Goal: Use online tool/utility: Utilize a website feature to perform a specific function

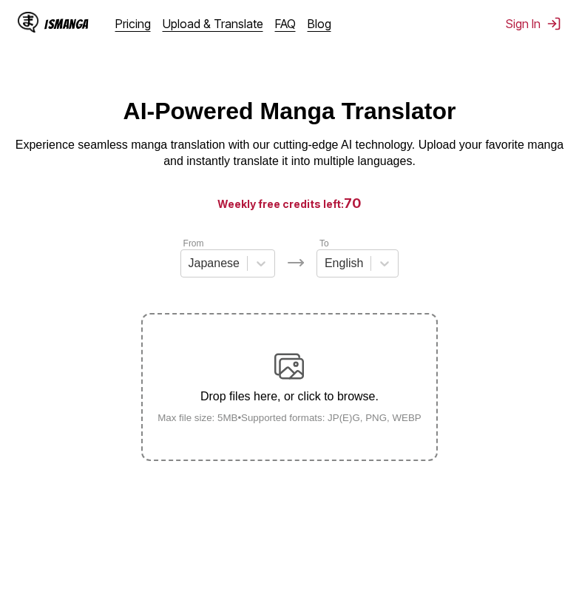
scroll to position [176, 0]
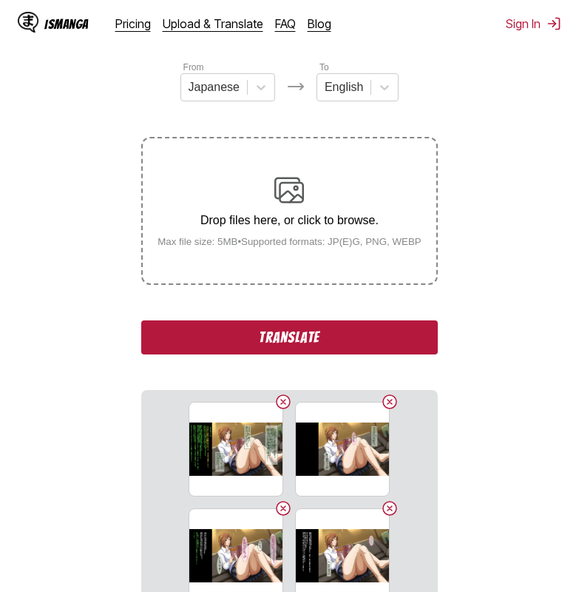
click at [237, 349] on button "Translate" at bounding box center [289, 337] width 296 height 34
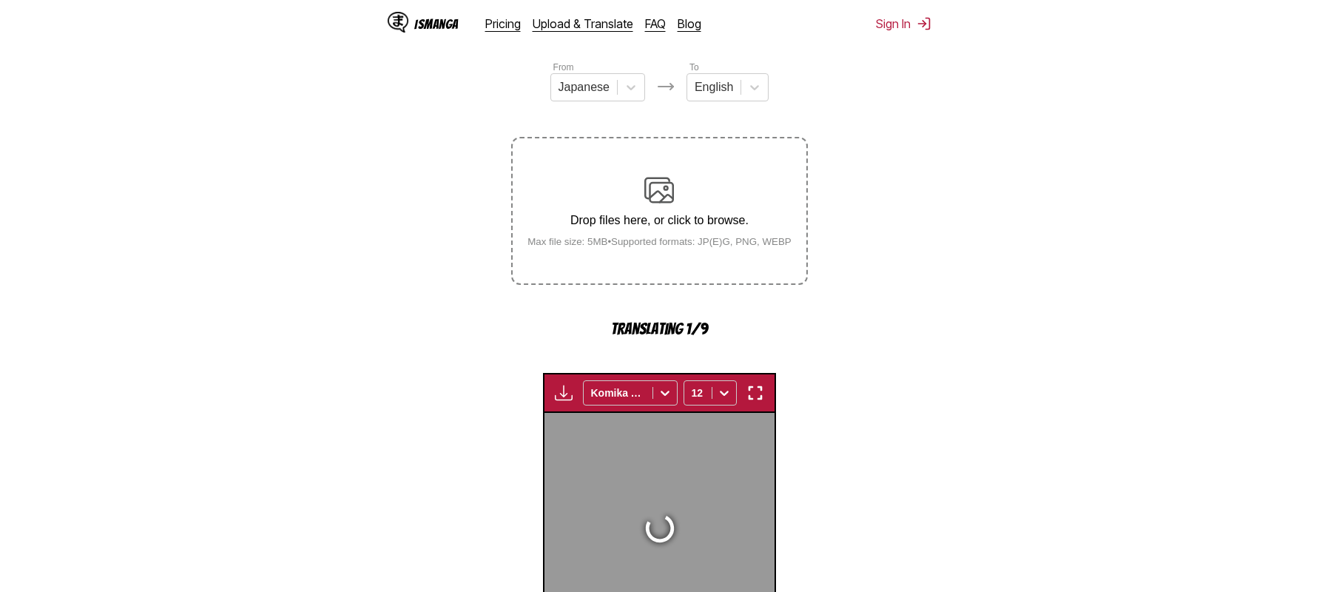
scroll to position [464, 0]
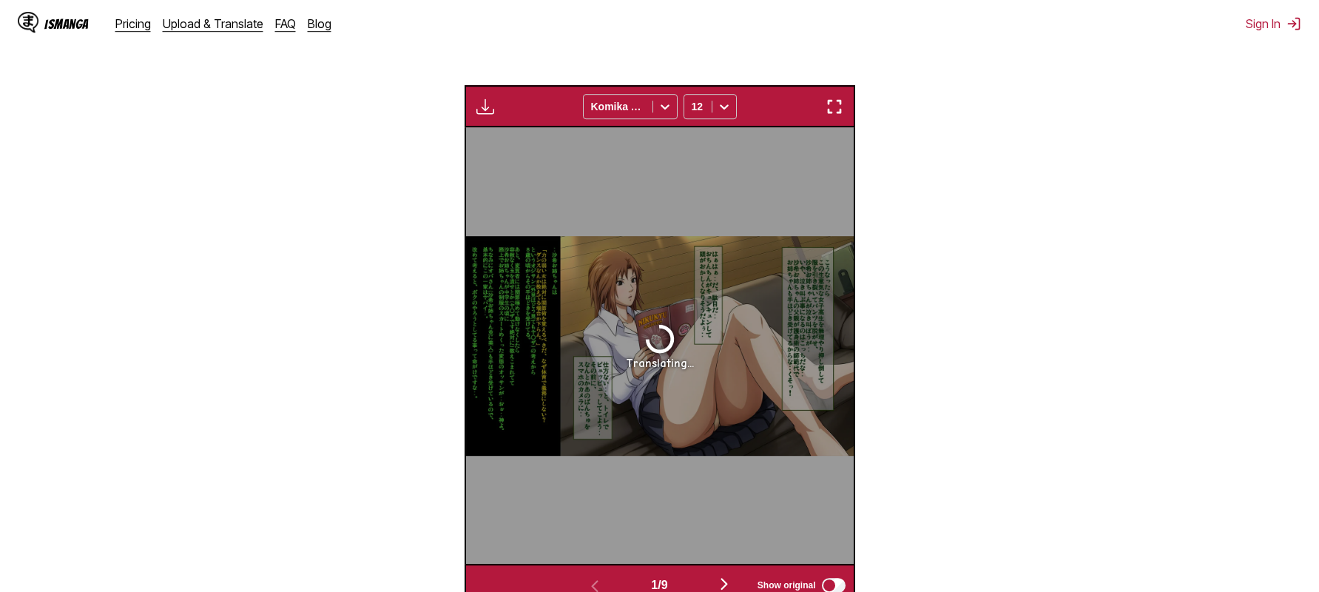
click at [578, 102] on img "button" at bounding box center [834, 107] width 18 height 18
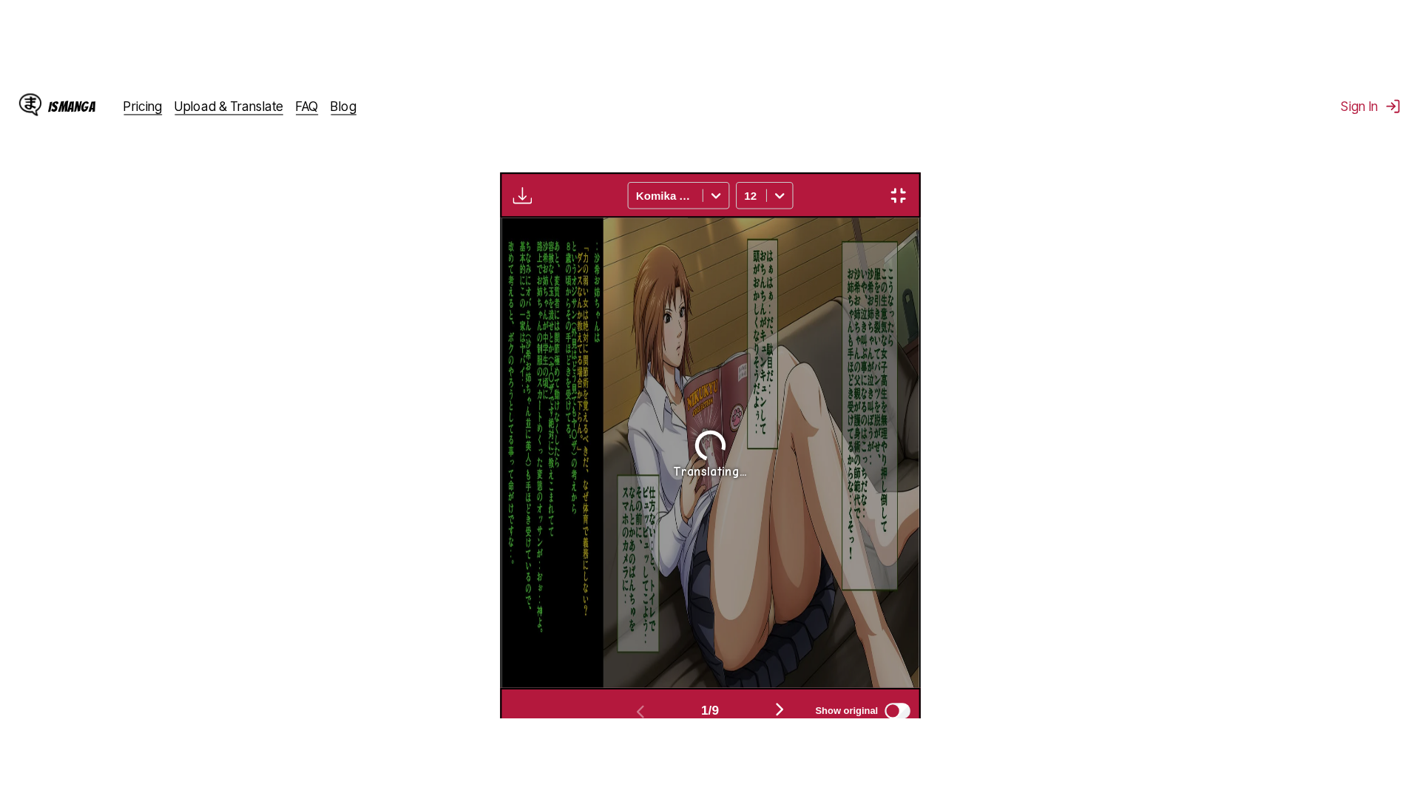
scroll to position [155, 0]
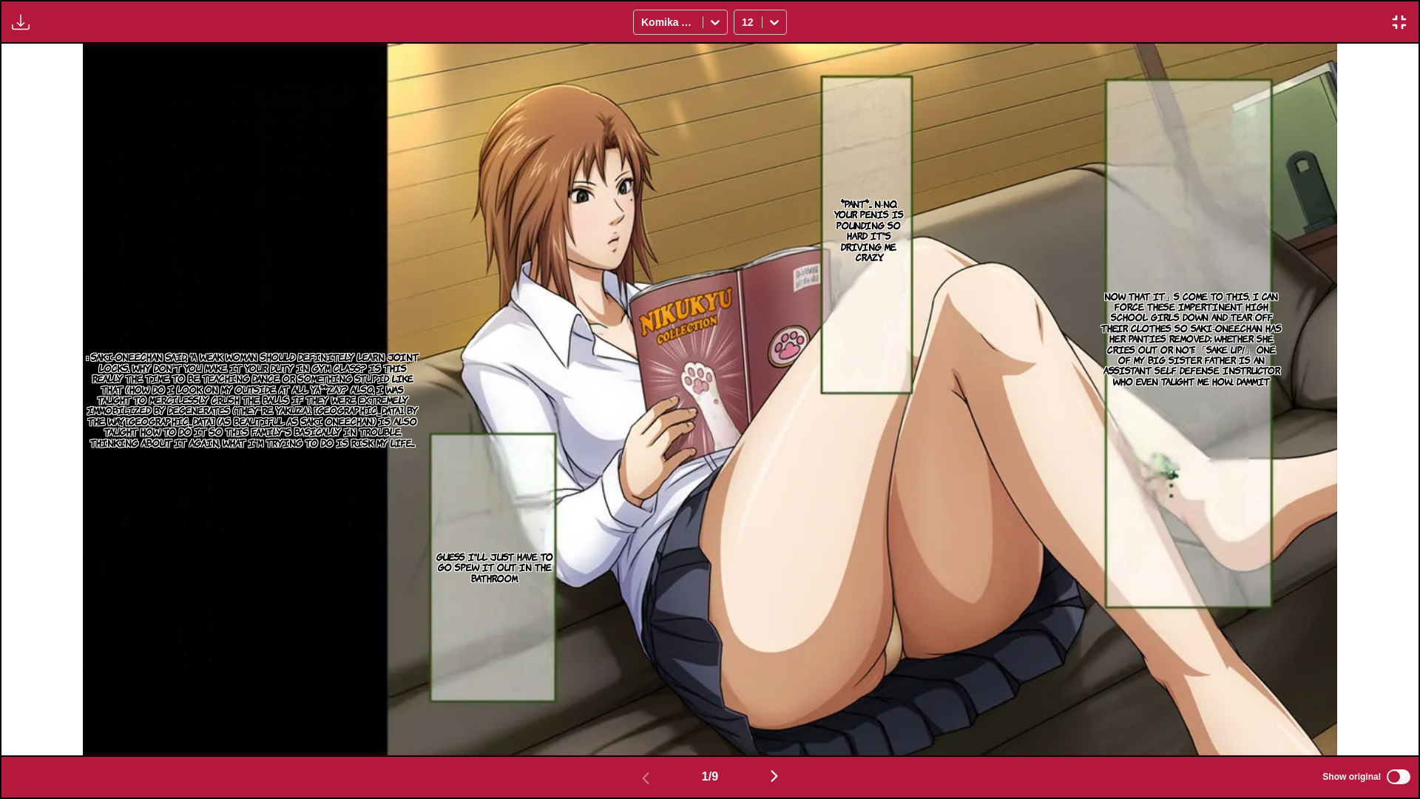
click at [578, 241] on p "*pant*... N-No. Your penis is pounding so hard it's driving me crazy." at bounding box center [868, 230] width 87 height 70
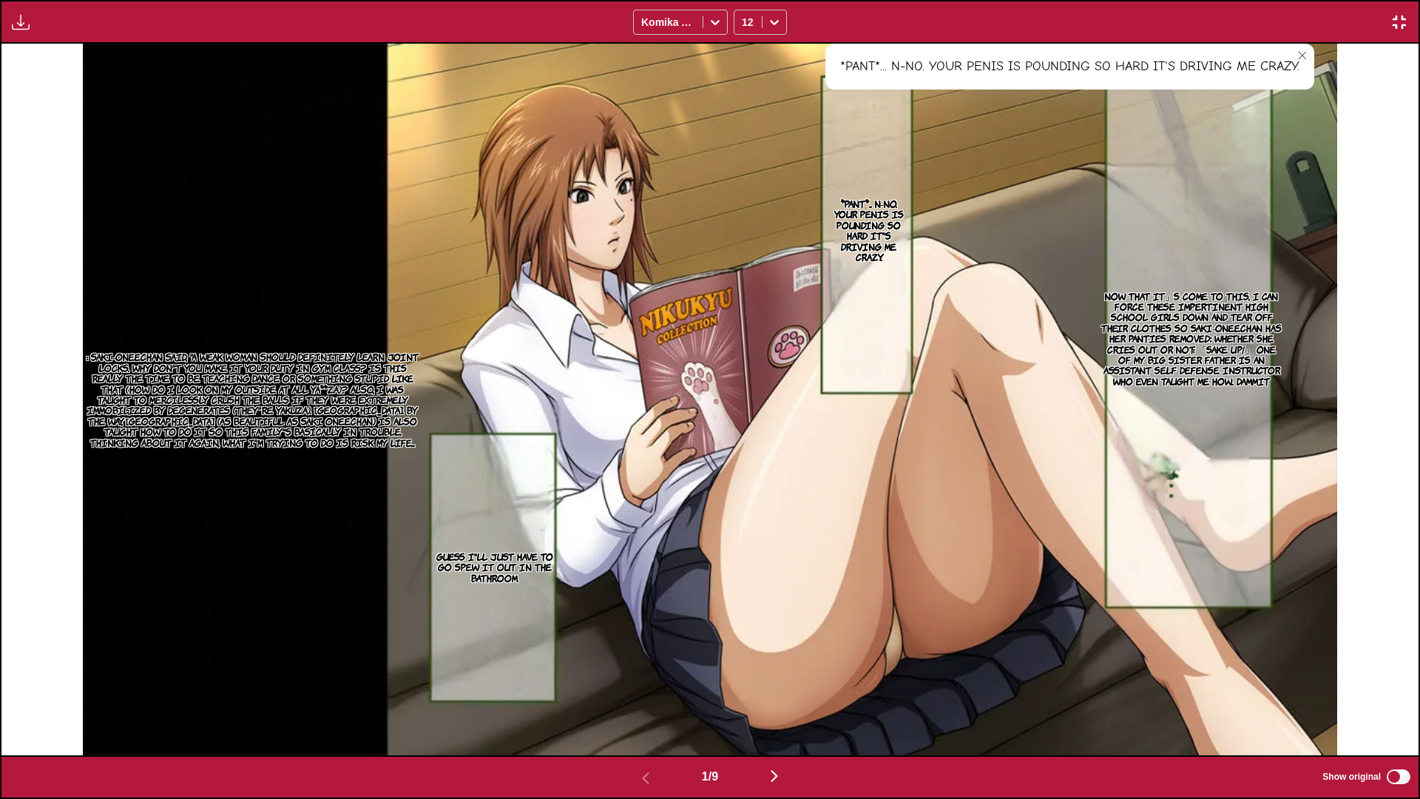
click at [578, 321] on p "Now that it」s come to this, I can force these impertinent high school girls dow…" at bounding box center [1192, 339] width 189 height 102
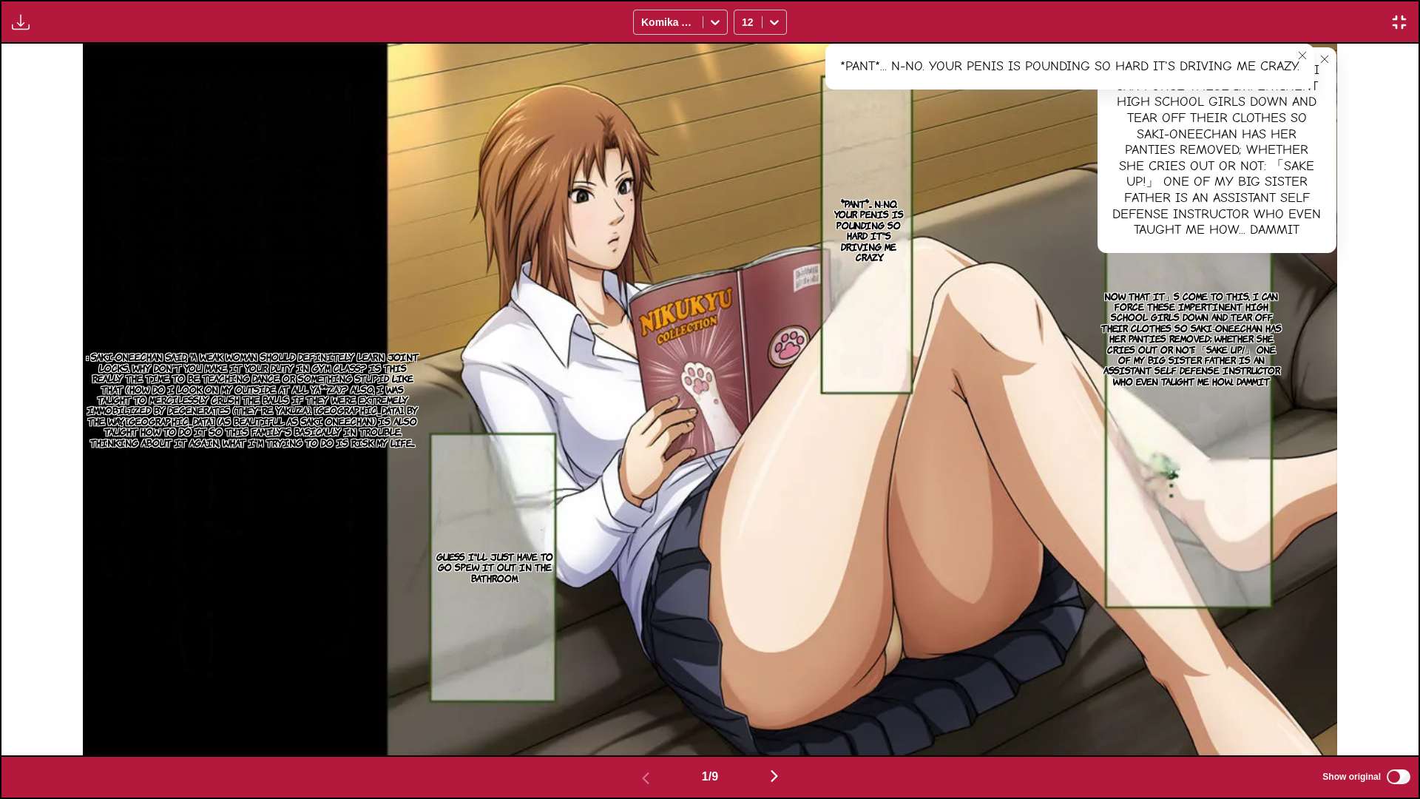
click at [578, 57] on icon "close-tooltip" at bounding box center [1302, 55] width 10 height 10
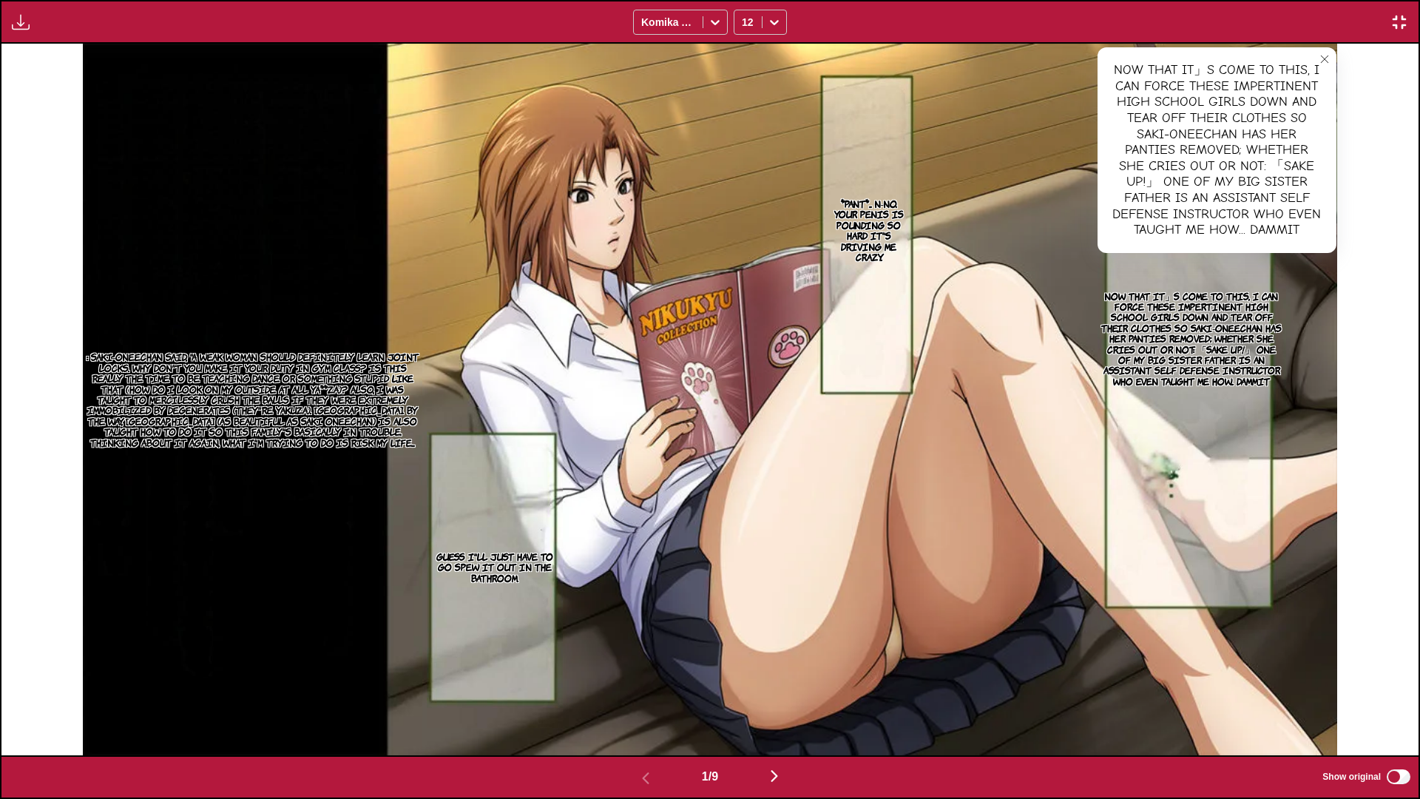
click at [490, 570] on p "Guess I'll just have to go spew it out in the bathroom." at bounding box center [494, 567] width 135 height 38
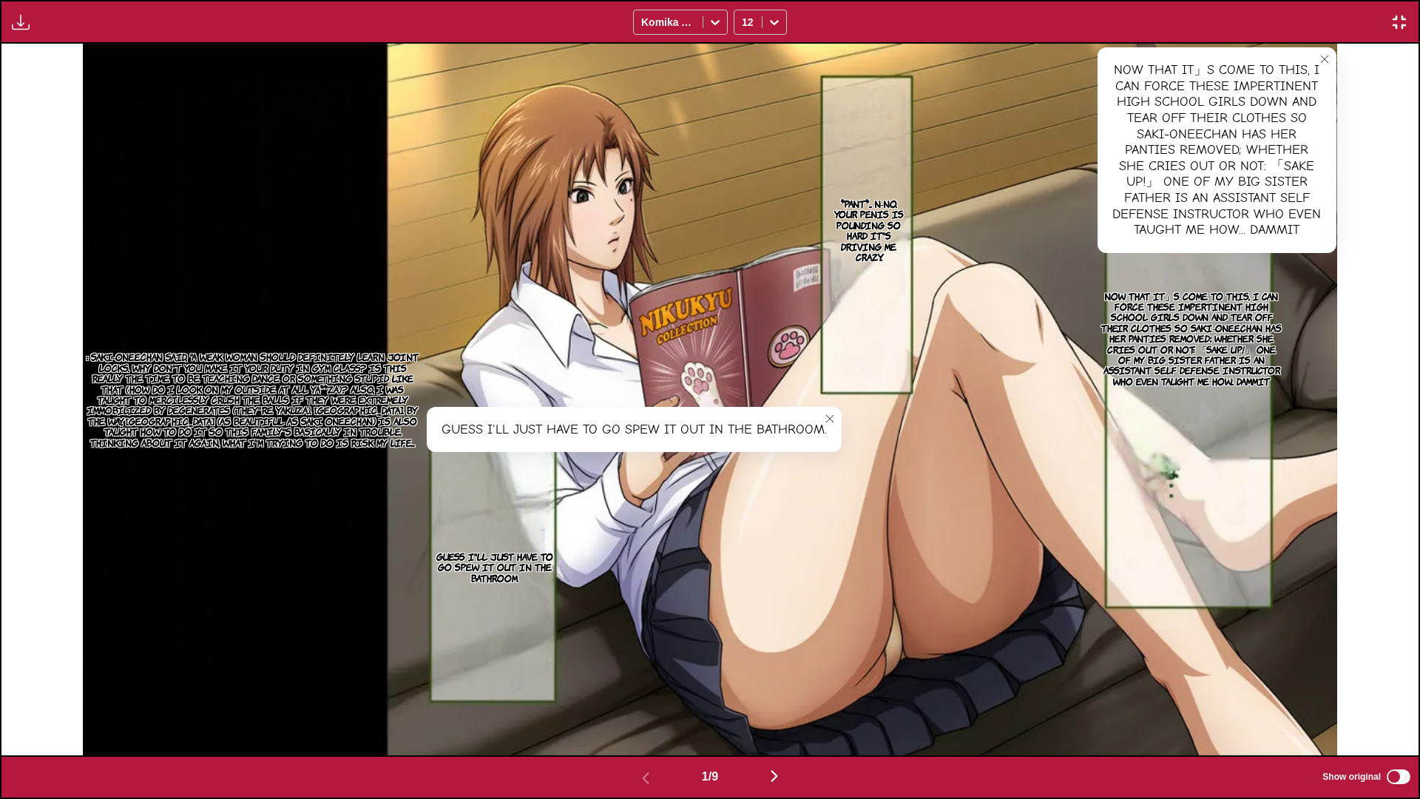
click at [578, 414] on icon "close-tooltip" at bounding box center [830, 418] width 10 height 10
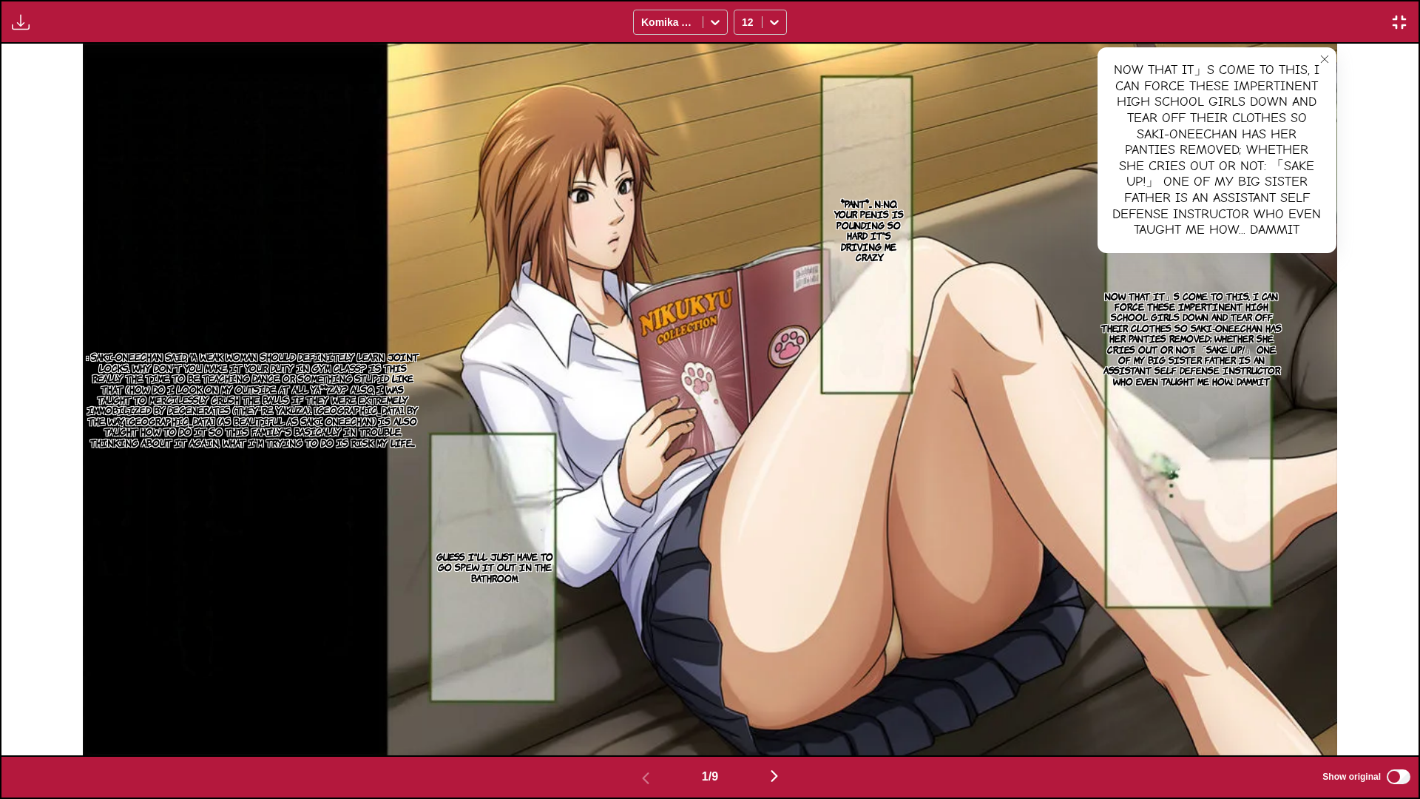
click at [311, 392] on p ": Saki-oneechan said, 'A weak woman should definitely learn joint locks. Why do…" at bounding box center [253, 399] width 340 height 102
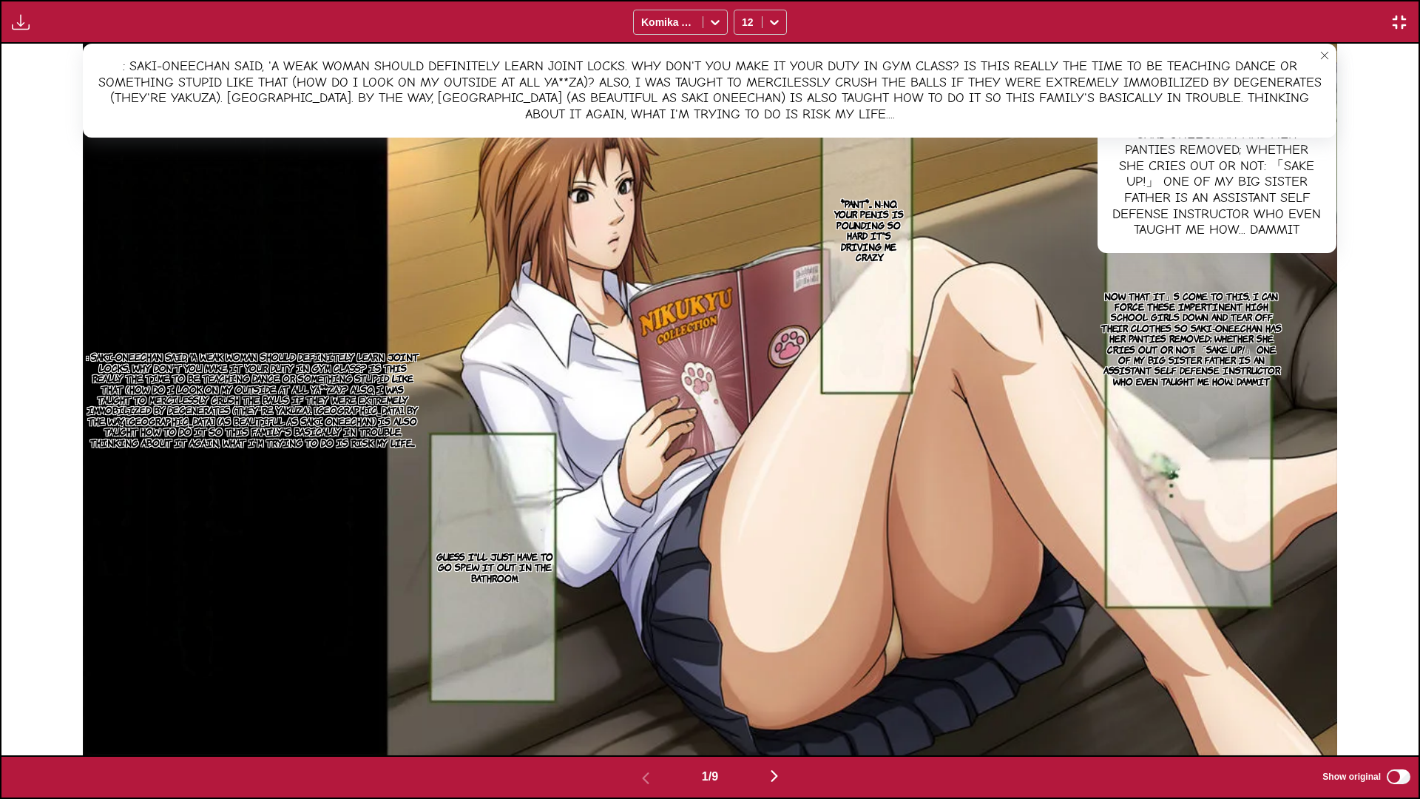
click at [578, 591] on img "button" at bounding box center [775, 776] width 18 height 18
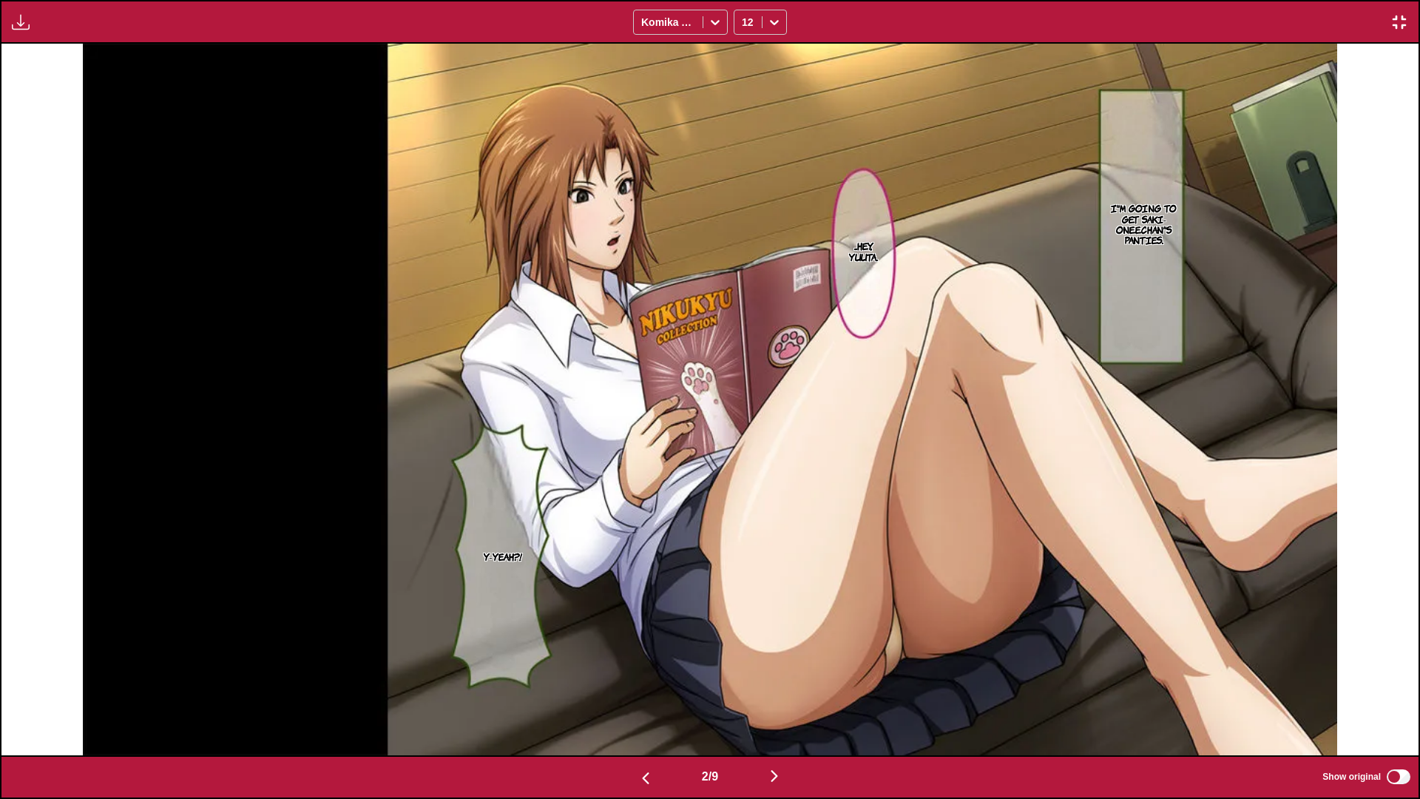
click at [578, 234] on p "I'm going to get Saki-oneechan's panties." at bounding box center [1144, 224] width 84 height 49
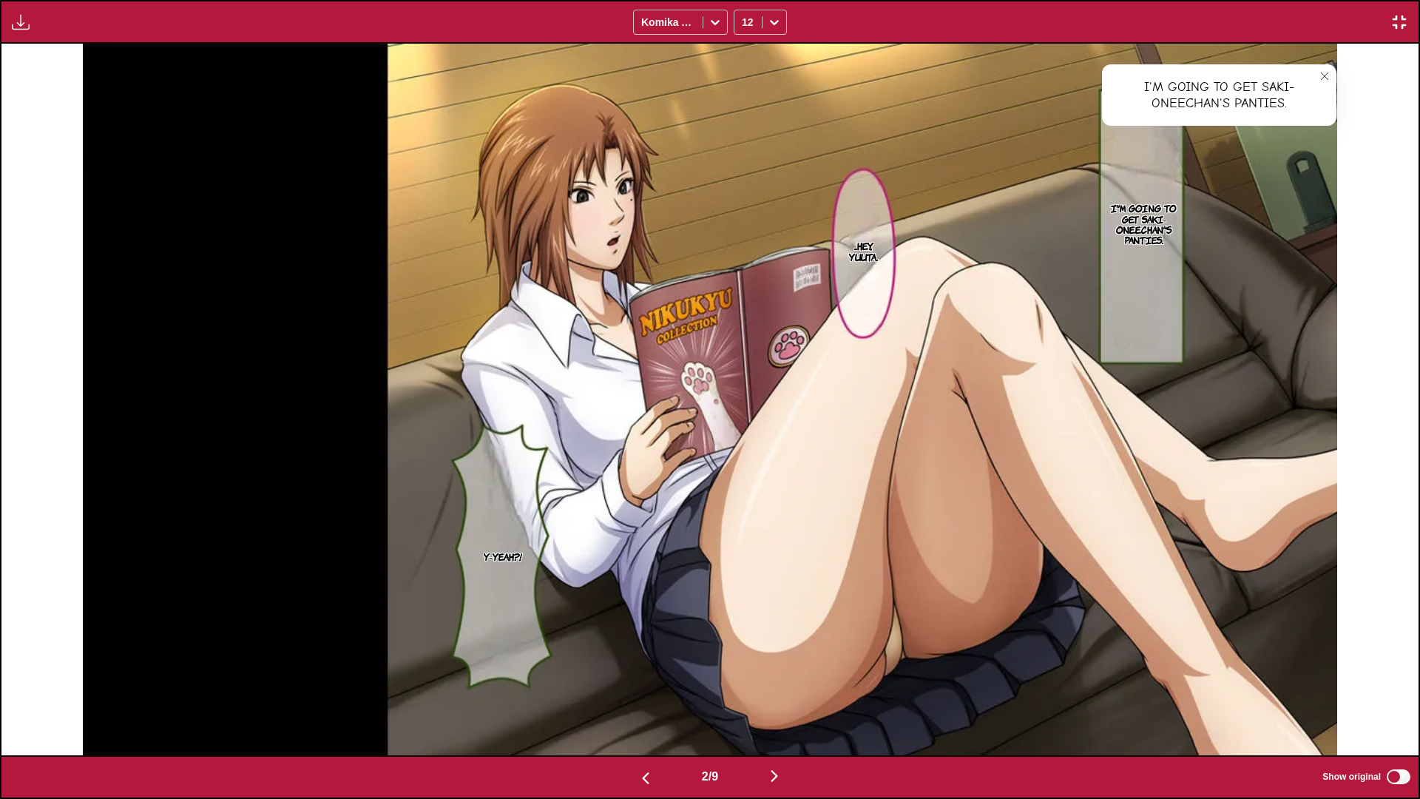
click at [578, 591] on img "button" at bounding box center [775, 776] width 18 height 18
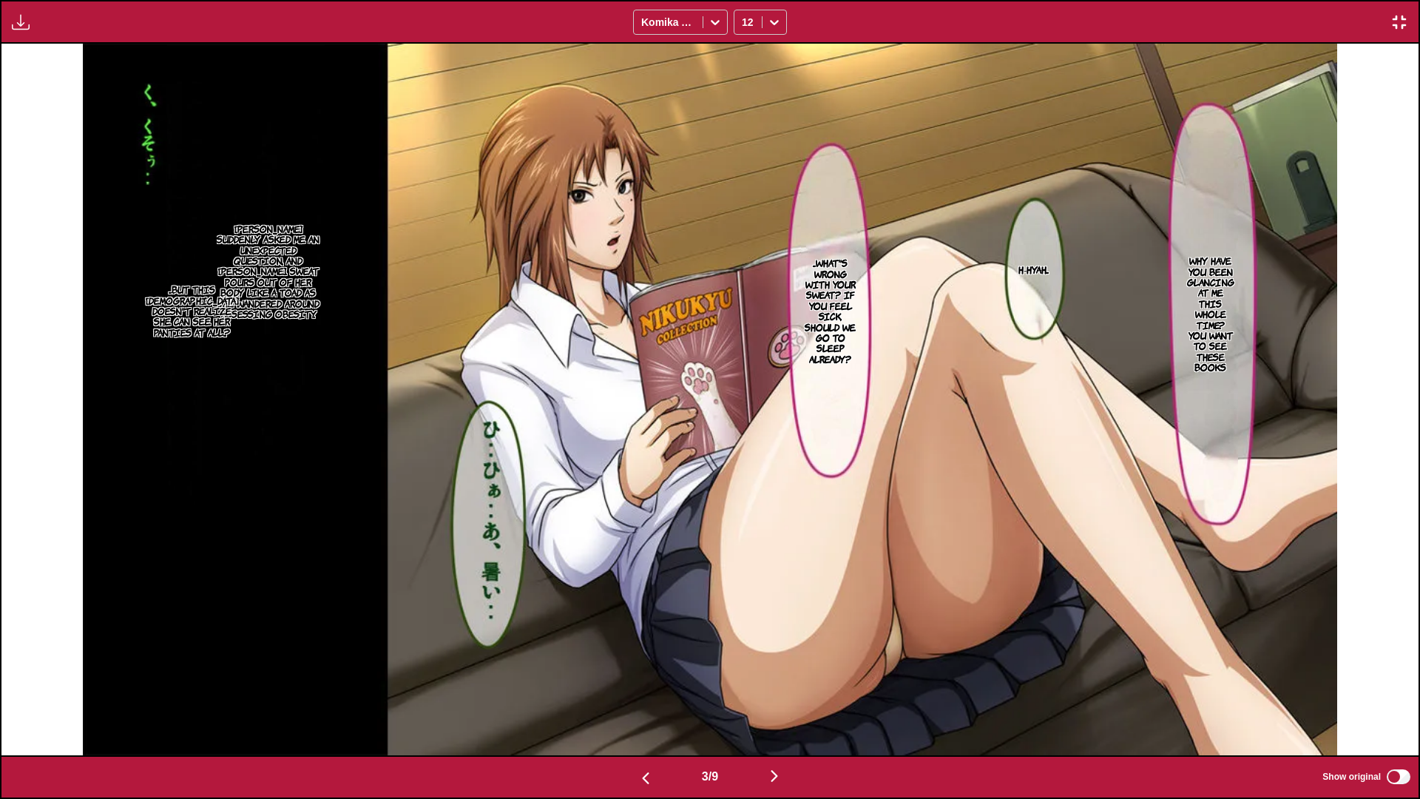
click at [578, 0] on div "Available for premium users only Komika Axis 12" at bounding box center [710, 22] width 1420 height 44
click at [578, 286] on p "...What's wrong with your sweat? If you feel sick, should we go to sleep alread…" at bounding box center [831, 310] width 60 height 112
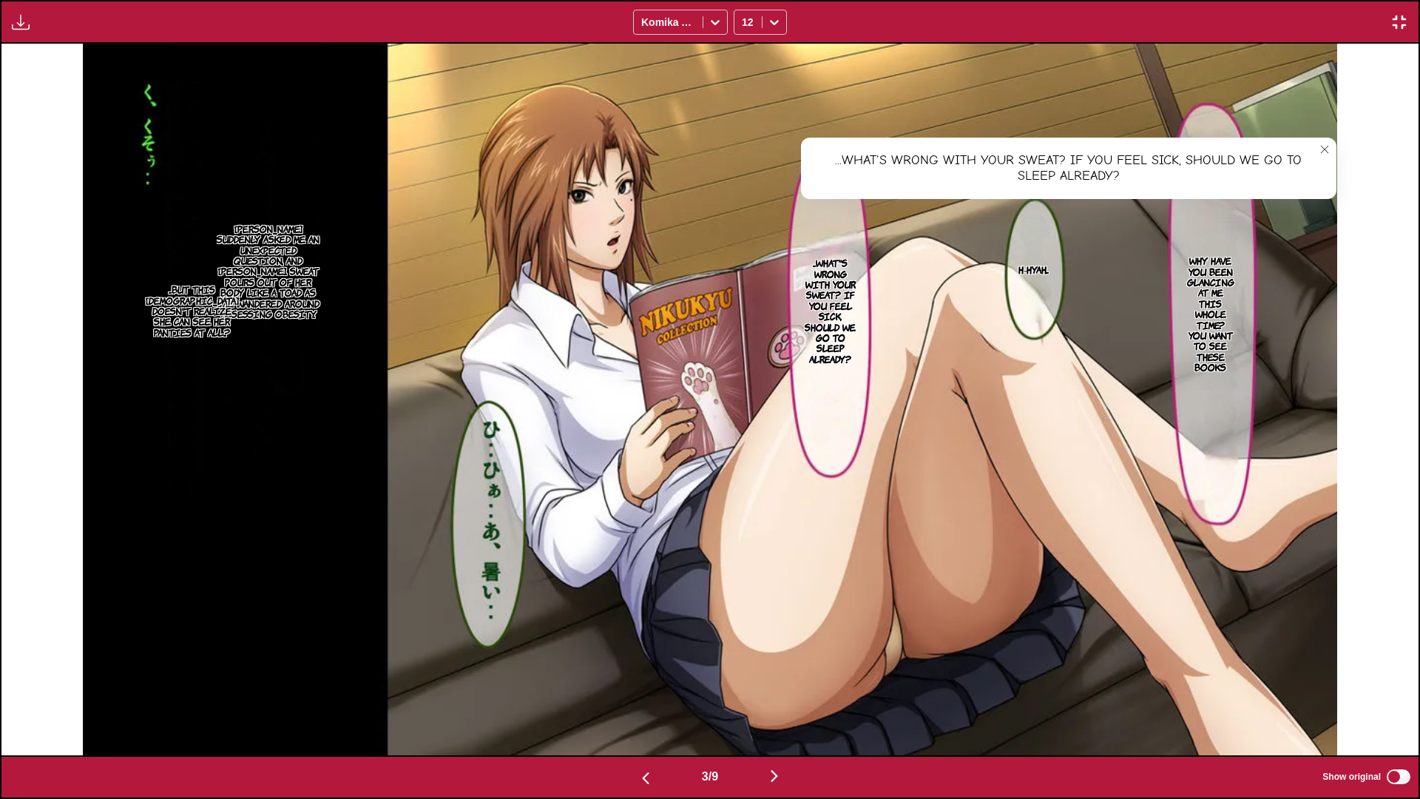
click at [578, 144] on icon "close-tooltip" at bounding box center [1325, 149] width 10 height 10
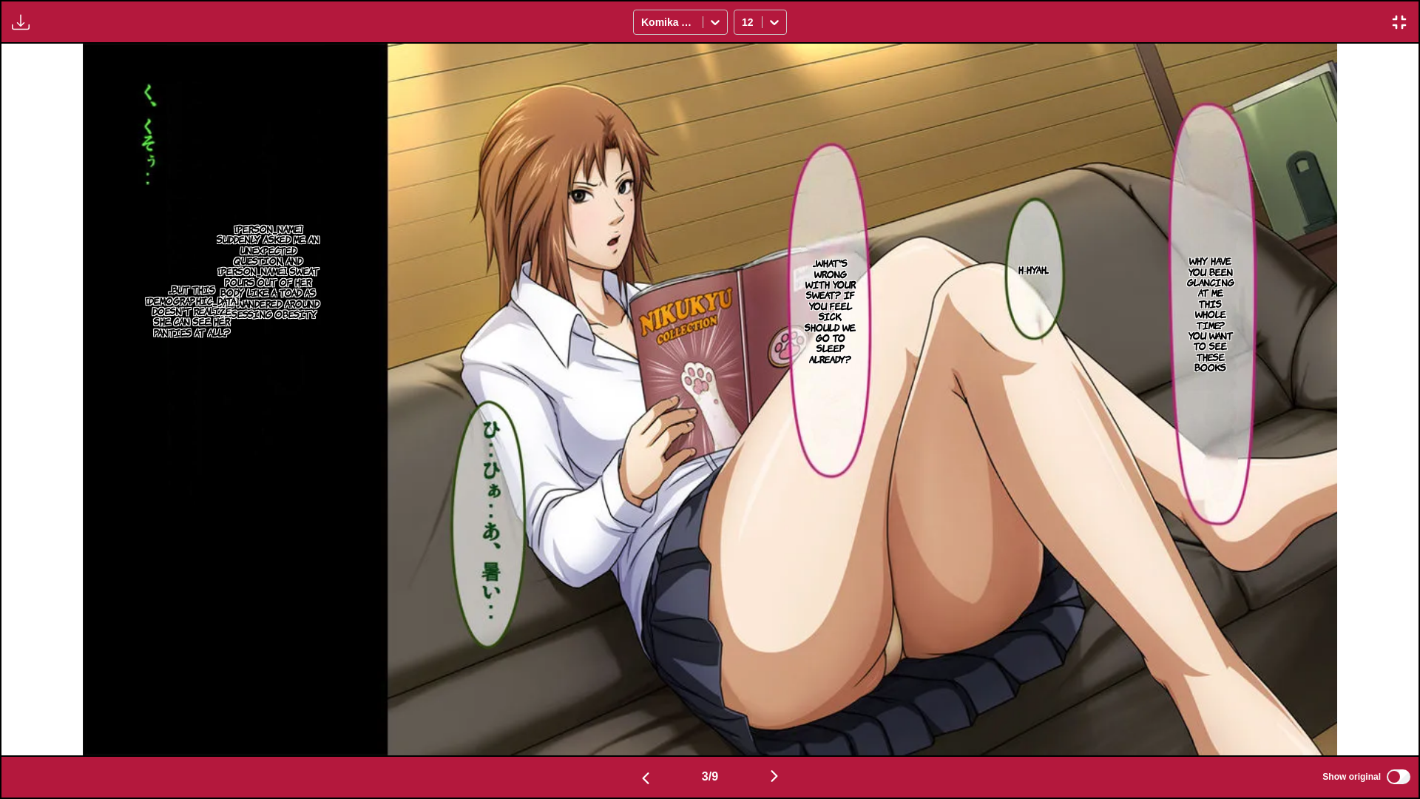
click at [578, 283] on p "Why have you been glancing at me this whole time? You want to see these books" at bounding box center [1210, 313] width 55 height 123
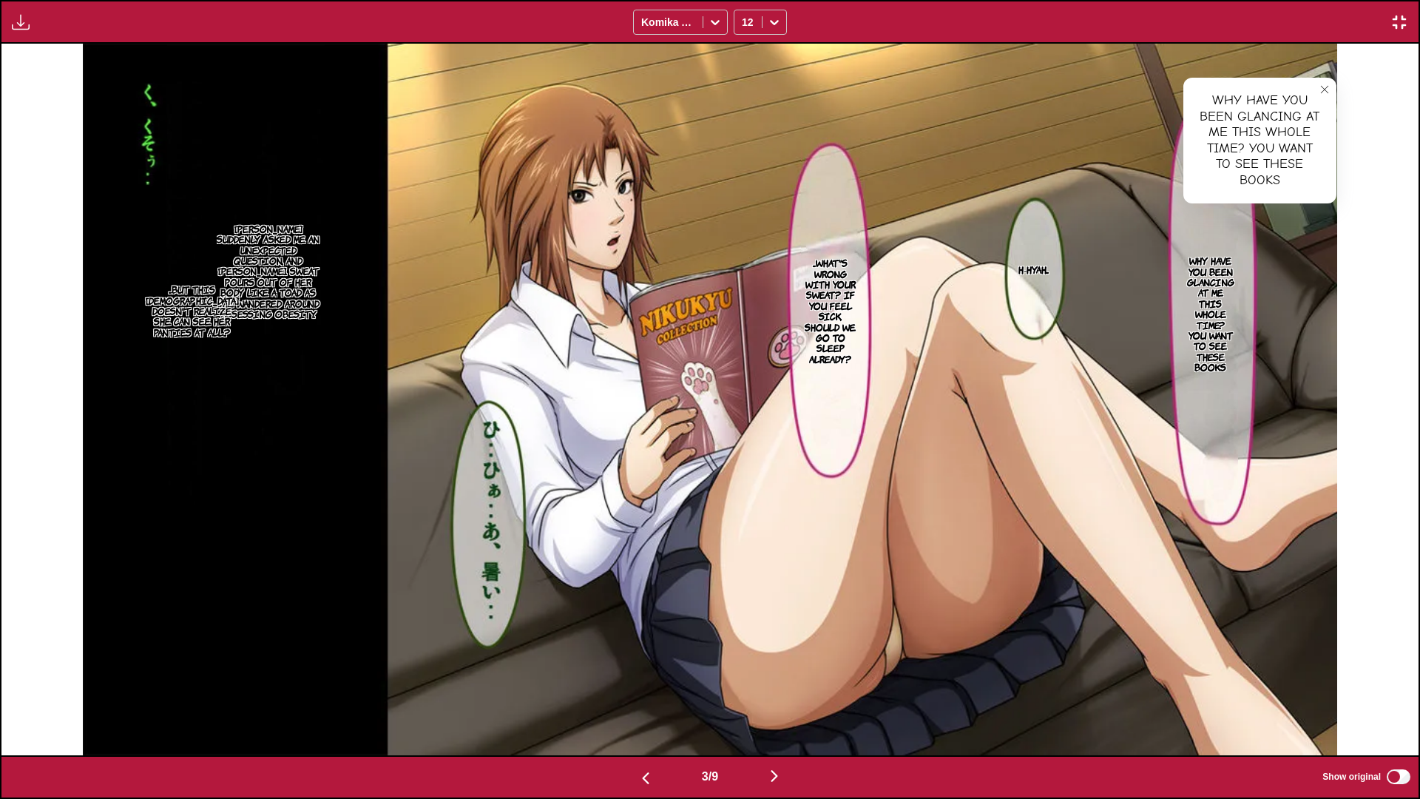
click at [179, 334] on p "...But this lady doesn't realize she can see her panties at all...?" at bounding box center [192, 310] width 99 height 59
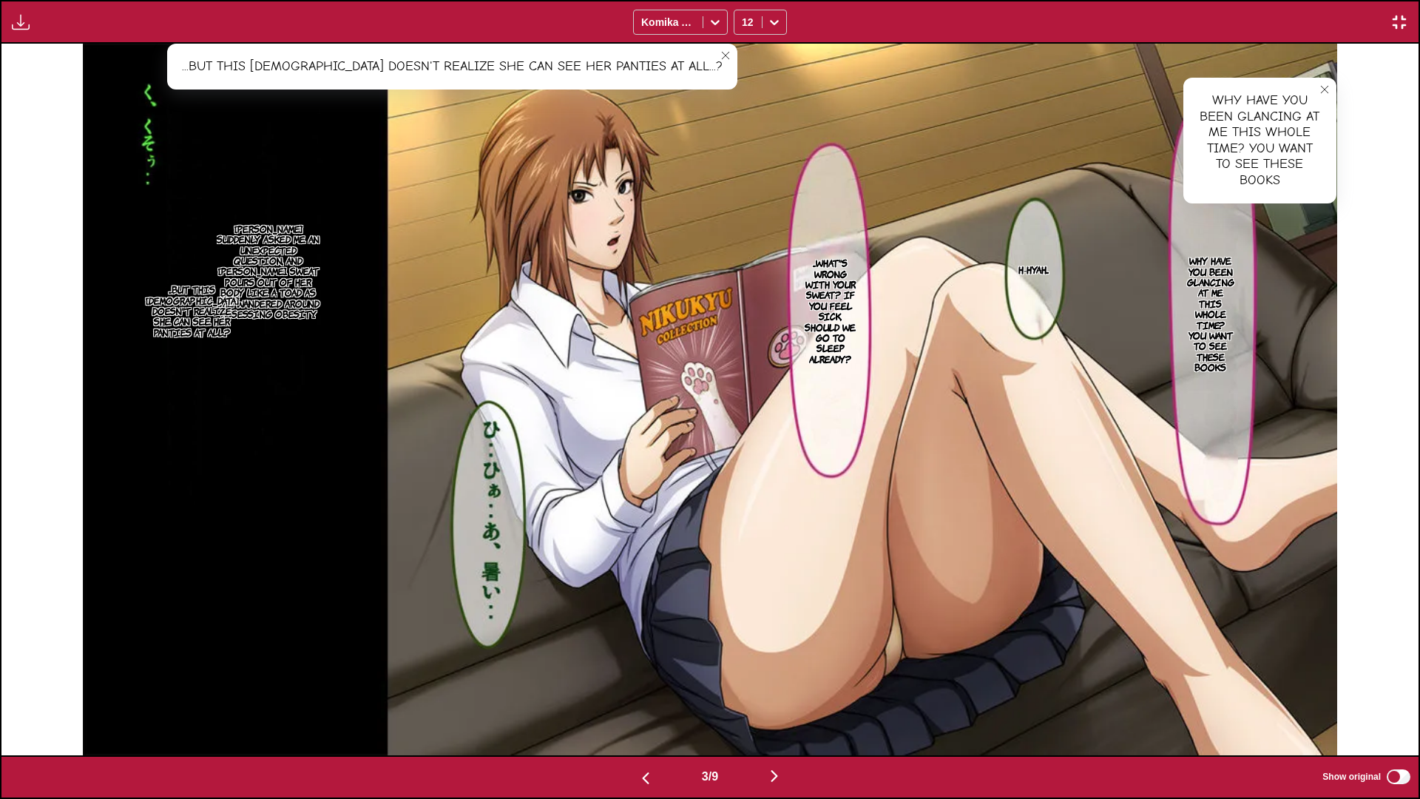
click at [578, 55] on icon "close-tooltip" at bounding box center [725, 55] width 10 height 10
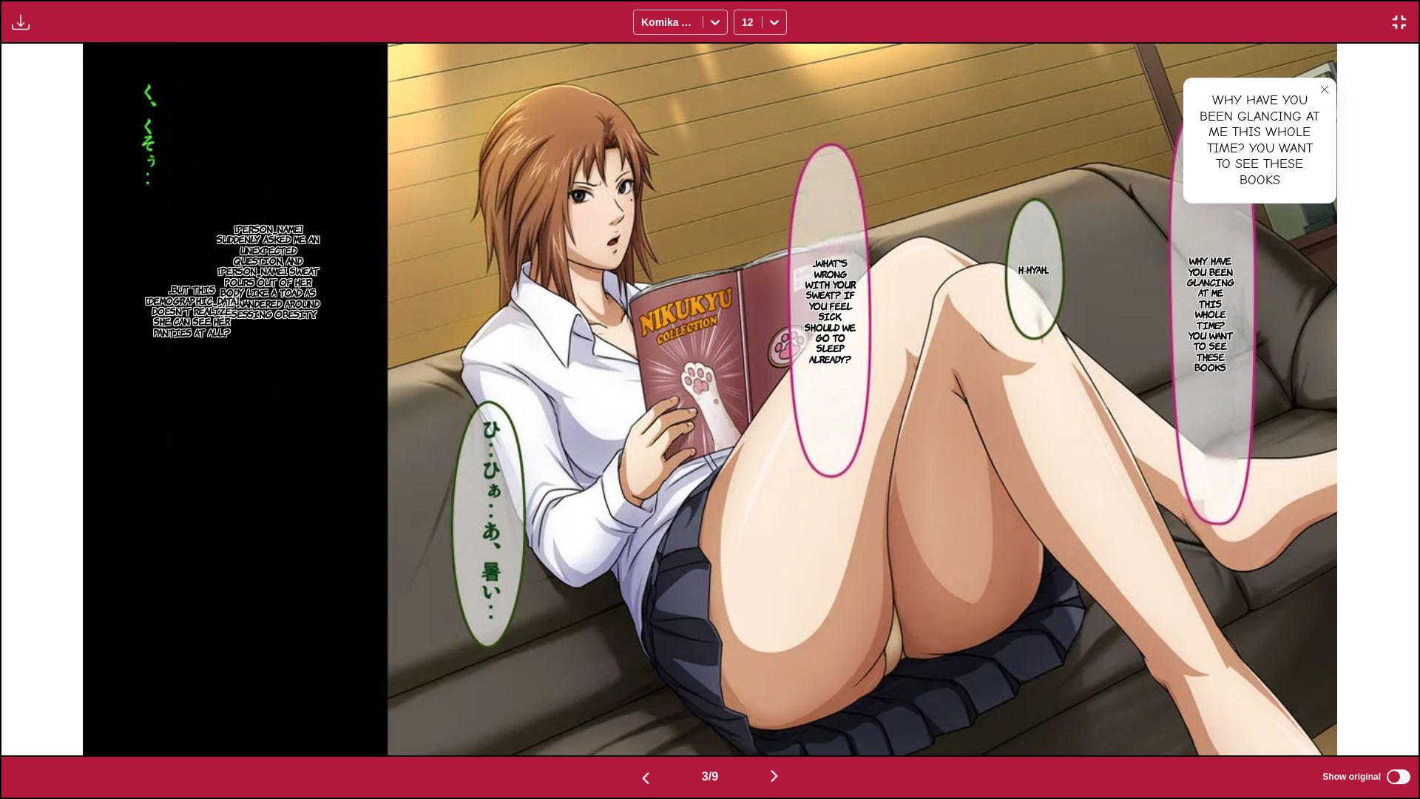
click at [308, 251] on p "Saki suddenly asked me an unexpected question, and Yuuta. Sweat pours out of he…" at bounding box center [268, 271] width 113 height 102
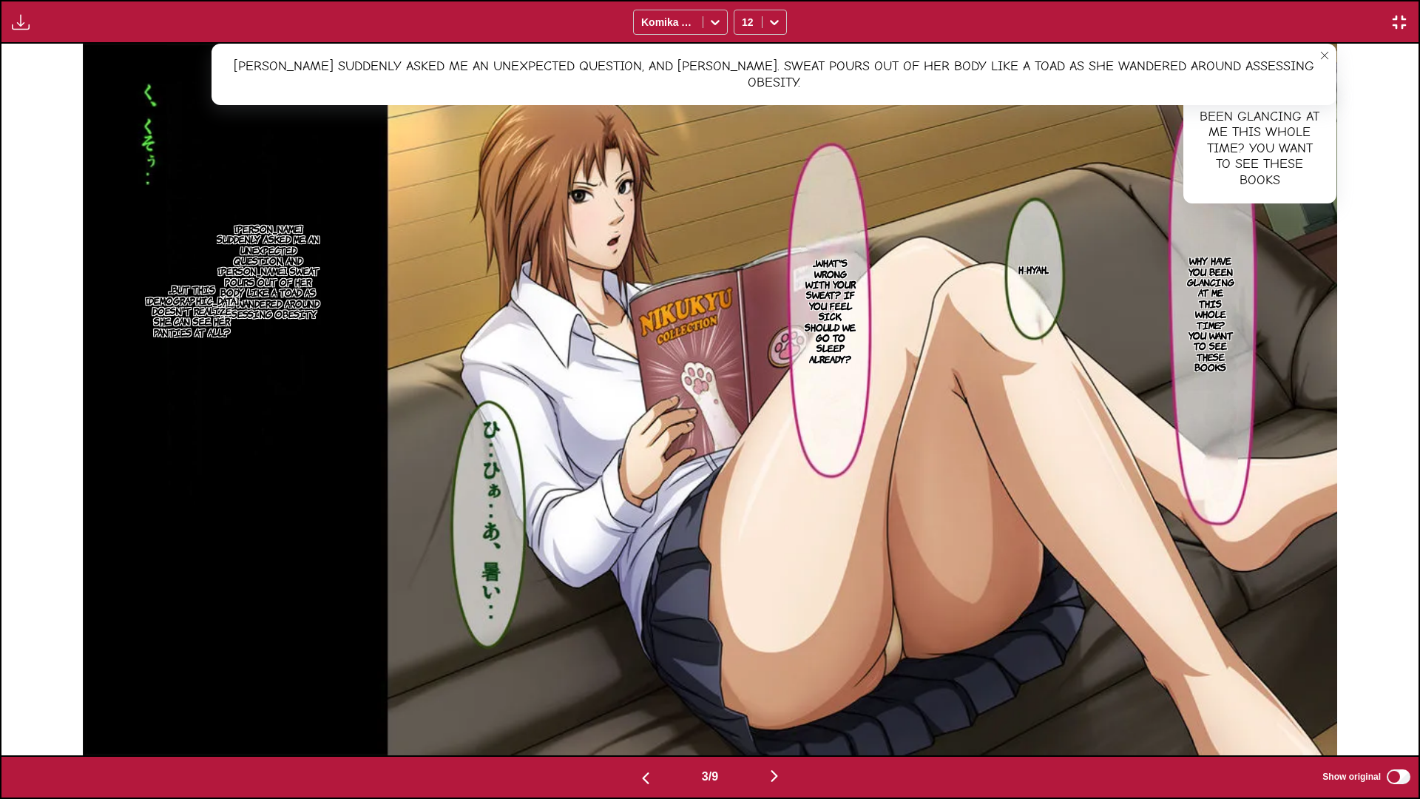
click at [578, 591] on img "button" at bounding box center [775, 776] width 18 height 18
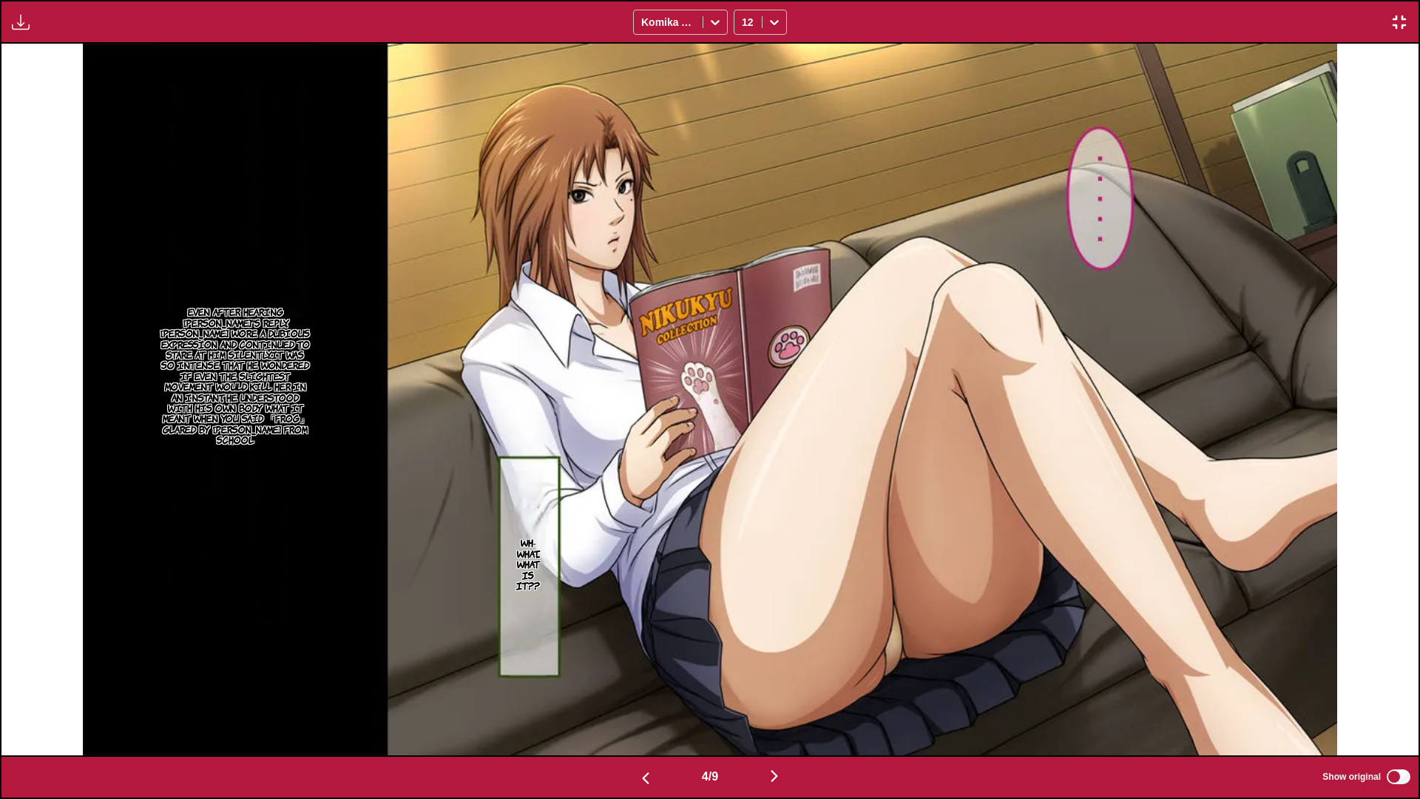
click at [281, 439] on p "Even after hearing Yuuta's reply, Saki wore a dubious expression and continued …" at bounding box center [235, 375] width 158 height 144
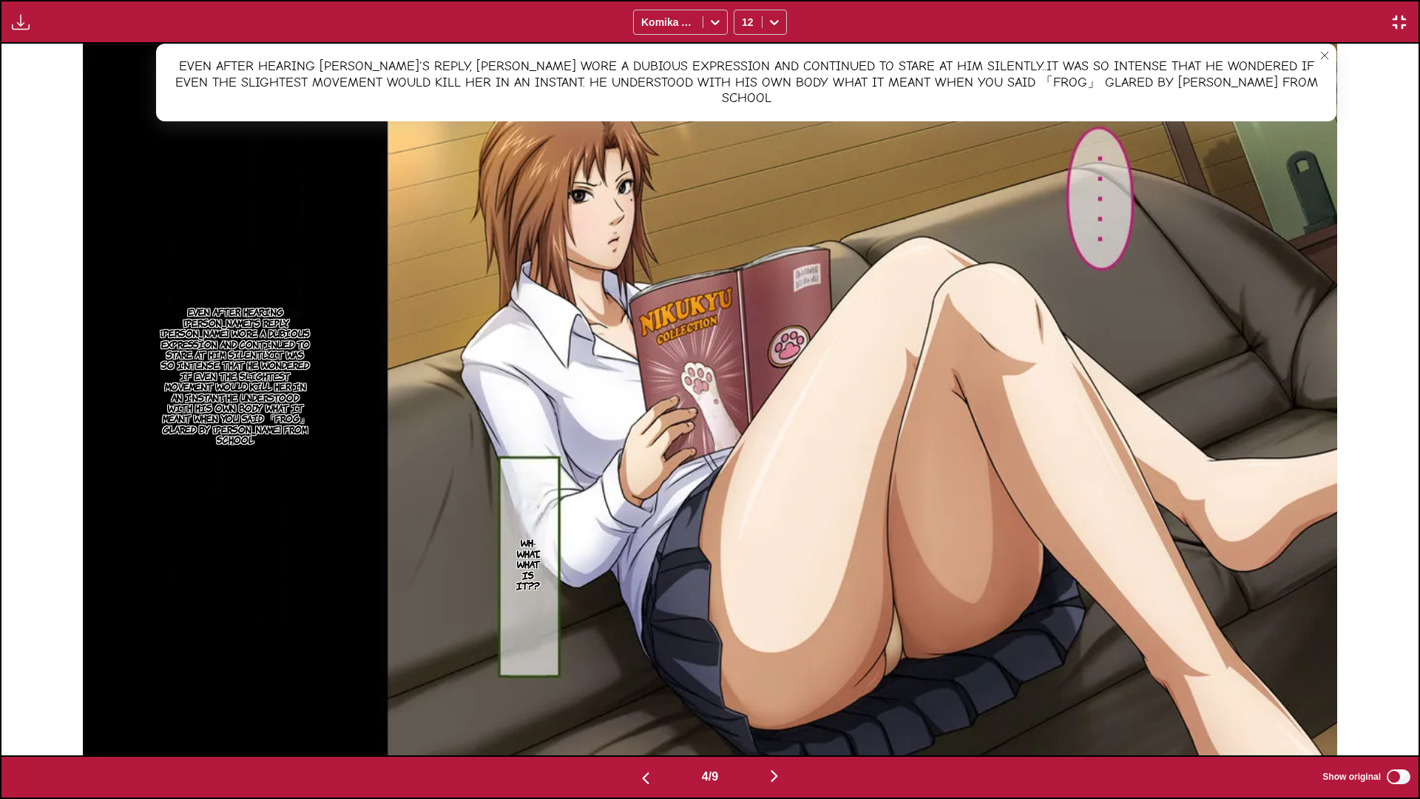
click at [578, 591] on img "button" at bounding box center [775, 776] width 18 height 18
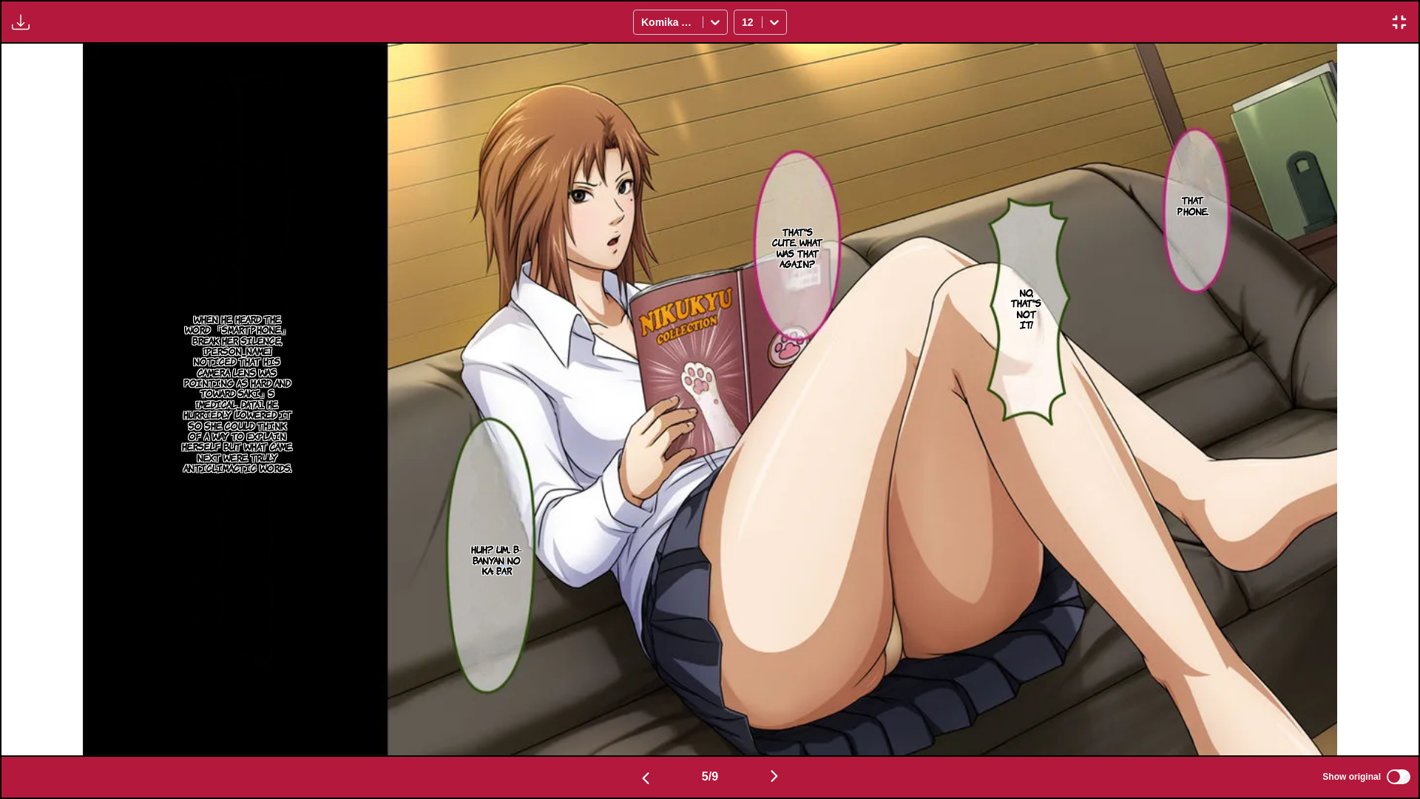
click at [513, 573] on p "Huh? Um... B-Banyan no Ka: Bar" at bounding box center [497, 560] width 60 height 38
click at [246, 384] on p "When he heard the word 「smartphone」 break her silence, Yuuta noticed that his c…" at bounding box center [237, 394] width 118 height 166
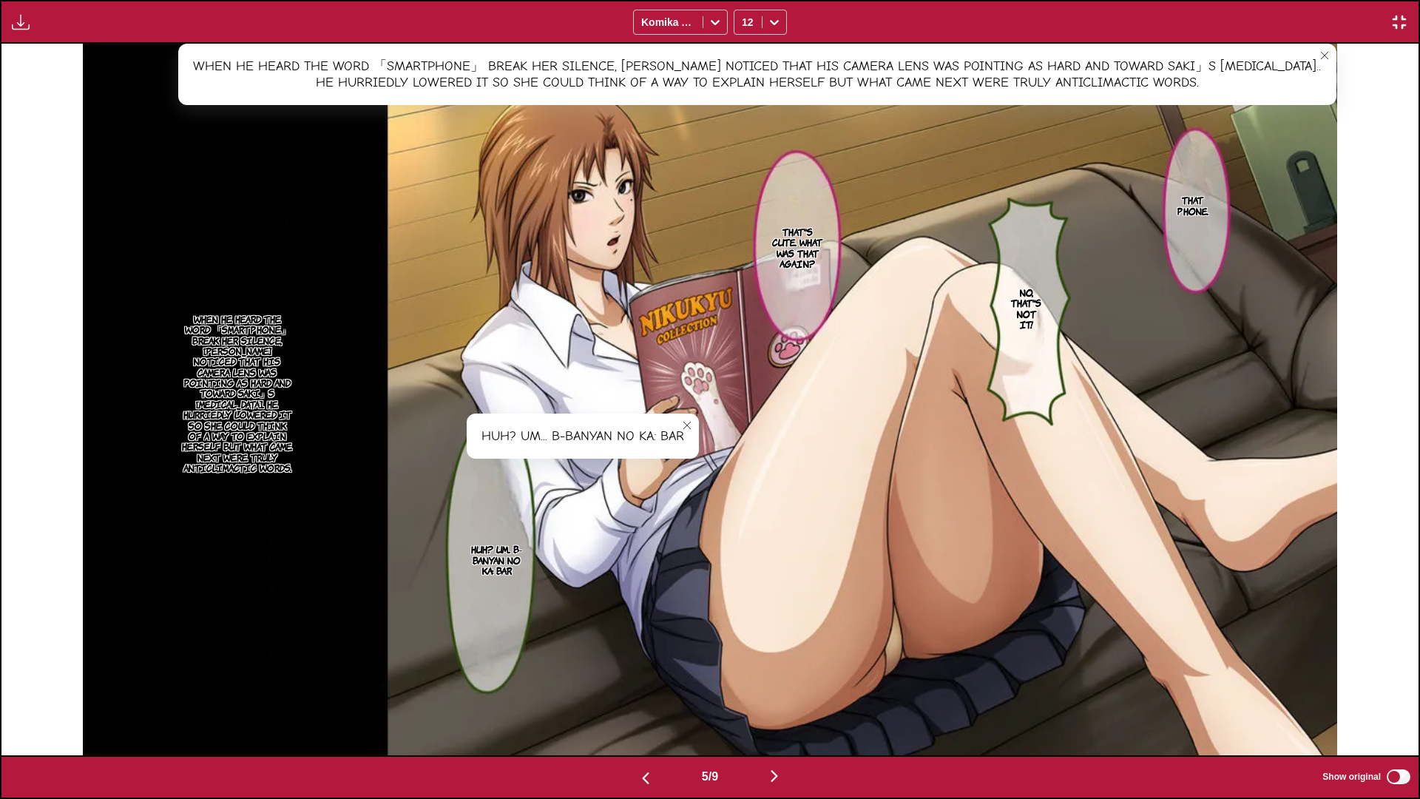
click at [578, 591] on img "button" at bounding box center [775, 776] width 18 height 18
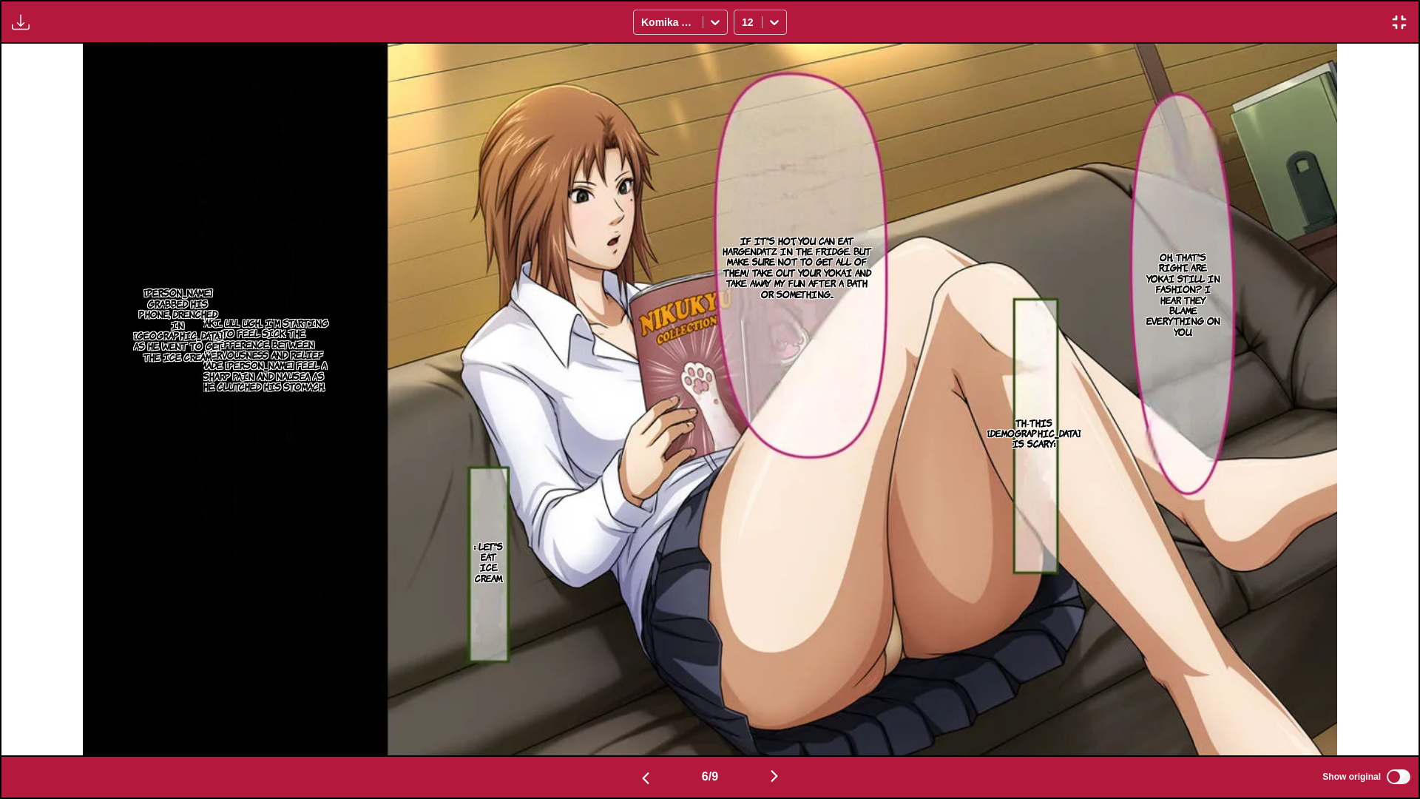
click at [179, 357] on p "Yuuta grabbed his phone, drenched in sweat as he went to get the ice cream." at bounding box center [178, 324] width 95 height 81
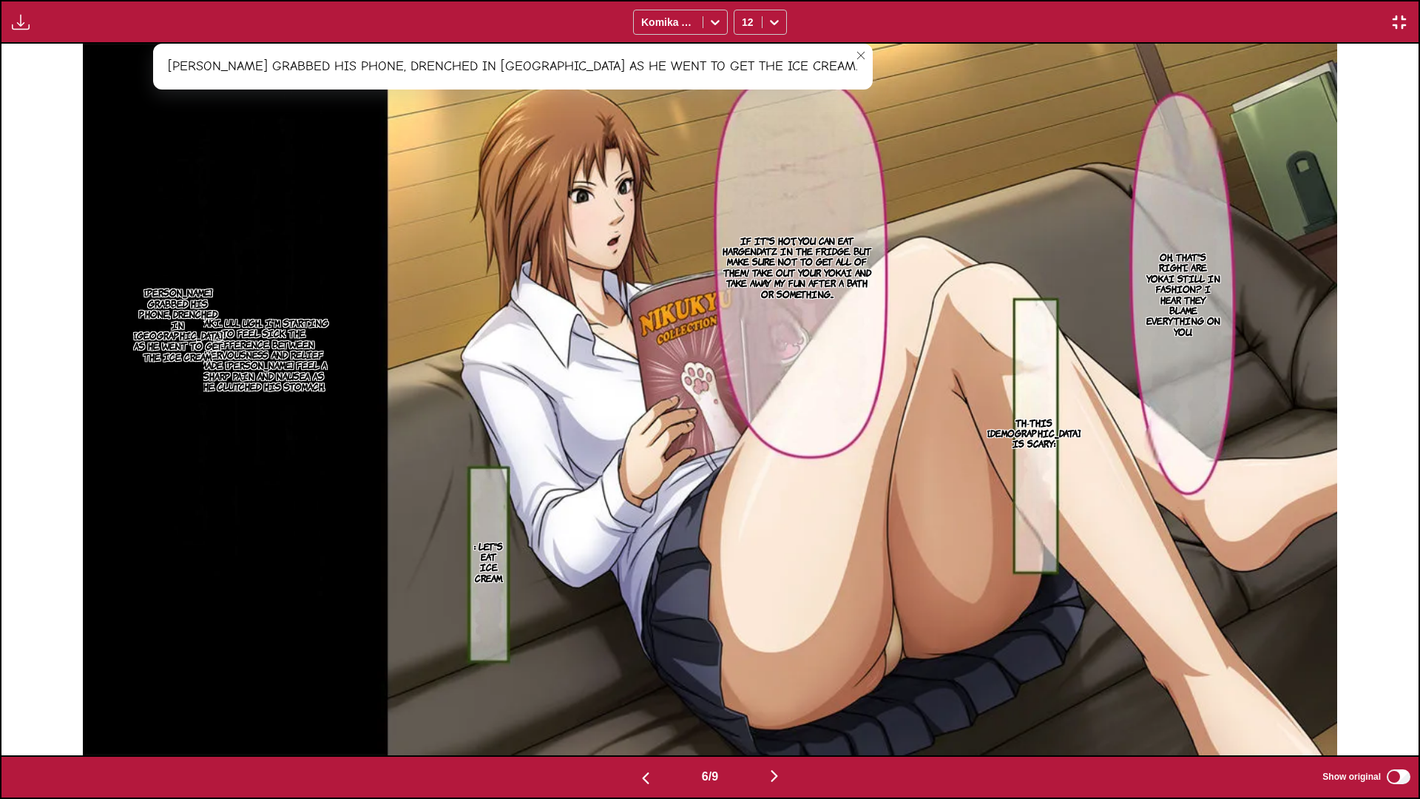
click at [253, 353] on p "Saki. Uu.... Ugh... I'm starting to feel sick. The difference between nervousne…" at bounding box center [264, 354] width 138 height 81
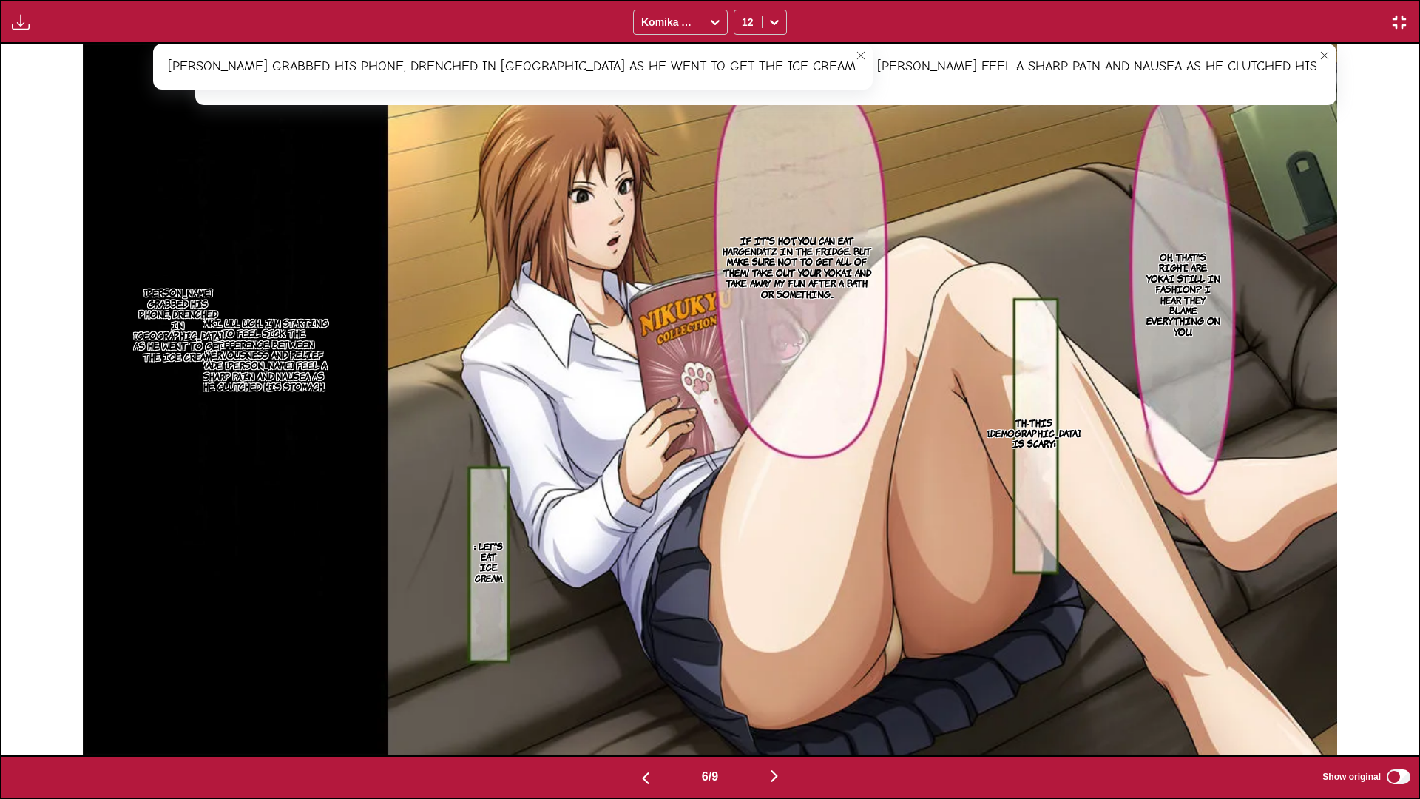
click at [578, 53] on icon "close-tooltip" at bounding box center [860, 55] width 7 height 7
click at [578, 591] on img "button" at bounding box center [775, 776] width 18 height 18
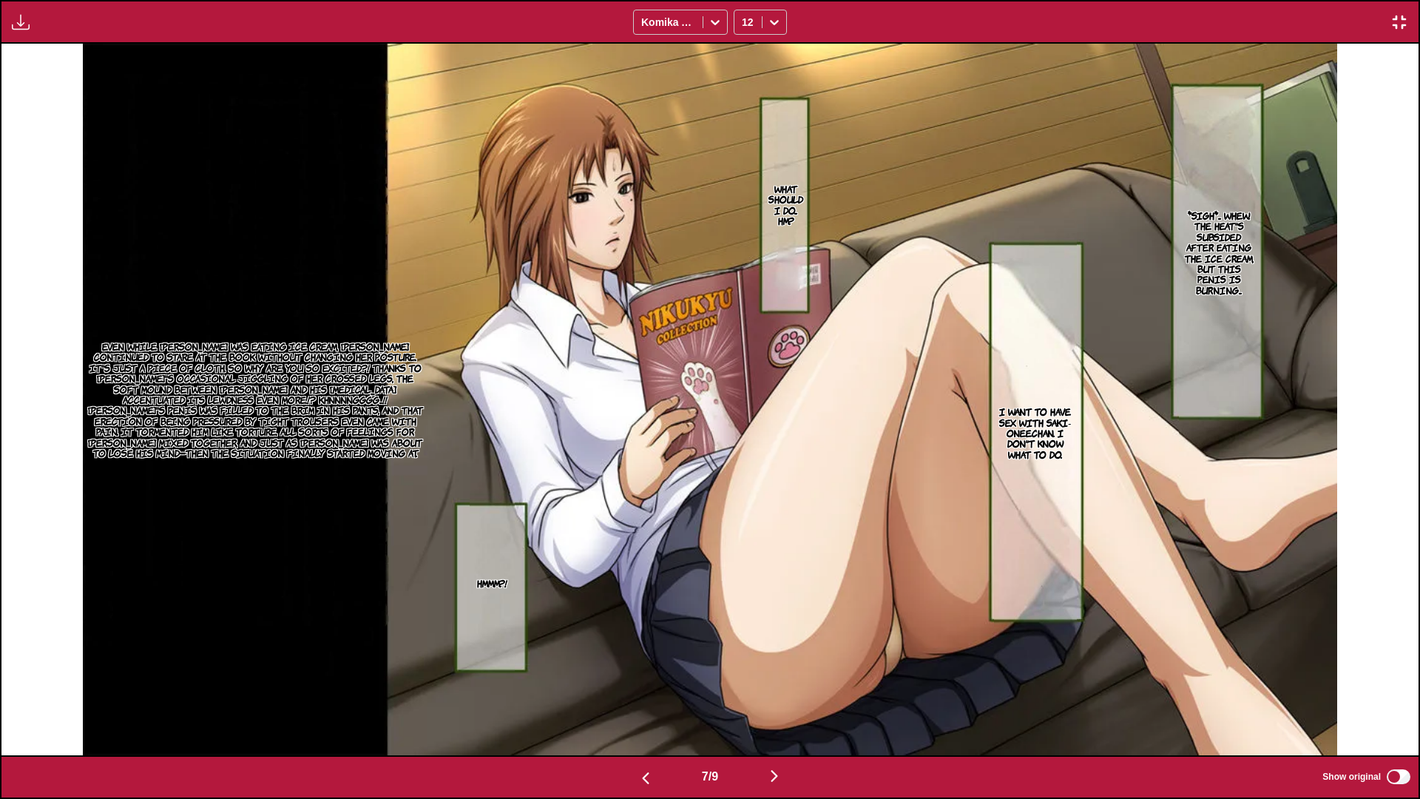
click at [246, 371] on p "Even while Yuuta was eating ice cream, Saki continued to stare at the book with…" at bounding box center [255, 399] width 345 height 123
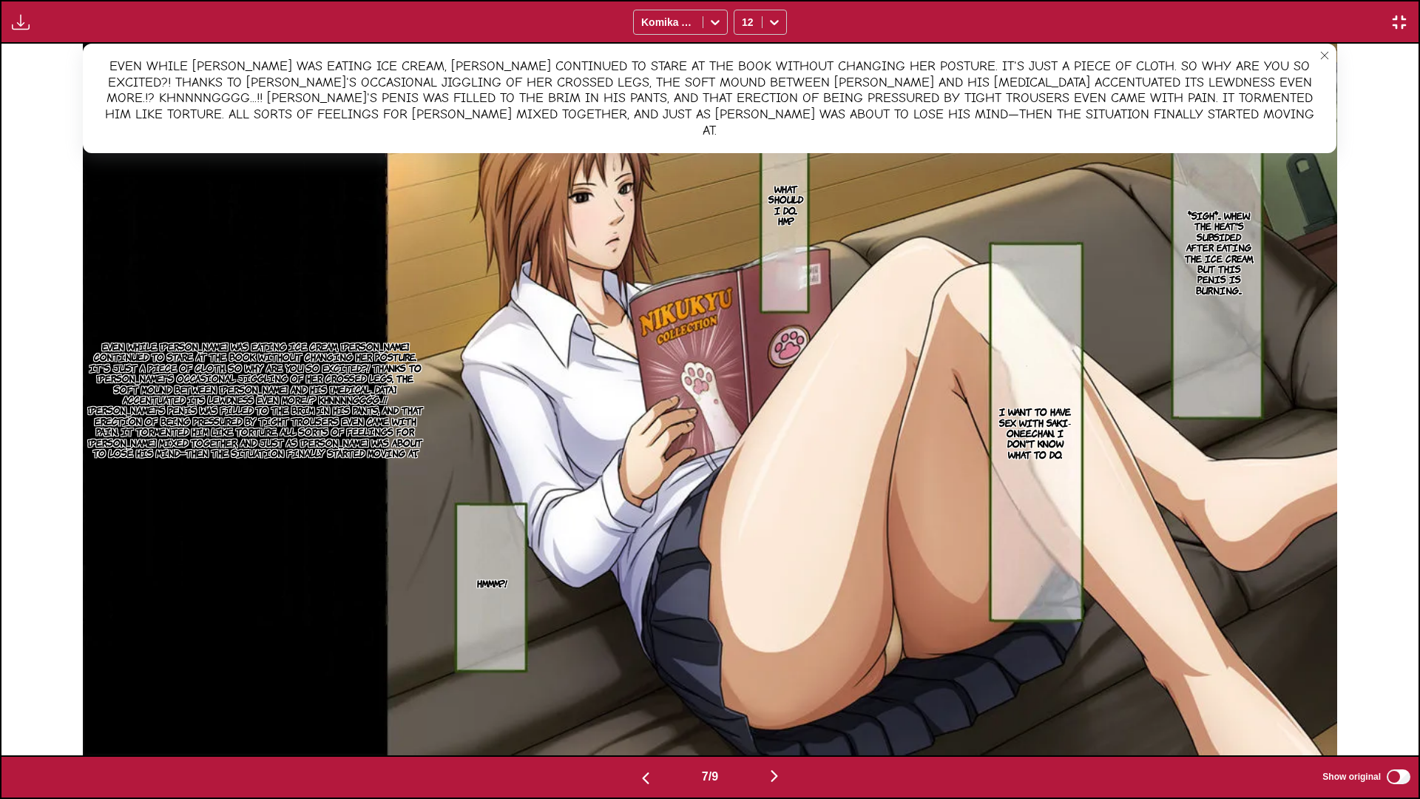
drag, startPoint x: 1322, startPoint y: 60, endPoint x: 1286, endPoint y: 58, distance: 35.5
click at [578, 60] on icon "close-tooltip" at bounding box center [1325, 55] width 10 height 10
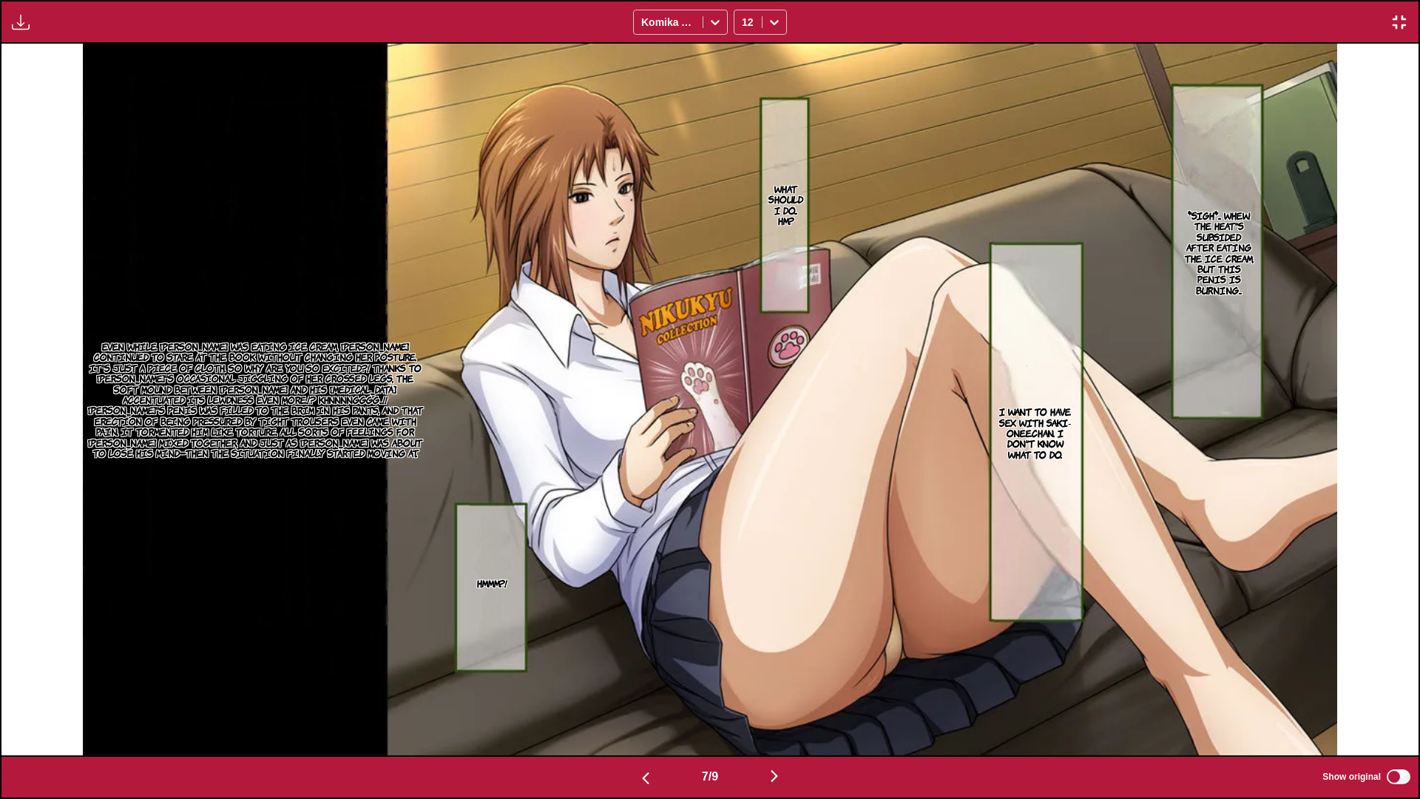
click at [578, 269] on p "*sigh*... Whew. The heat's subsided after eating the ice cream, but this penis …" at bounding box center [1219, 252] width 81 height 91
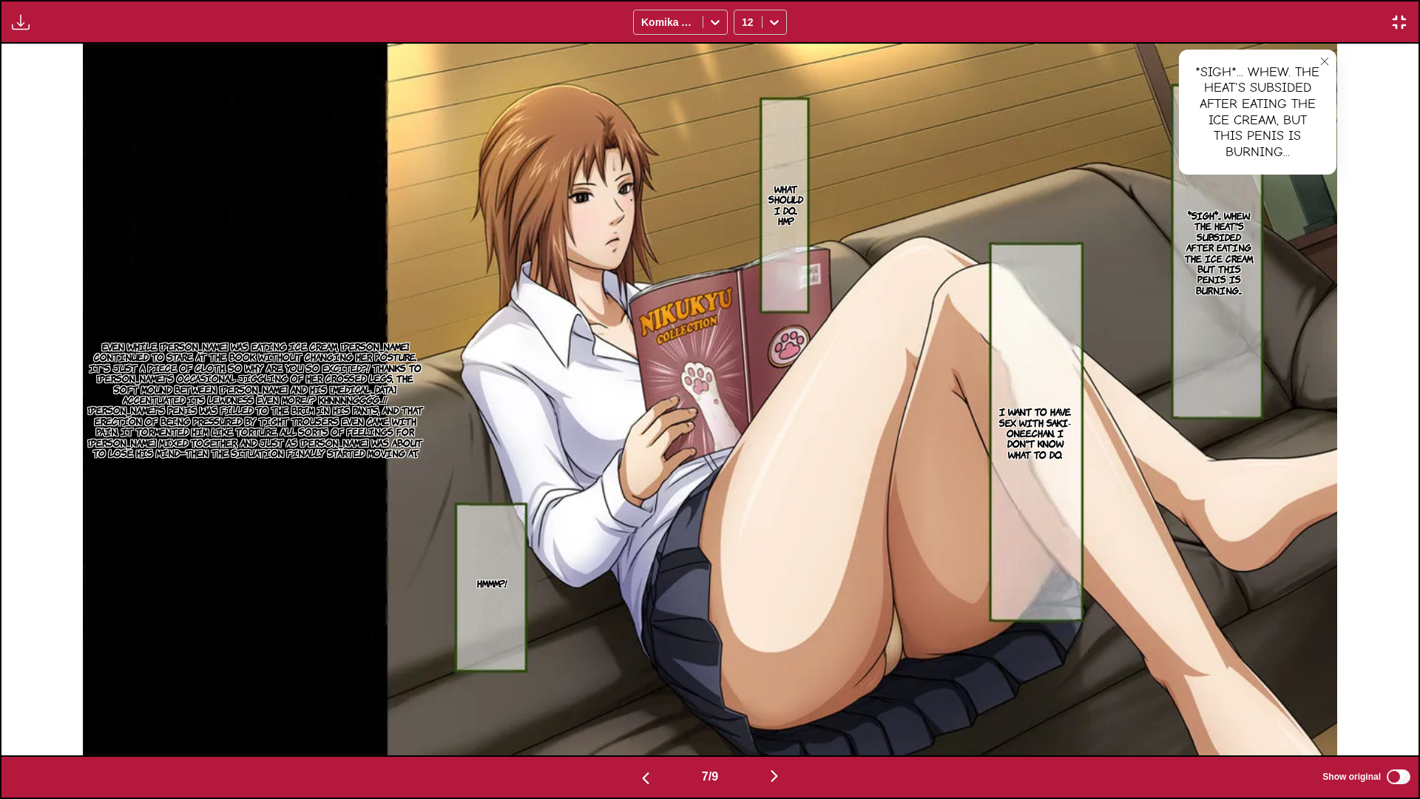
click at [578, 59] on button "close-tooltip" at bounding box center [1325, 62] width 24 height 24
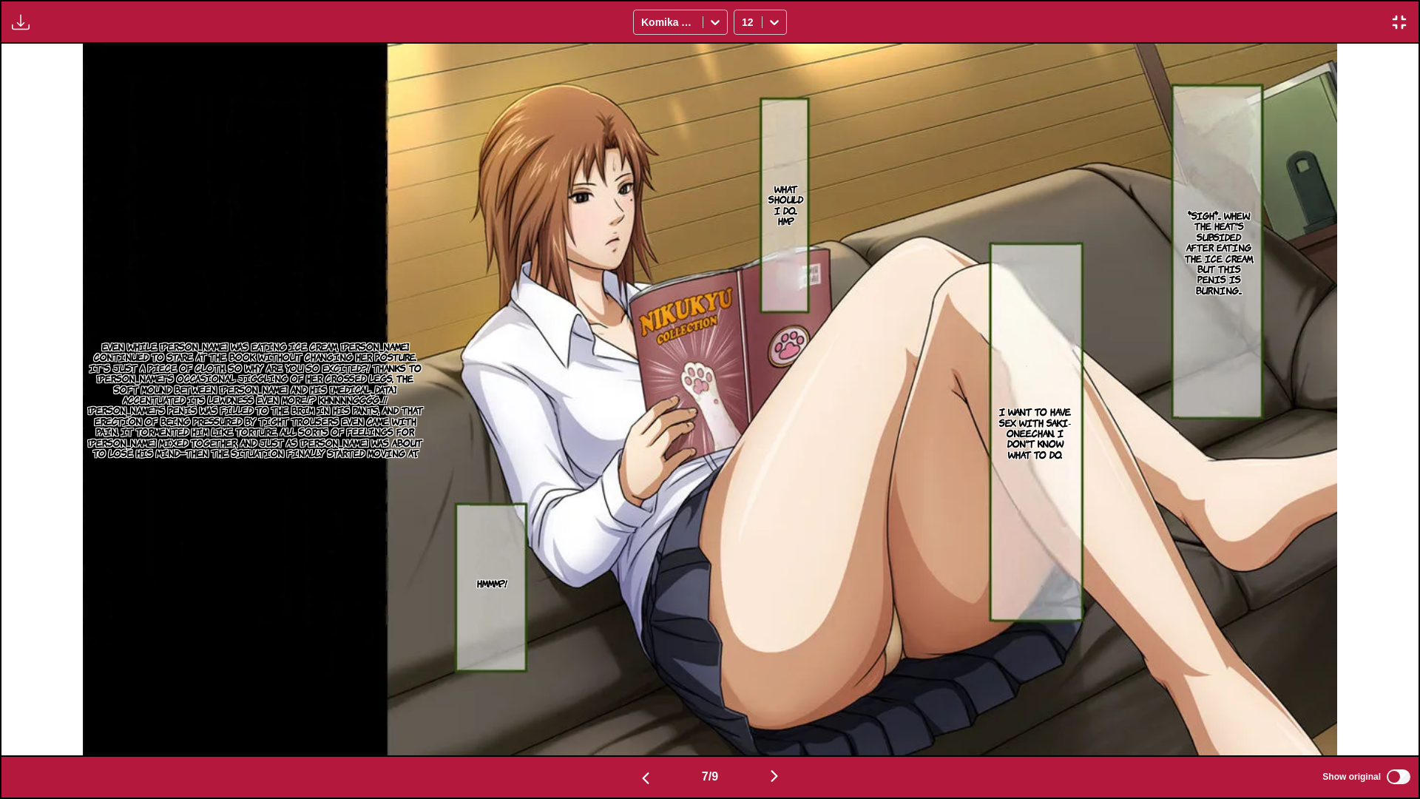
click at [578, 591] on img "button" at bounding box center [775, 776] width 18 height 18
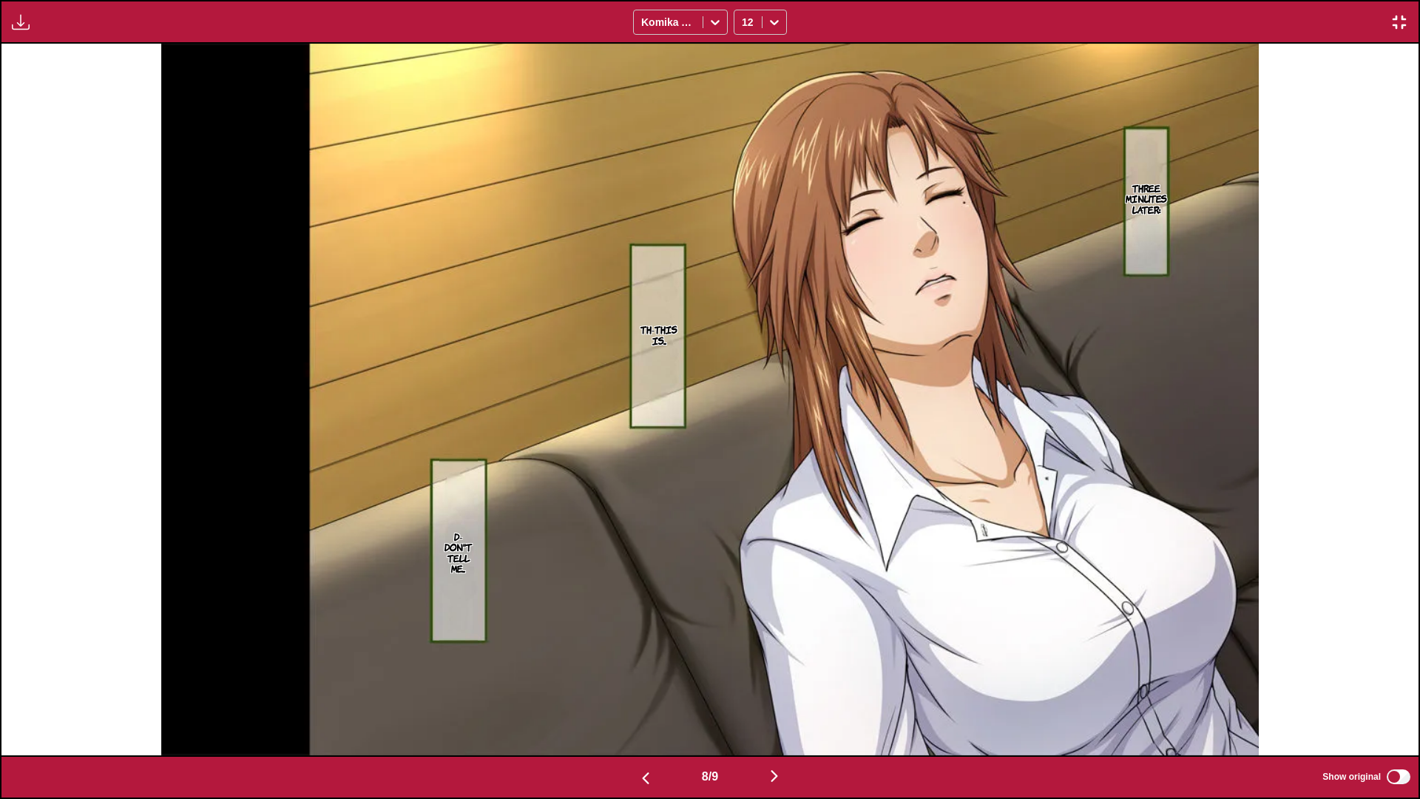
click at [578, 591] on img "button" at bounding box center [775, 776] width 18 height 18
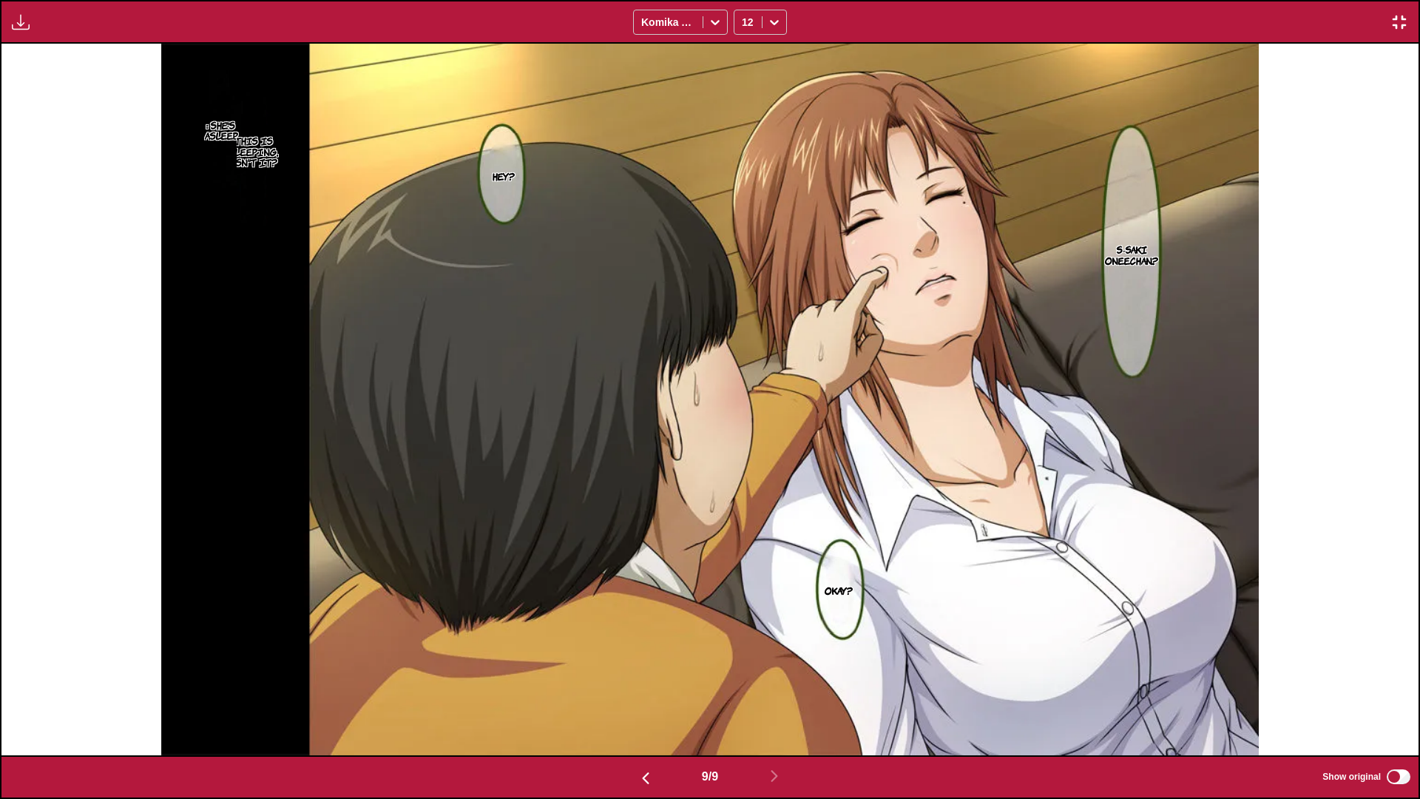
click at [211, 130] on p ": She's asleep." at bounding box center [220, 130] width 37 height 27
click at [250, 145] on p "...This is sleeping, isn't it?" at bounding box center [253, 151] width 55 height 38
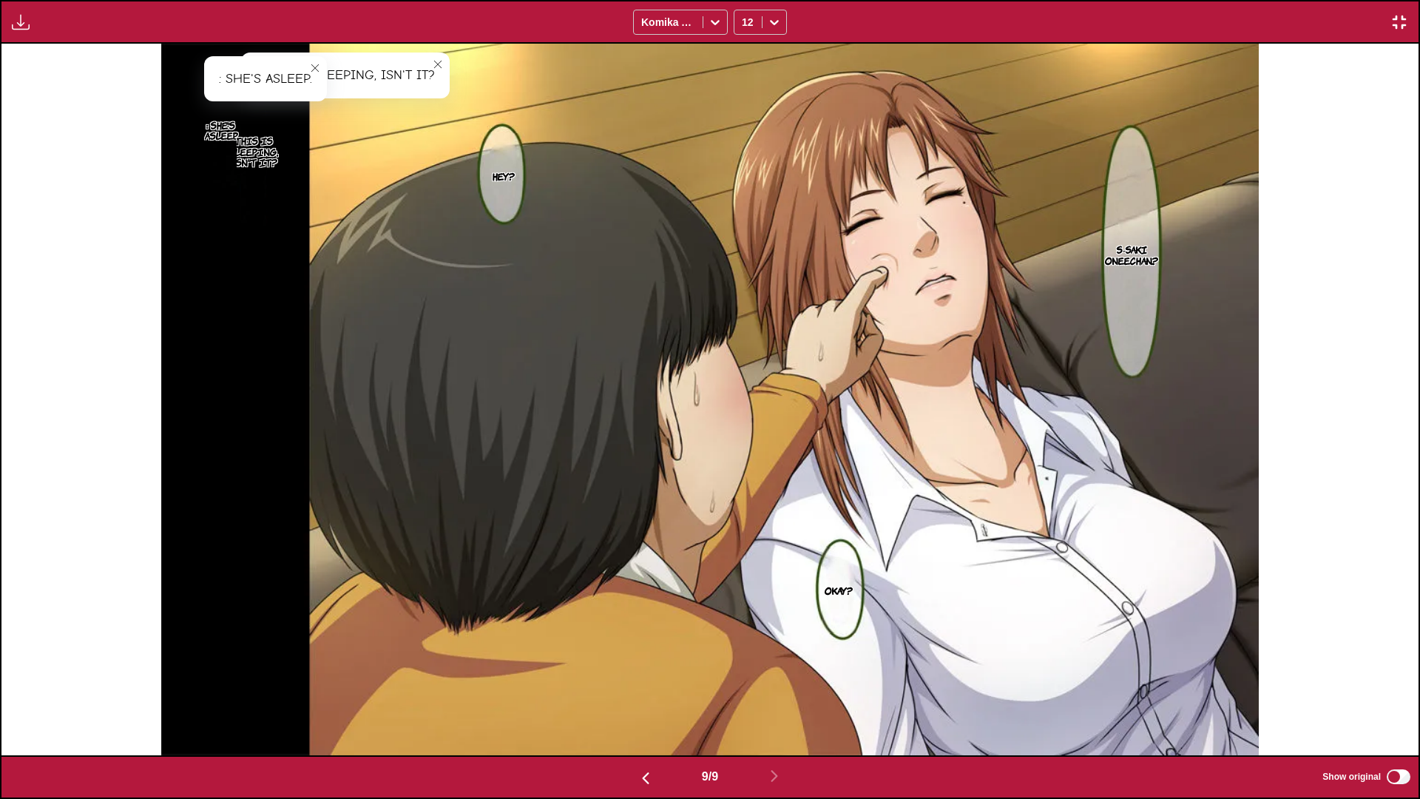
click at [310, 67] on icon "close-tooltip" at bounding box center [315, 68] width 10 height 10
click at [578, 17] on img "button" at bounding box center [1400, 22] width 18 height 18
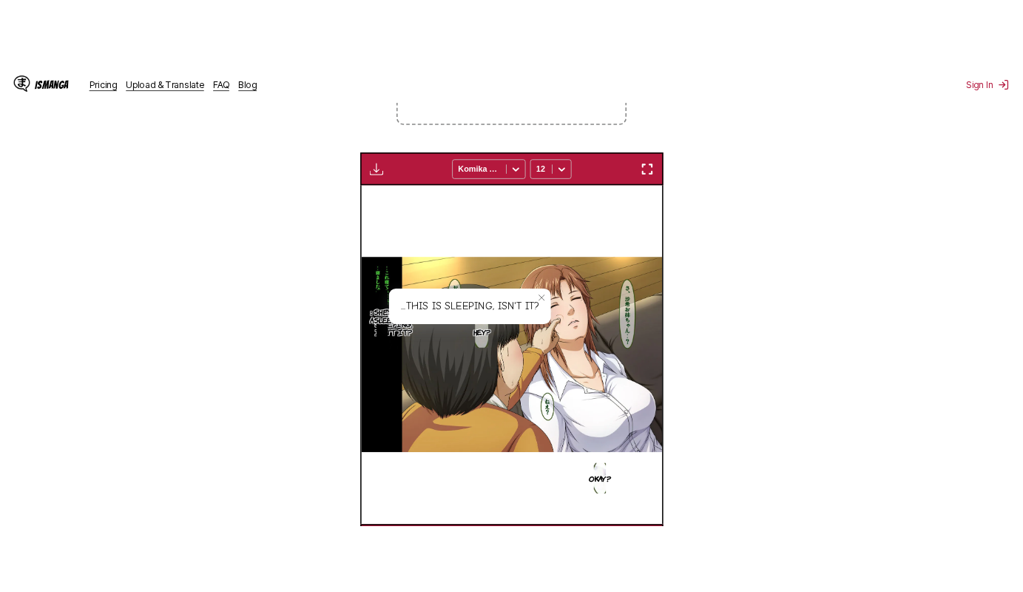
scroll to position [0, 3101]
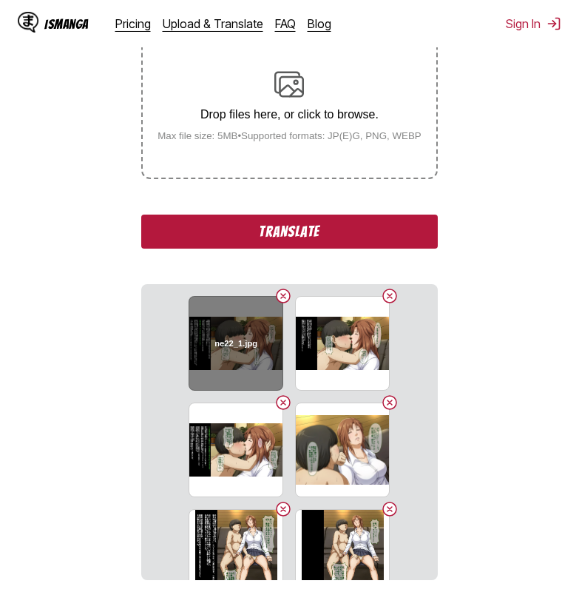
scroll to position [302, 0]
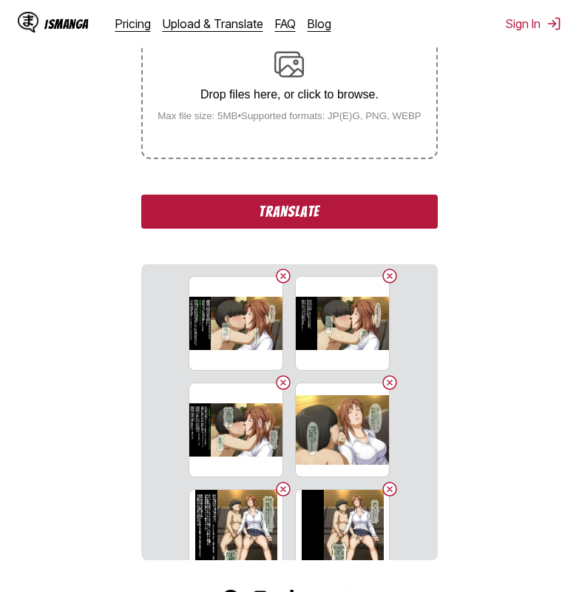
click at [259, 212] on button "Translate" at bounding box center [289, 212] width 296 height 34
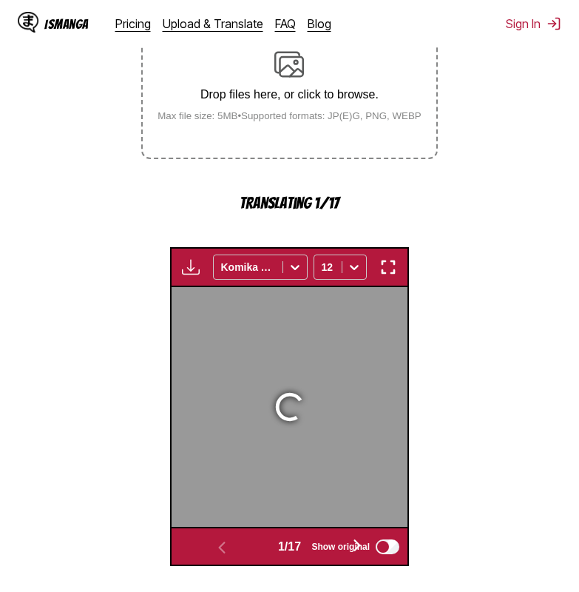
scroll to position [468, 0]
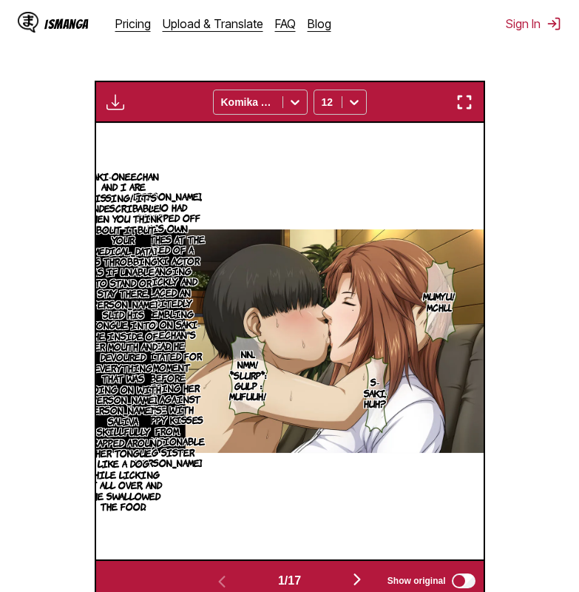
click at [467, 101] on img "button" at bounding box center [465, 102] width 18 height 18
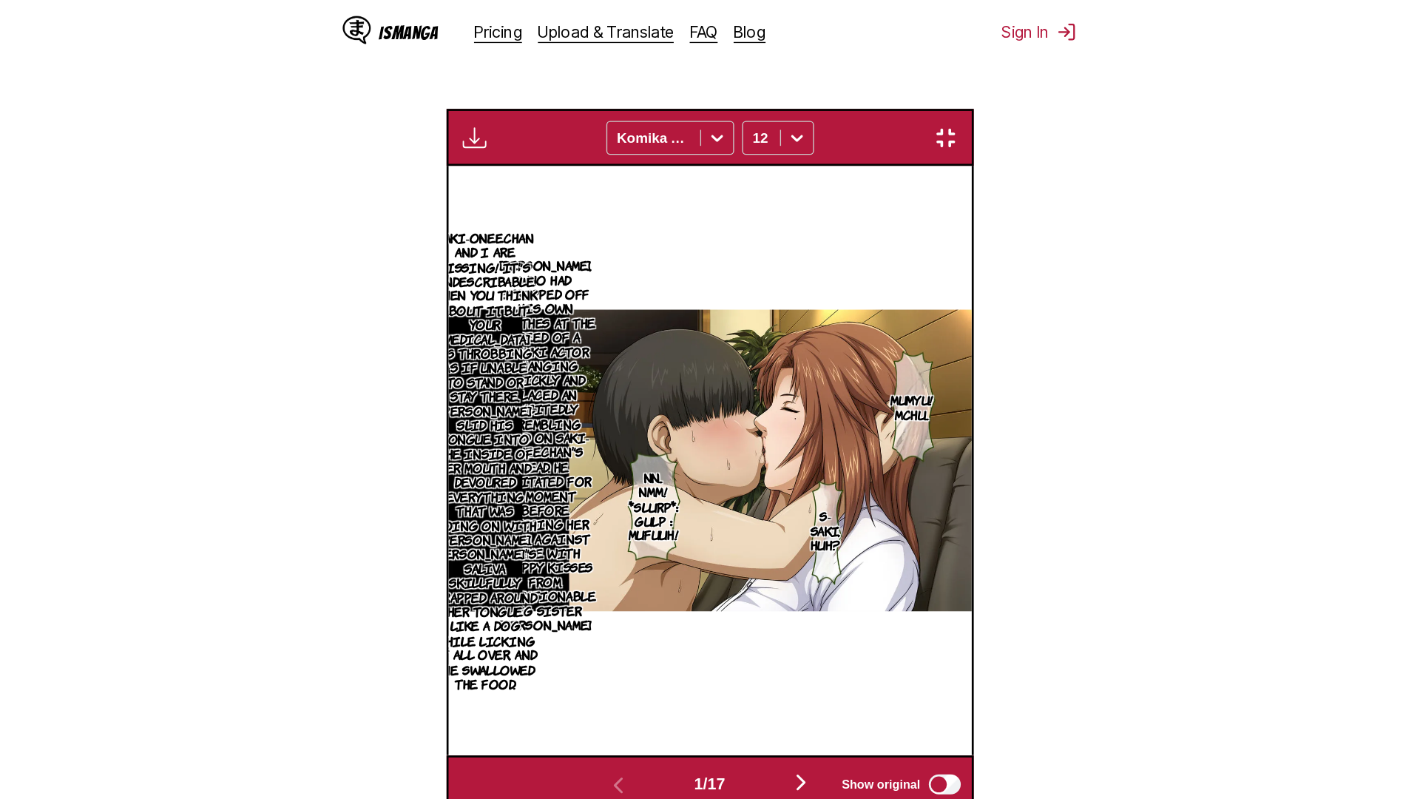
scroll to position [155, 0]
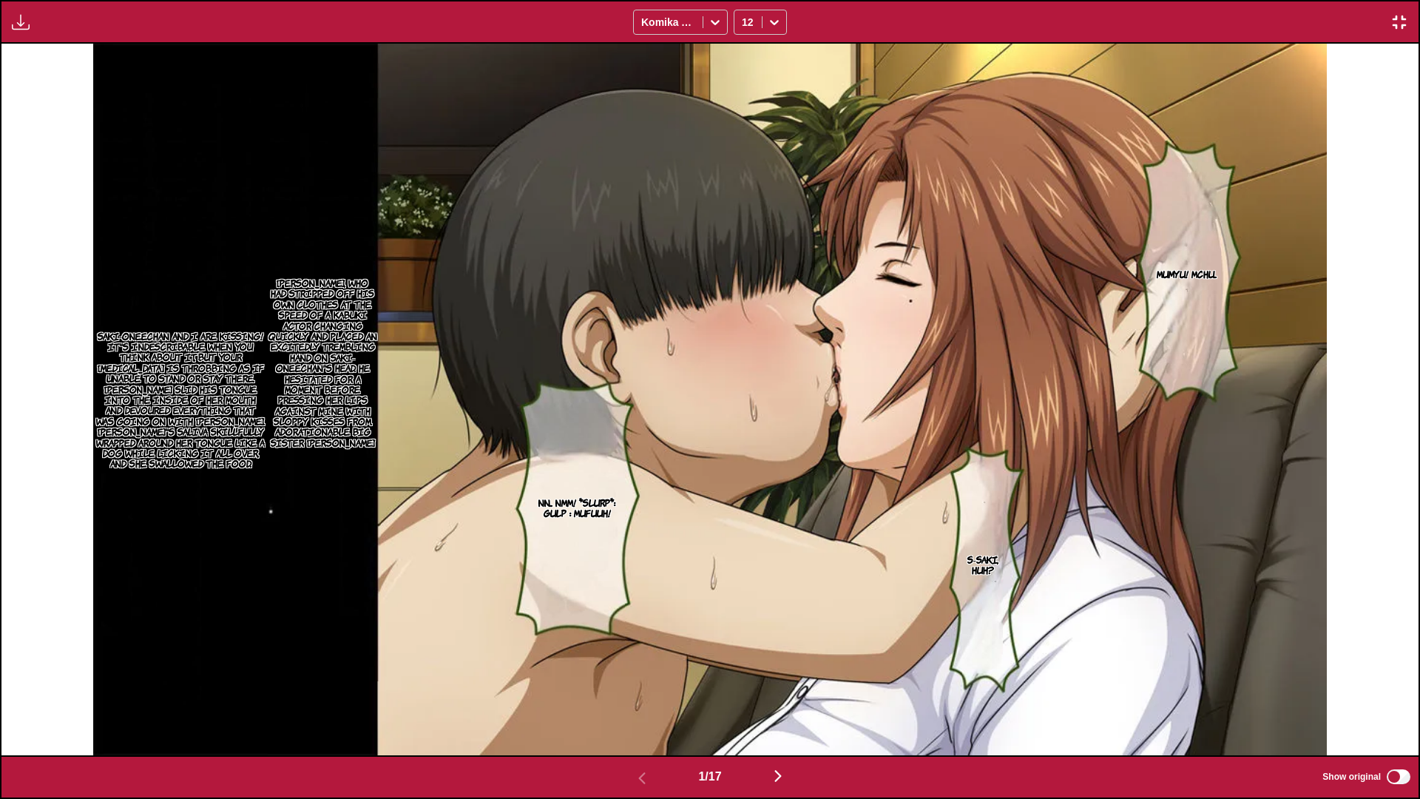
click at [301, 323] on p "[PERSON_NAME], who had stripped off his own clothes at the speed of a kabuki ac…" at bounding box center [323, 362] width 116 height 176
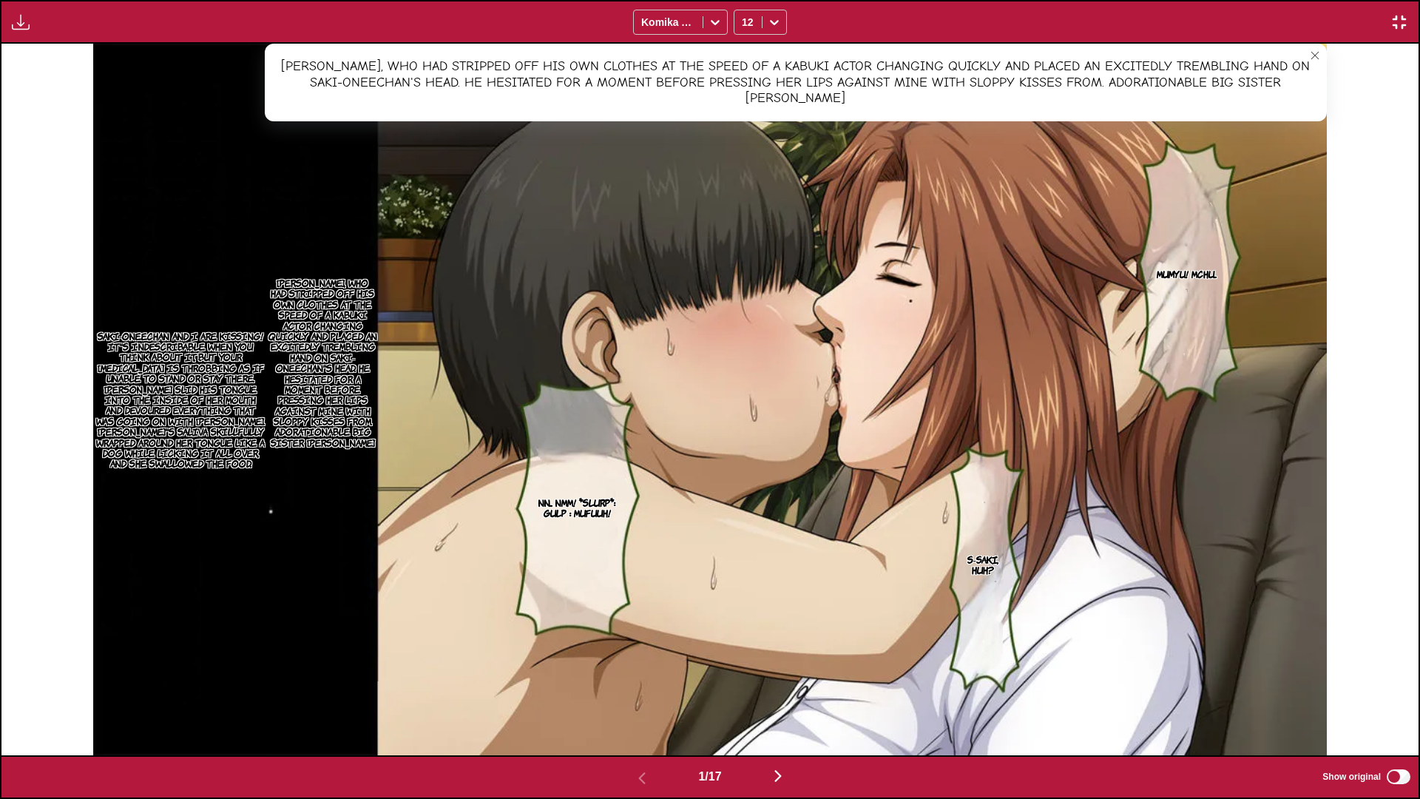
click at [188, 367] on p "Saki-oneechan and I are kissing! It's indescribable when you think about it, bu…" at bounding box center [180, 400] width 175 height 144
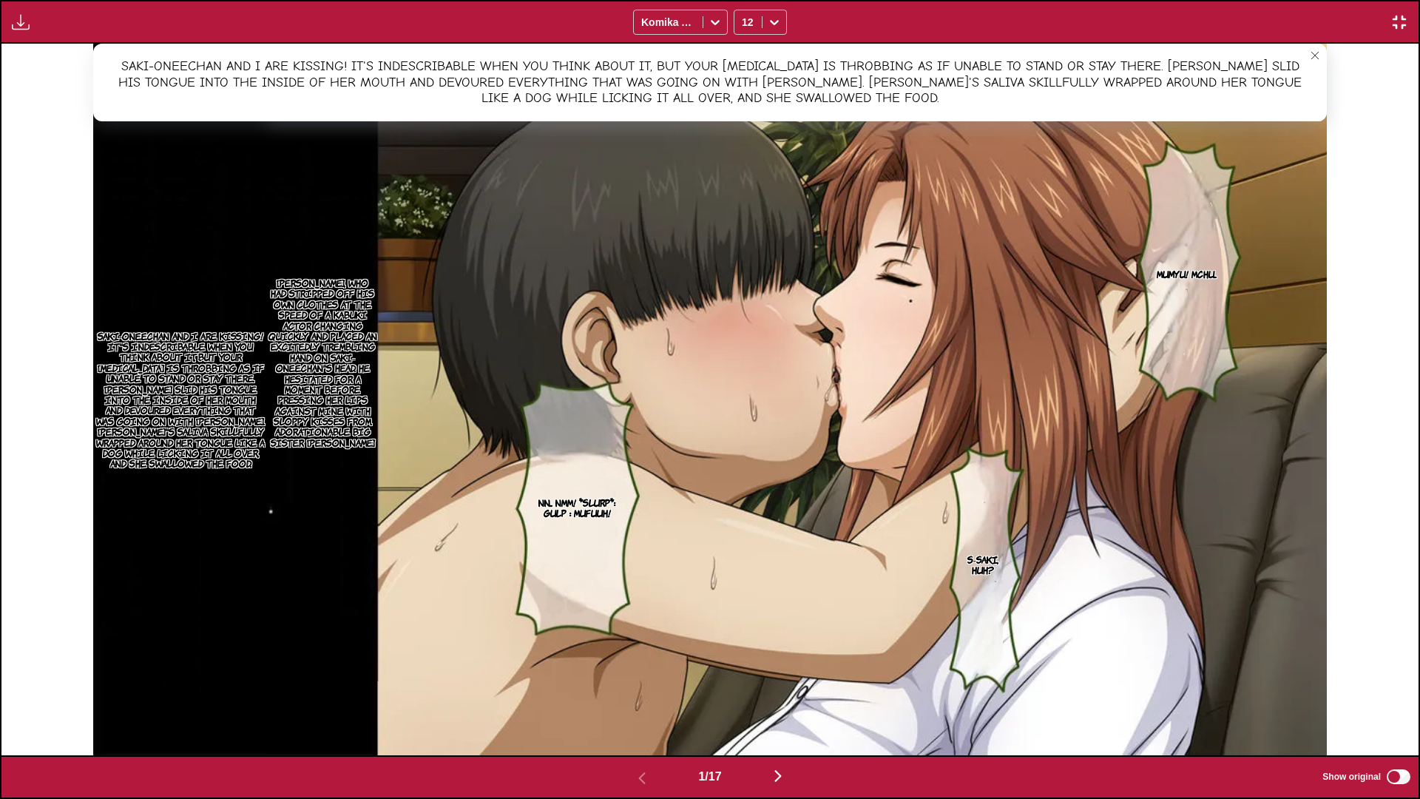
click at [787, 591] on img "button" at bounding box center [778, 776] width 18 height 18
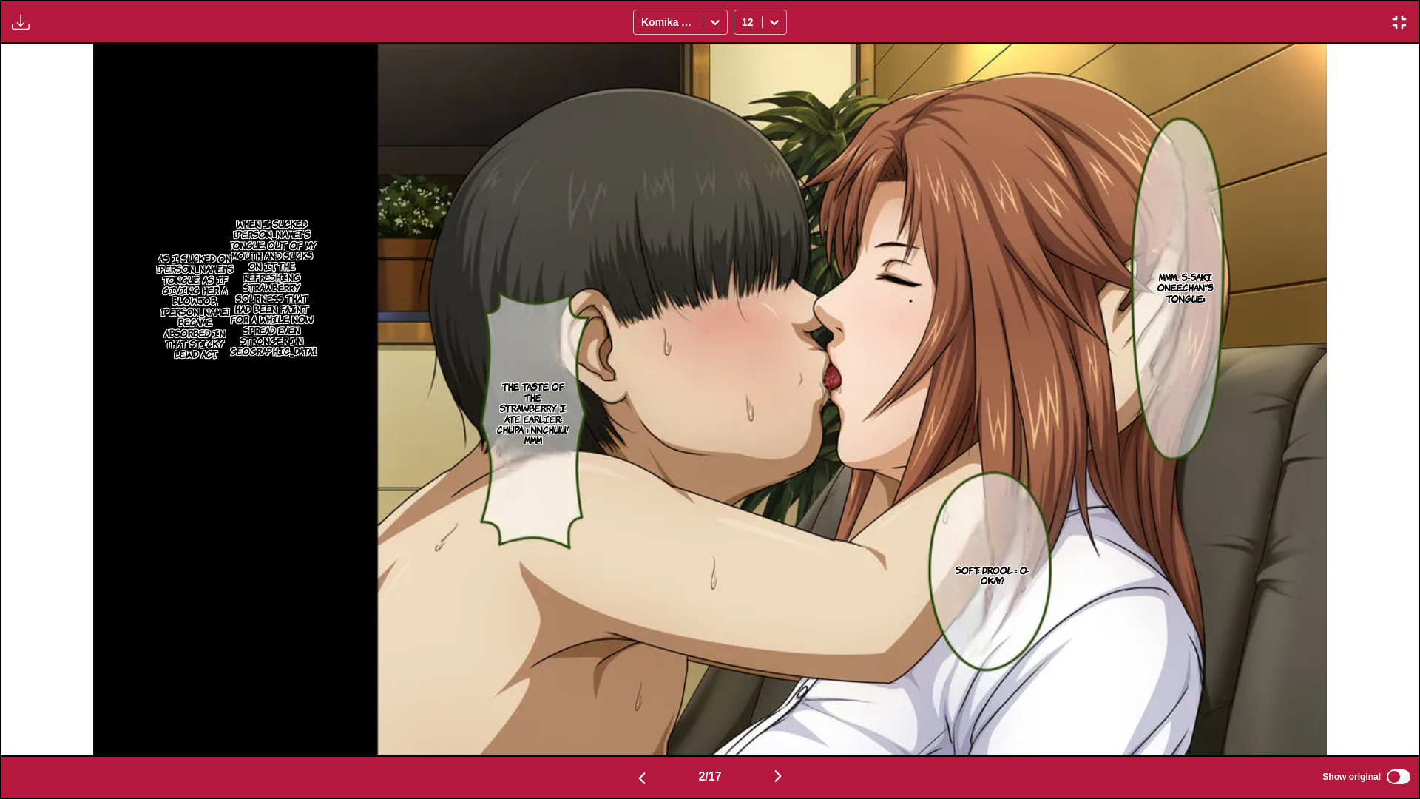
click at [256, 288] on p "When I sucked [PERSON_NAME]'s tongue out of my mouth and sucks on it, the refre…" at bounding box center [271, 287] width 95 height 144
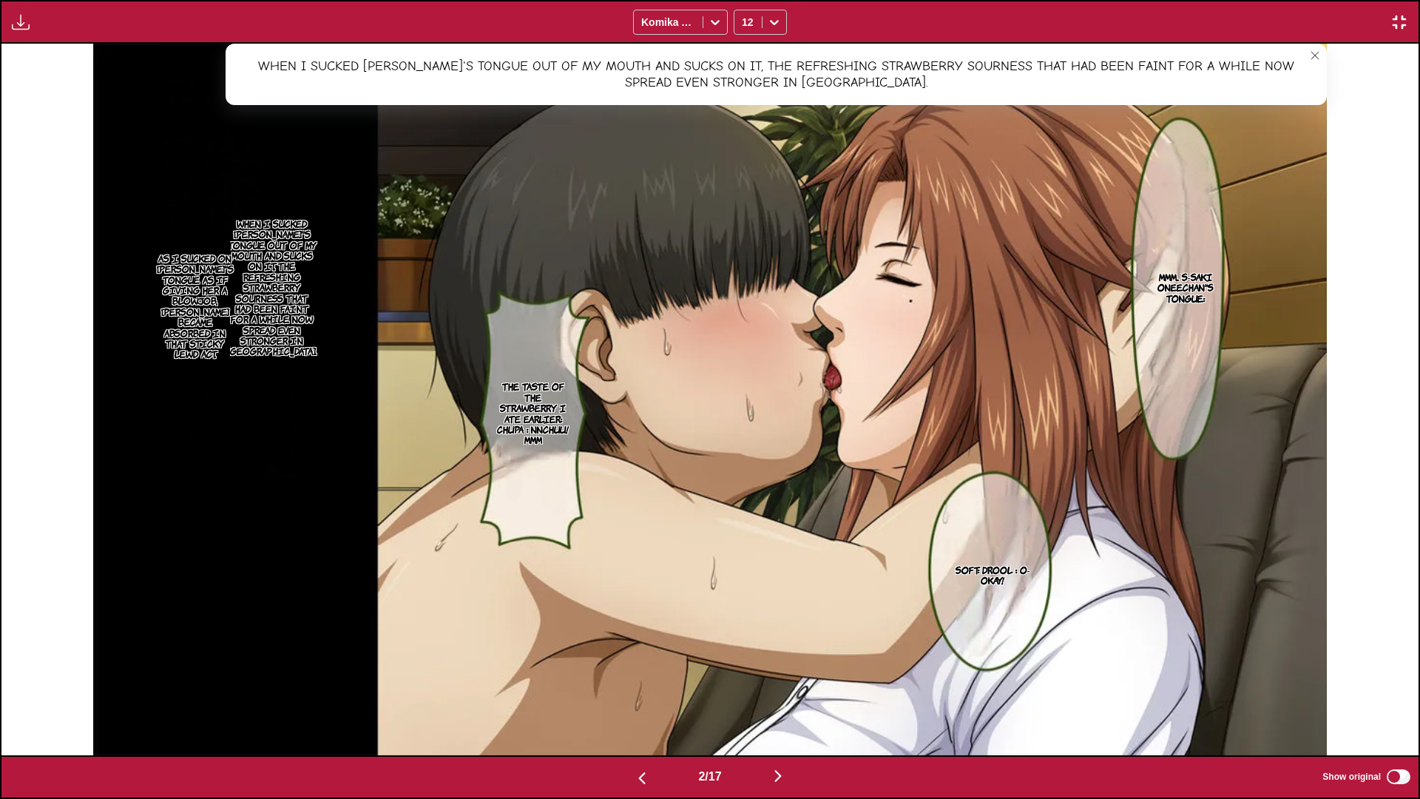
click at [191, 315] on p "As I sucked on [PERSON_NAME]'s tongue as if giving her a blowjob, [PERSON_NAME]…" at bounding box center [195, 306] width 83 height 112
click at [780, 591] on button "button" at bounding box center [778, 776] width 89 height 21
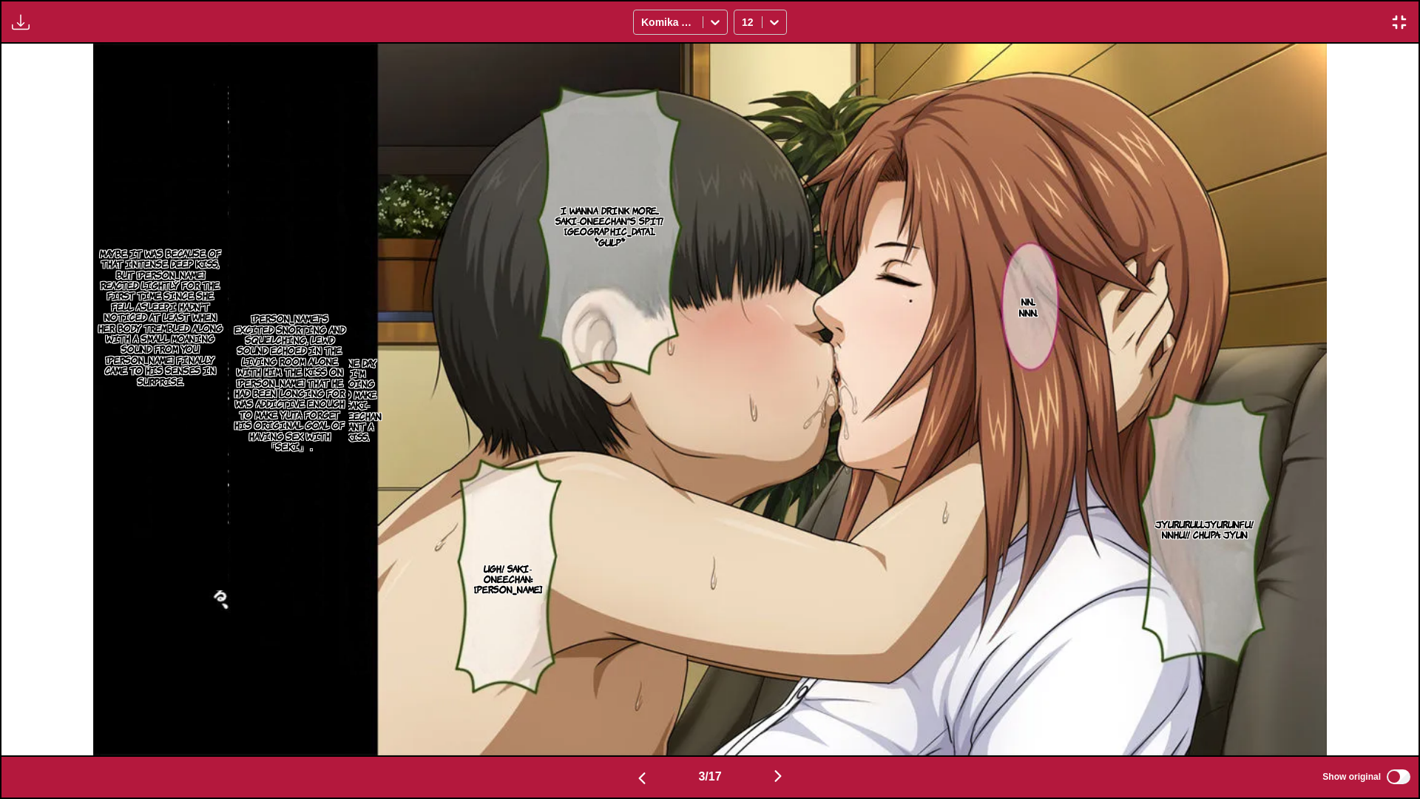
click at [1022, 520] on p "Jyururuu...jyurunfu! Nnhu!! Chupa: jyun" at bounding box center [1204, 529] width 104 height 27
click at [365, 405] on p "One day, I'm going to make Saki-oneechan want a kiss." at bounding box center [357, 399] width 53 height 91
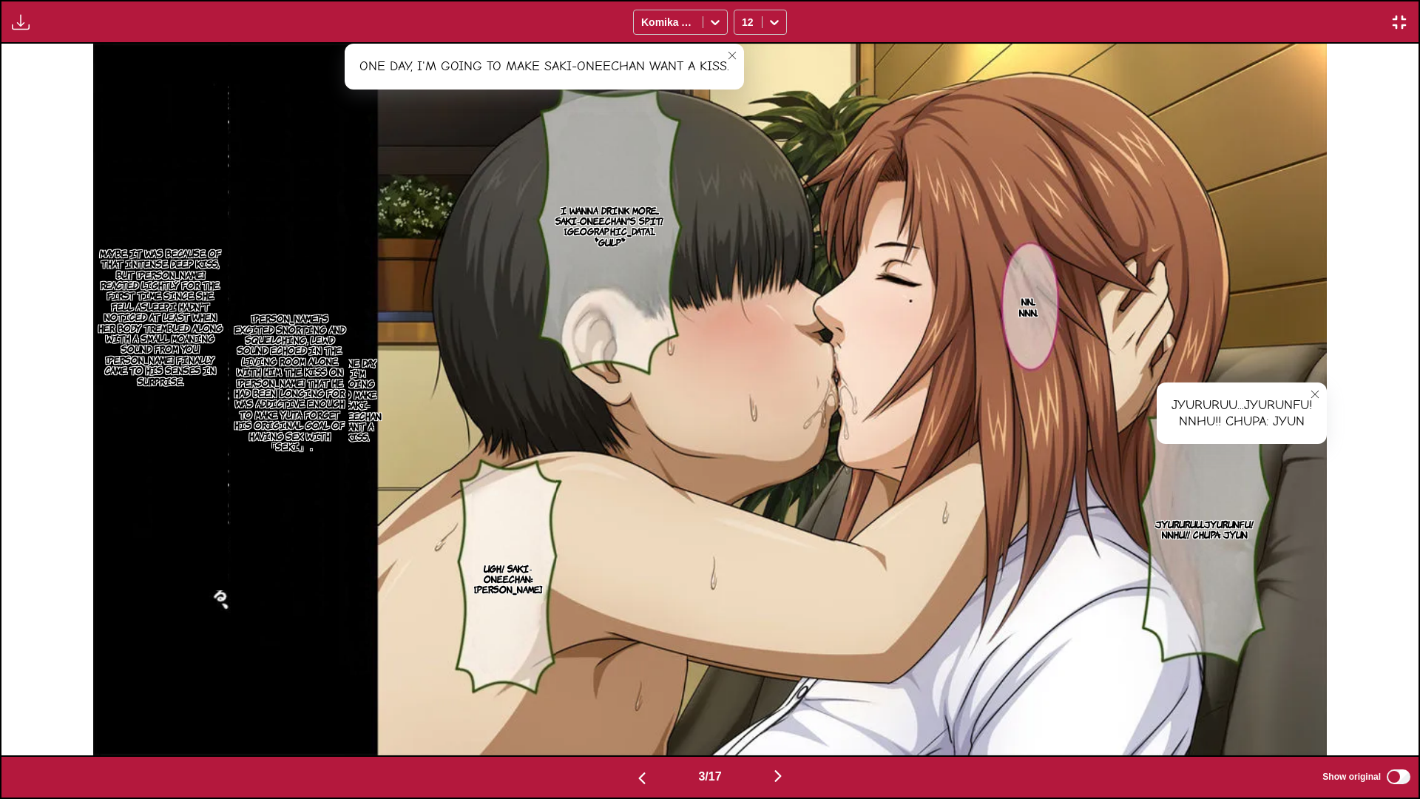
click at [189, 365] on p "Maybe it was because of that intense deep kiss, but [PERSON_NAME] reacted light…" at bounding box center [160, 317] width 135 height 144
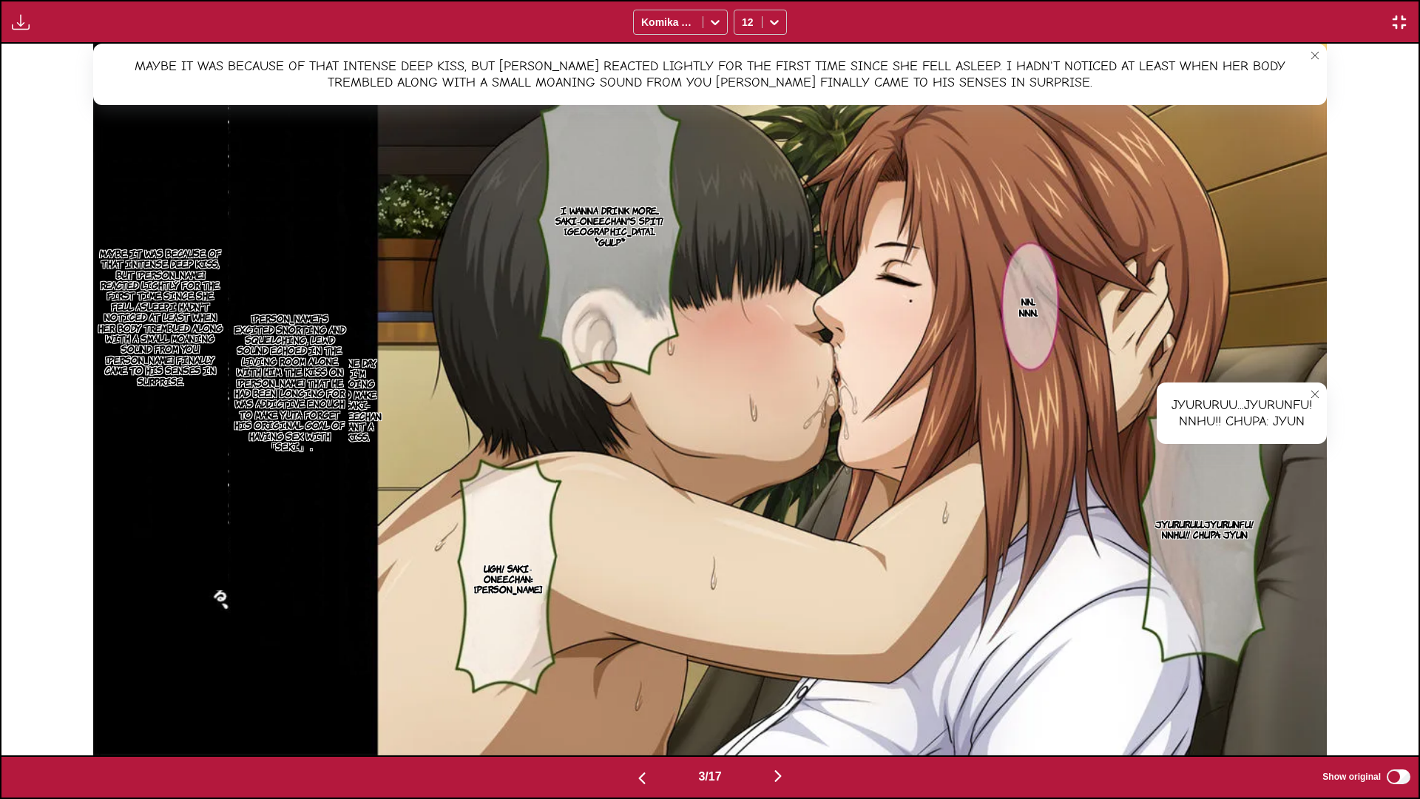
click at [287, 383] on p "[PERSON_NAME]'s excited snorting and squelching, lewd sound echoed in the livin…" at bounding box center [290, 382] width 118 height 144
click at [1022, 55] on icon "close-tooltip" at bounding box center [1315, 55] width 10 height 10
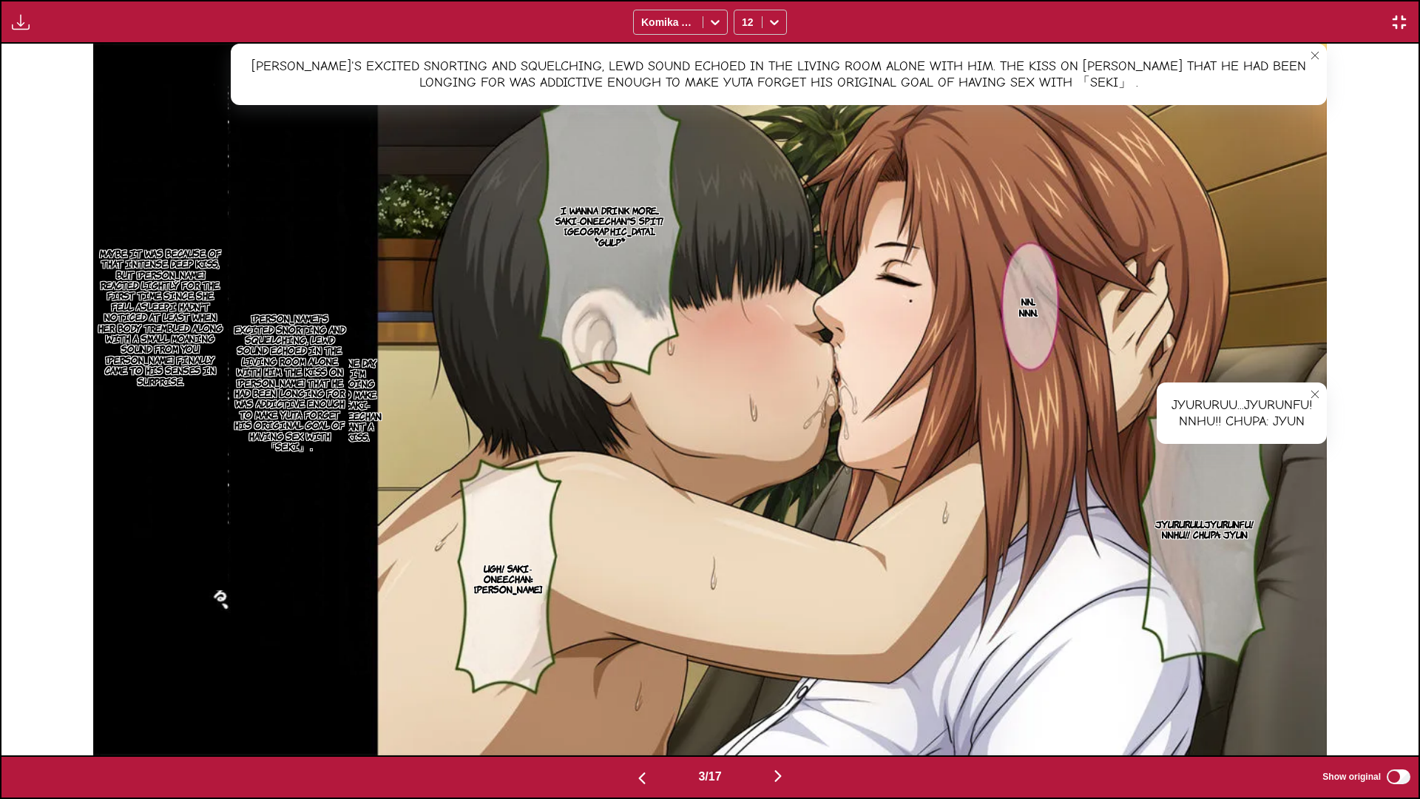
click at [781, 591] on img "button" at bounding box center [778, 776] width 18 height 18
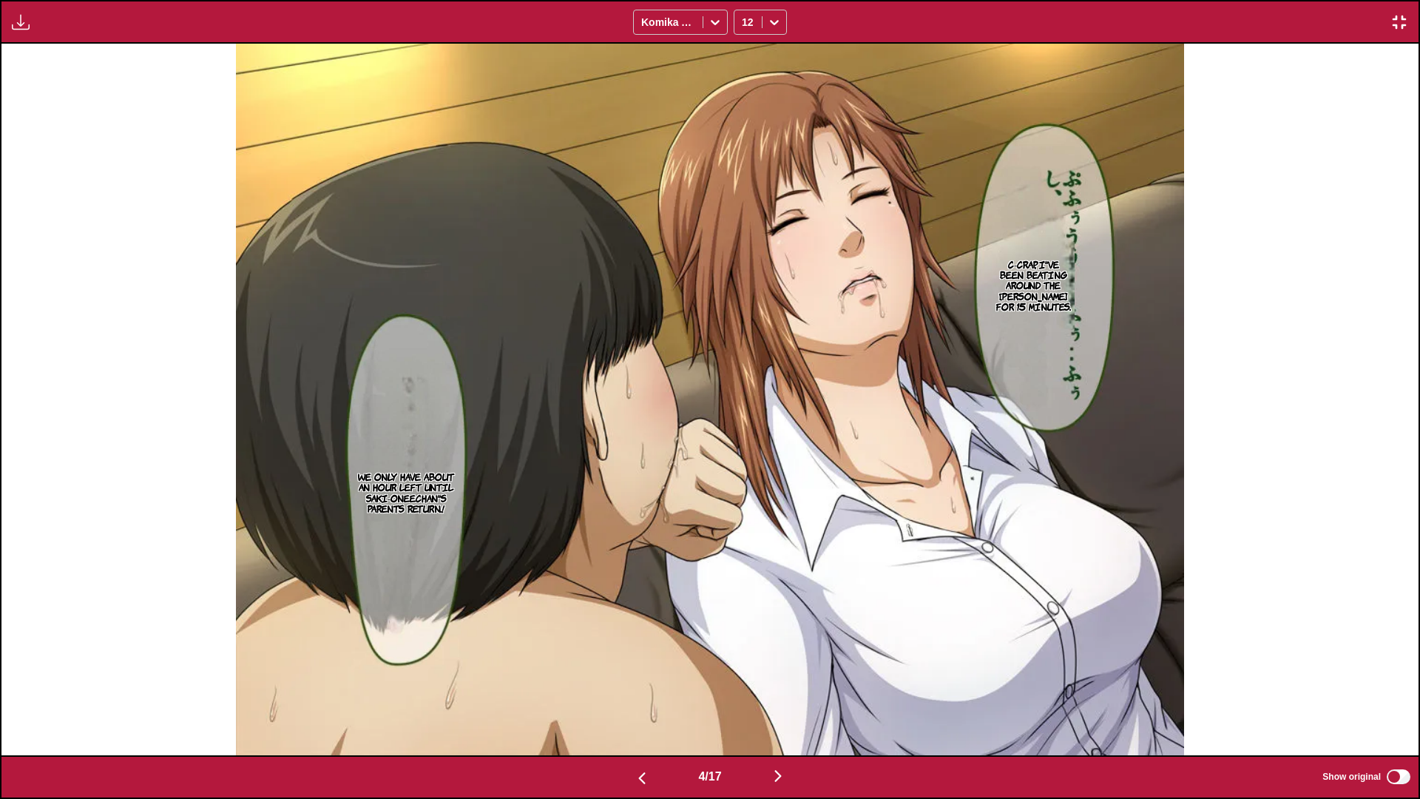
click at [781, 591] on img "button" at bounding box center [778, 776] width 18 height 18
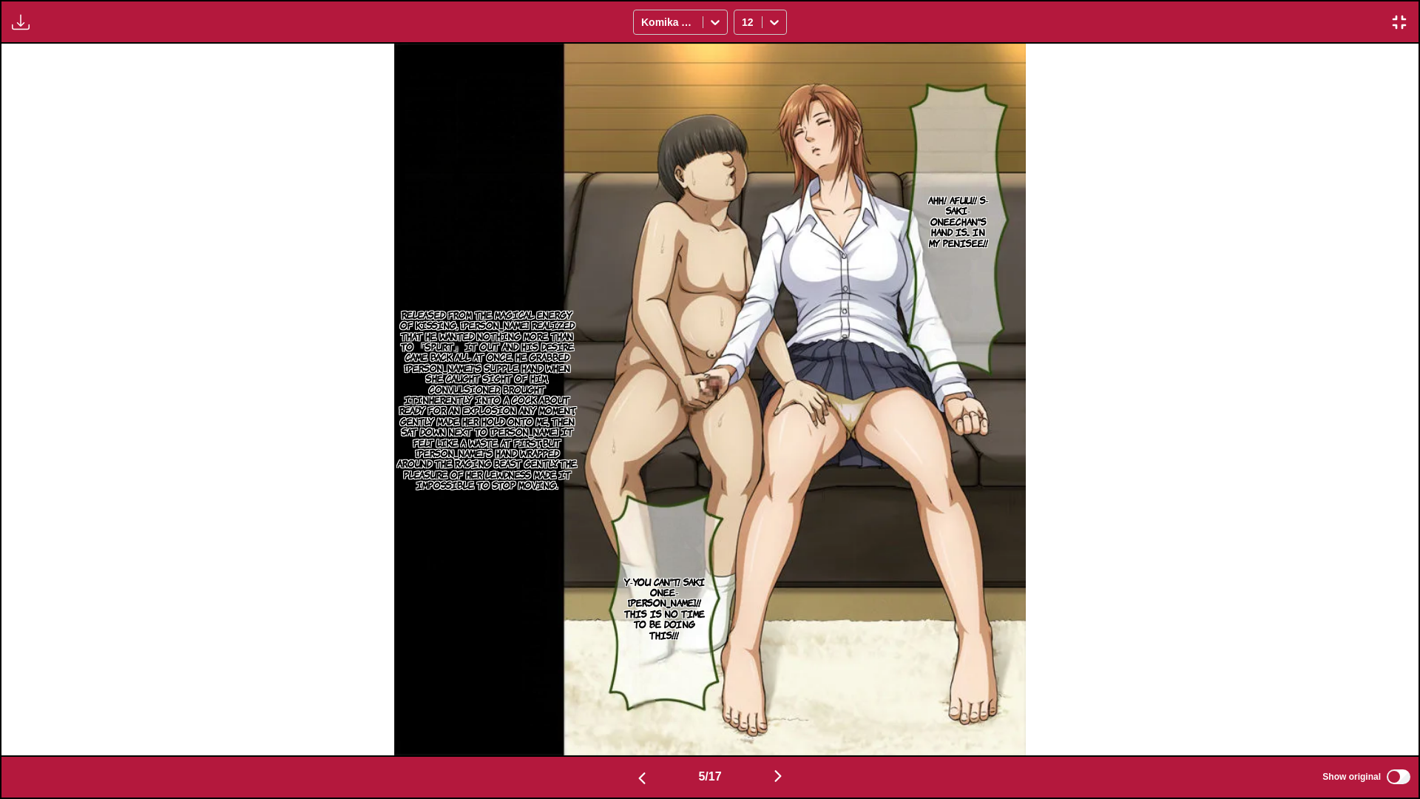
click at [482, 451] on p "Released from the magical energy of kissing, [PERSON_NAME] realized that he wan…" at bounding box center [487, 399] width 186 height 187
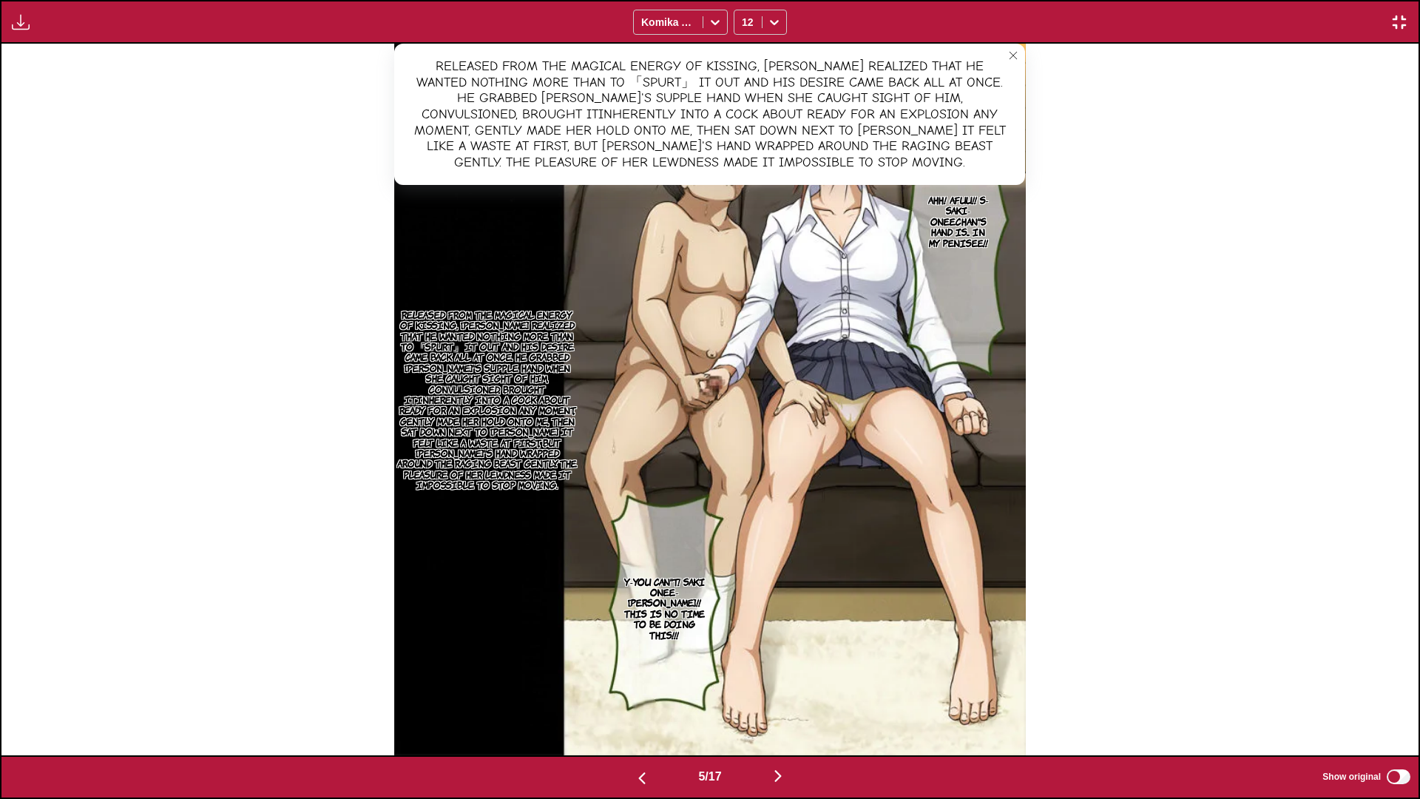
click at [777, 591] on img "button" at bounding box center [778, 776] width 18 height 18
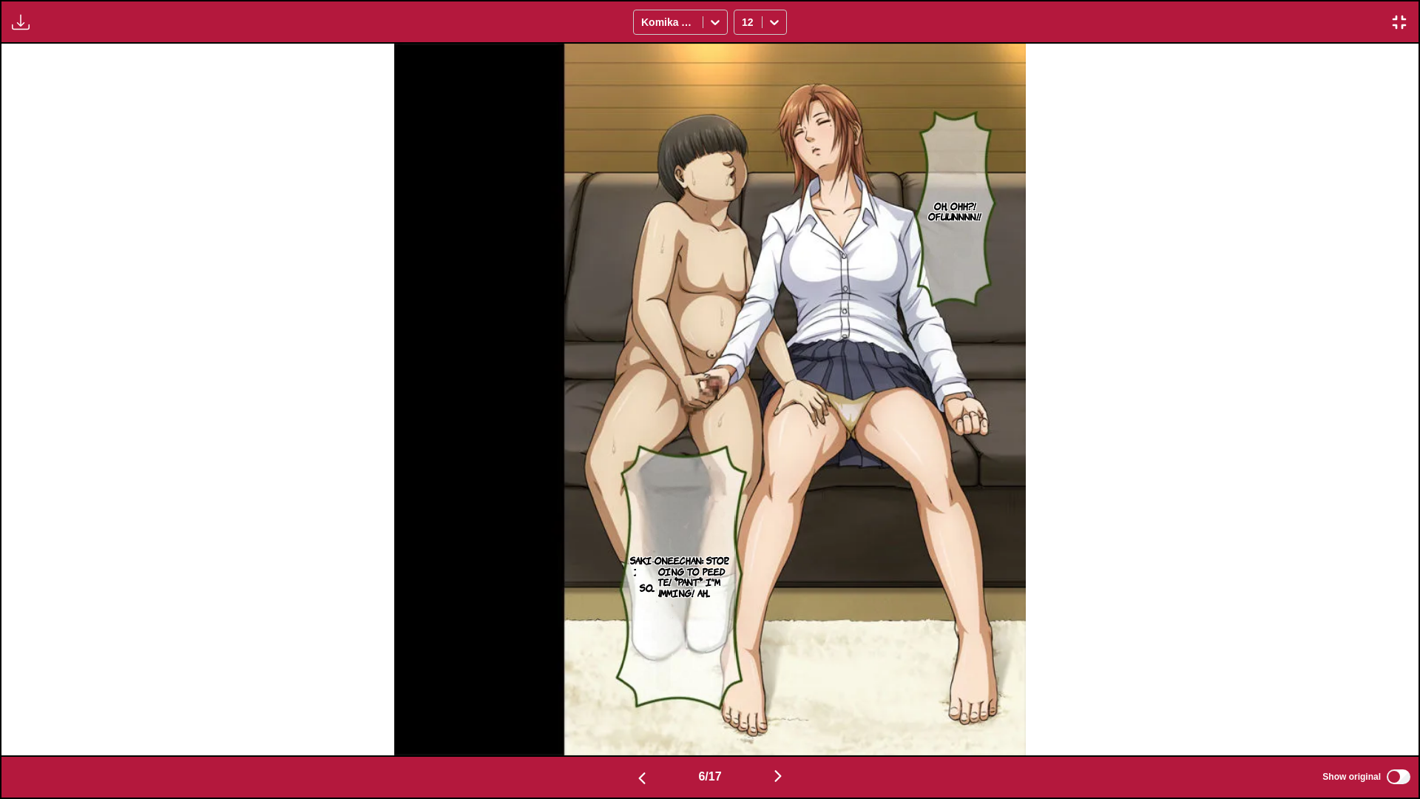
click at [777, 591] on img "button" at bounding box center [778, 776] width 18 height 18
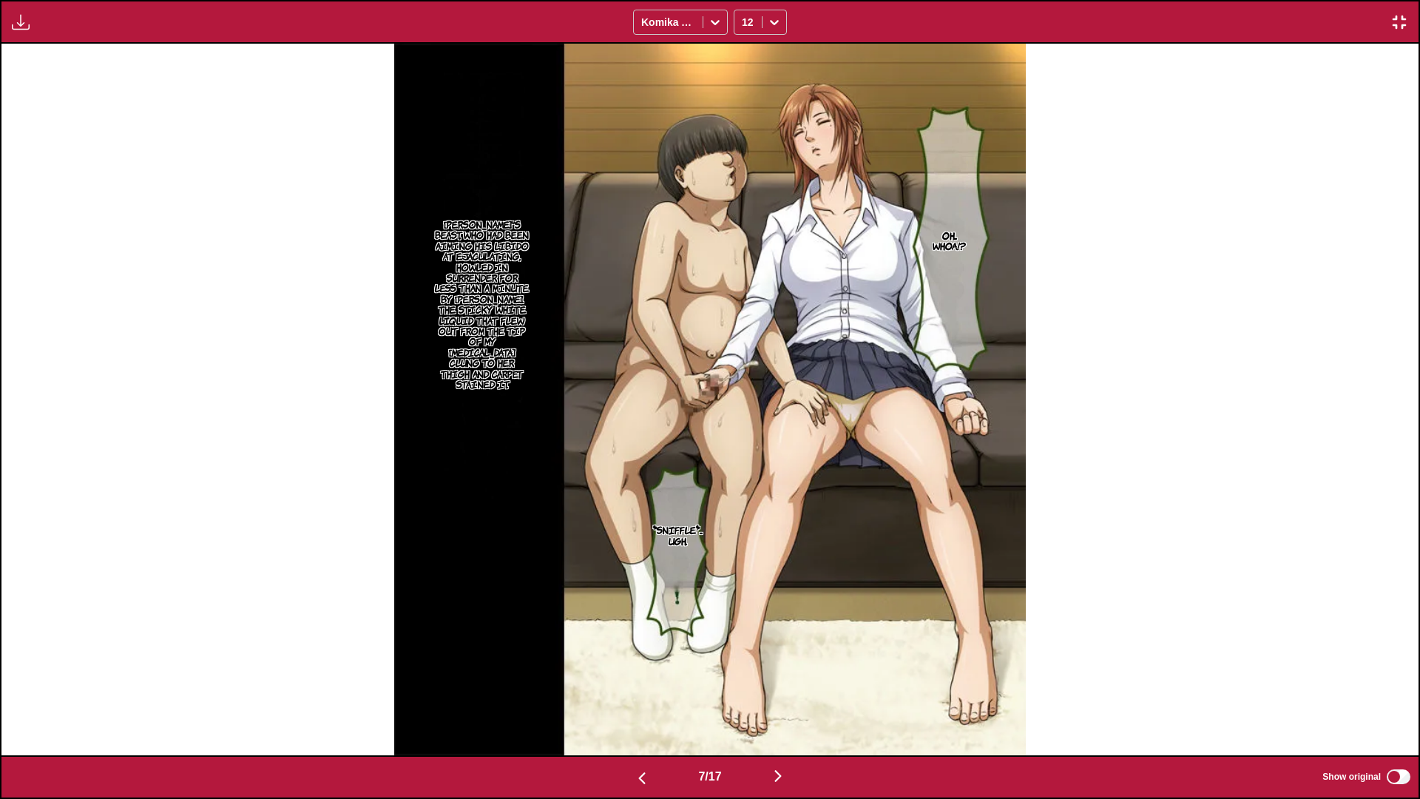
click at [461, 357] on p "[PERSON_NAME]'s beast, who had been aiming his libido at ejaculating, howled in…" at bounding box center [481, 304] width 101 height 176
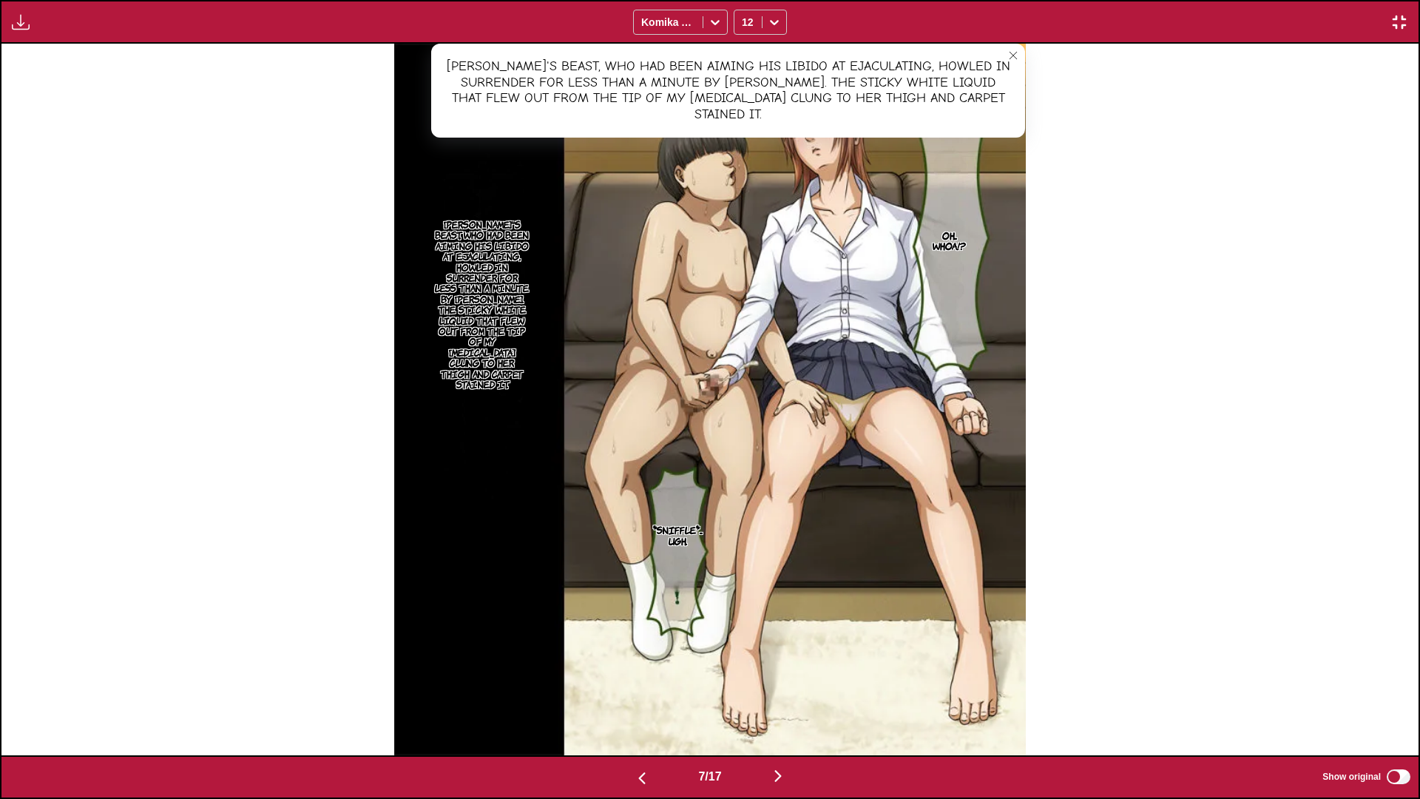
click at [781, 591] on img "button" at bounding box center [778, 776] width 18 height 18
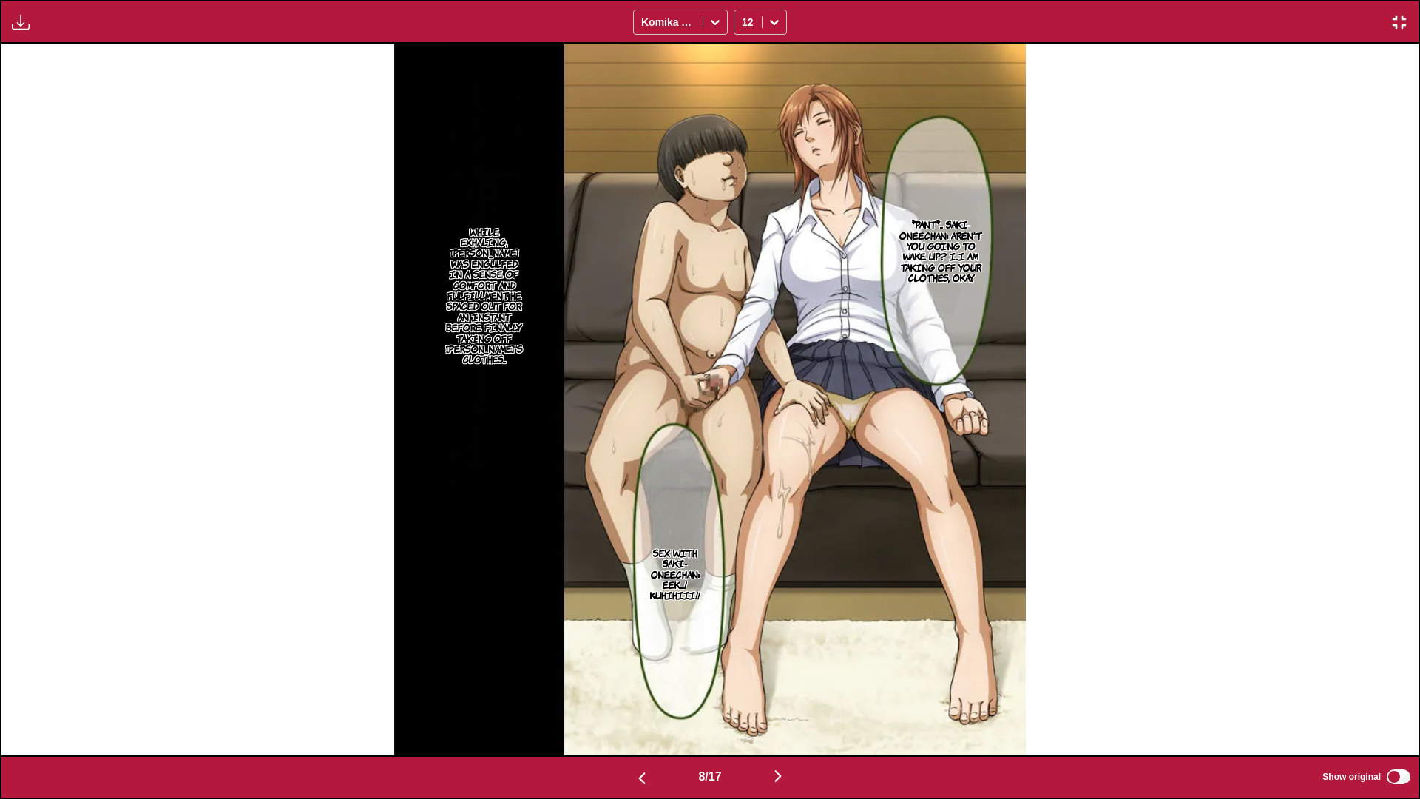
click at [916, 255] on p "*pant*... Saki-oneechan: Aren't you going to wake up? I...I am taking off your …" at bounding box center [942, 251] width 92 height 70
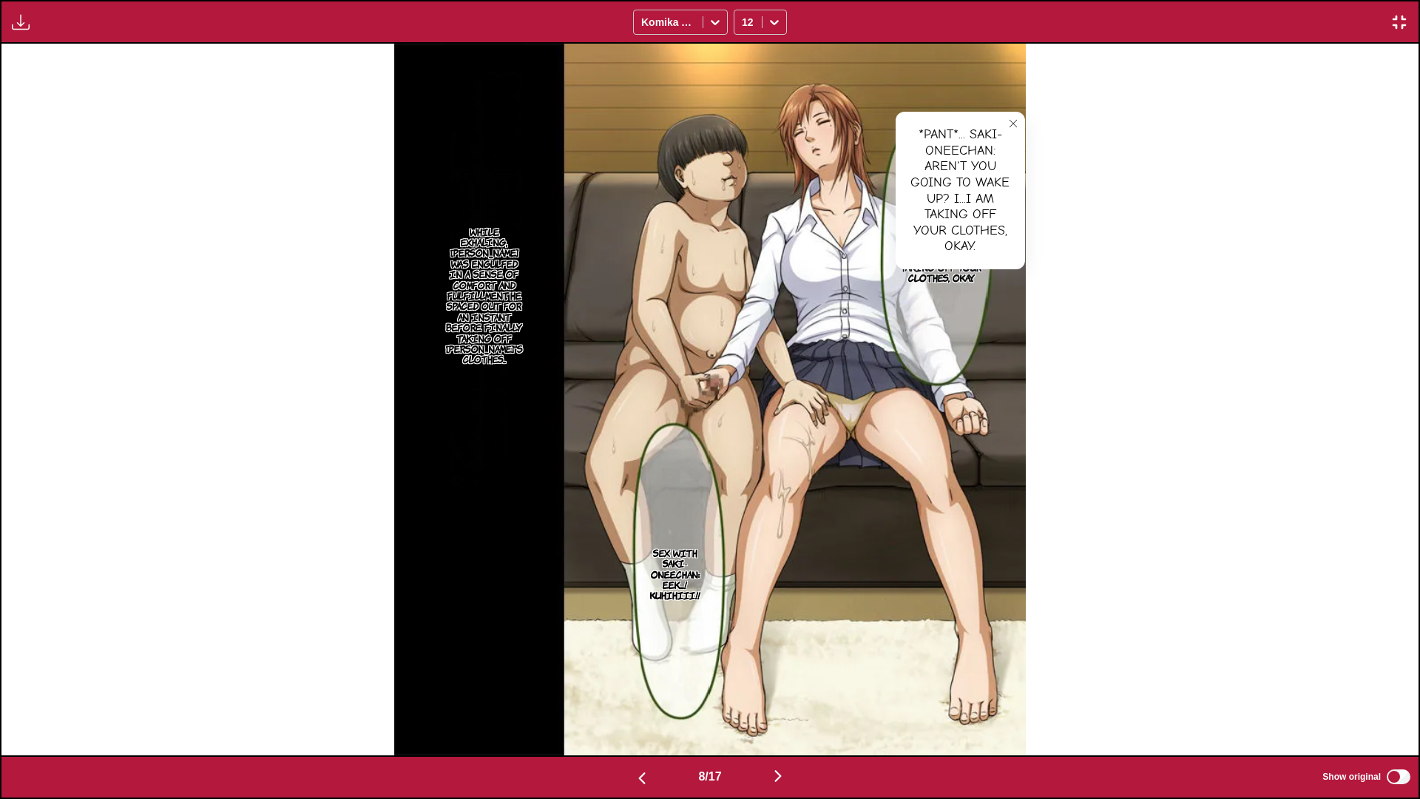
click at [1009, 122] on icon "close-tooltip" at bounding box center [1013, 123] width 10 height 10
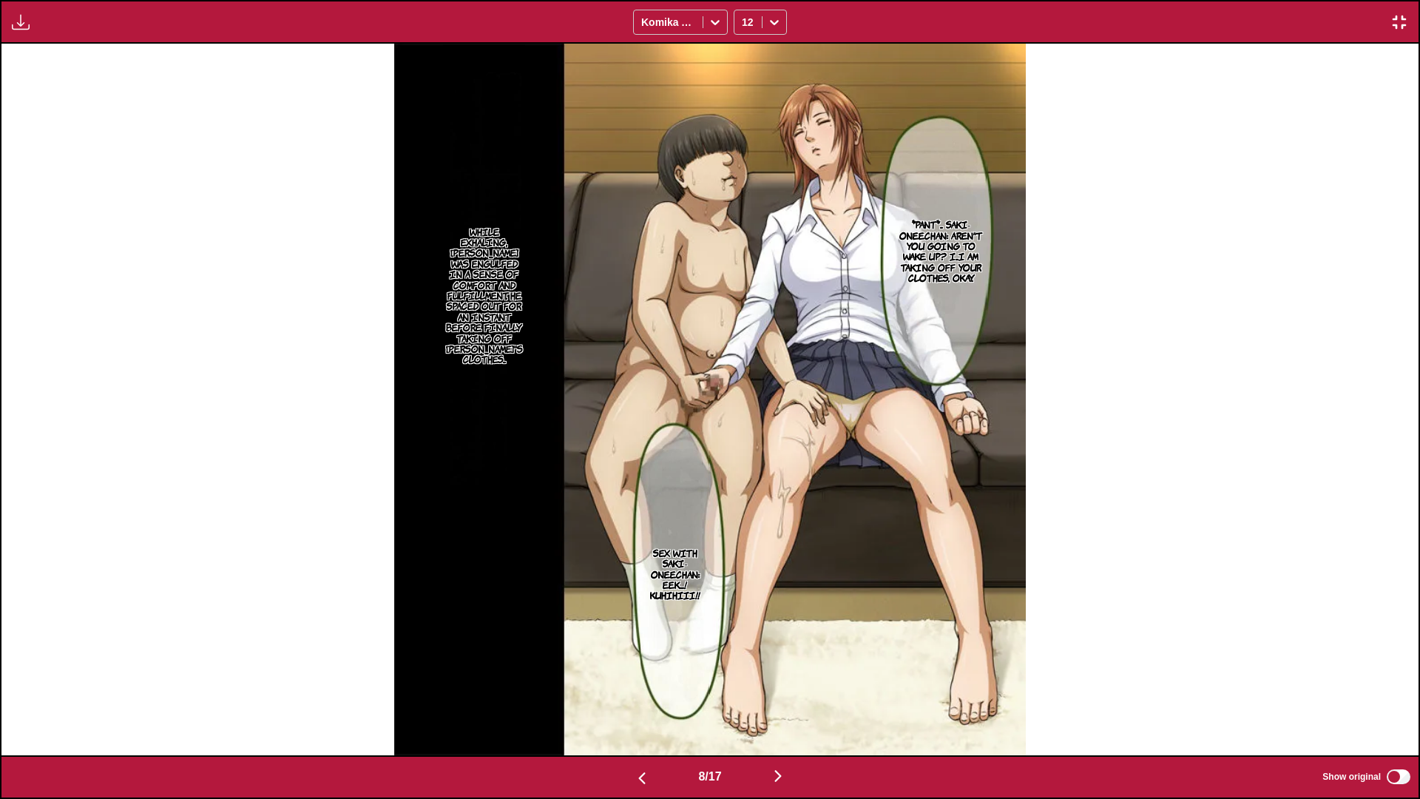
click at [503, 332] on p "While exhaling, [PERSON_NAME] was engulfed in a sense of comfort and fulfillmen…" at bounding box center [484, 295] width 83 height 144
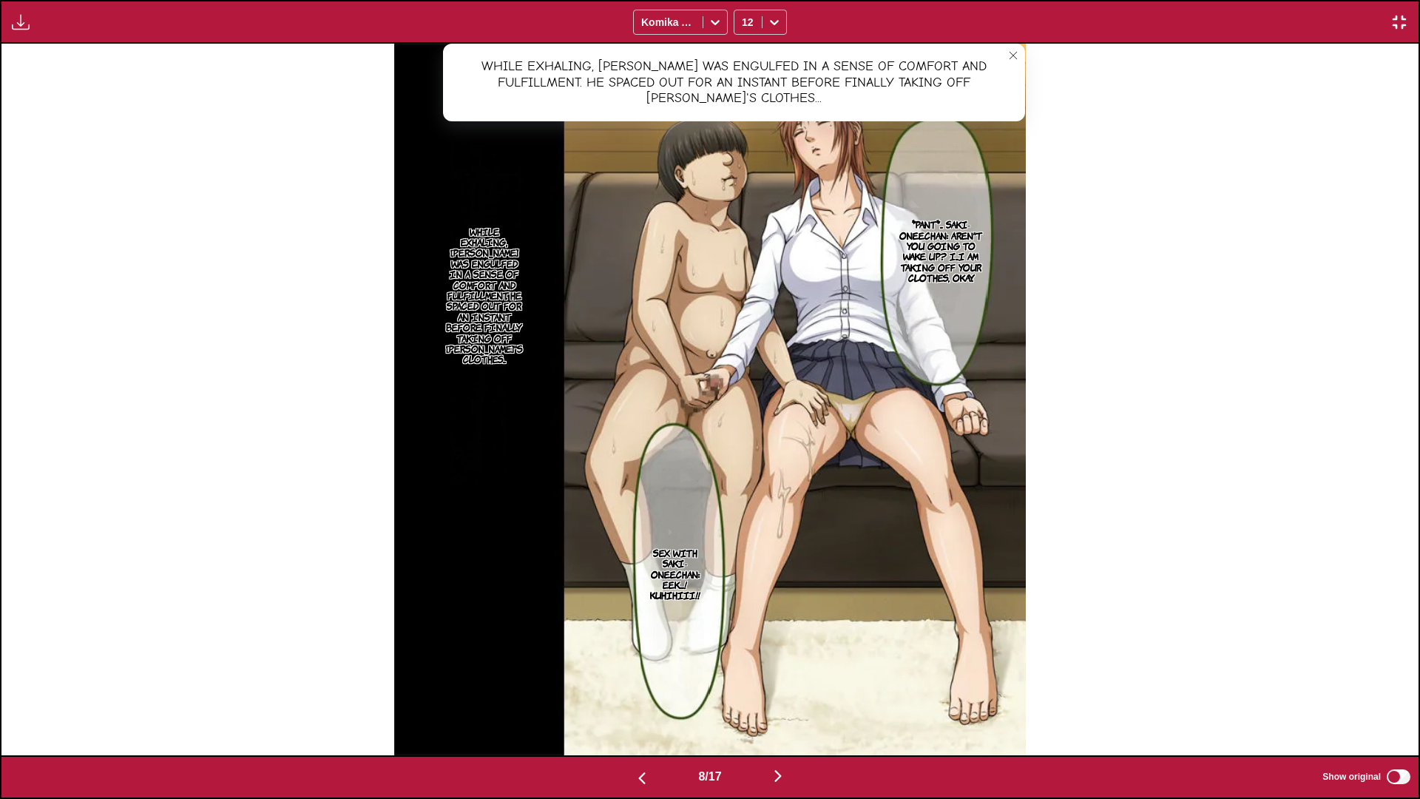
click at [779, 591] on img "button" at bounding box center [778, 776] width 18 height 18
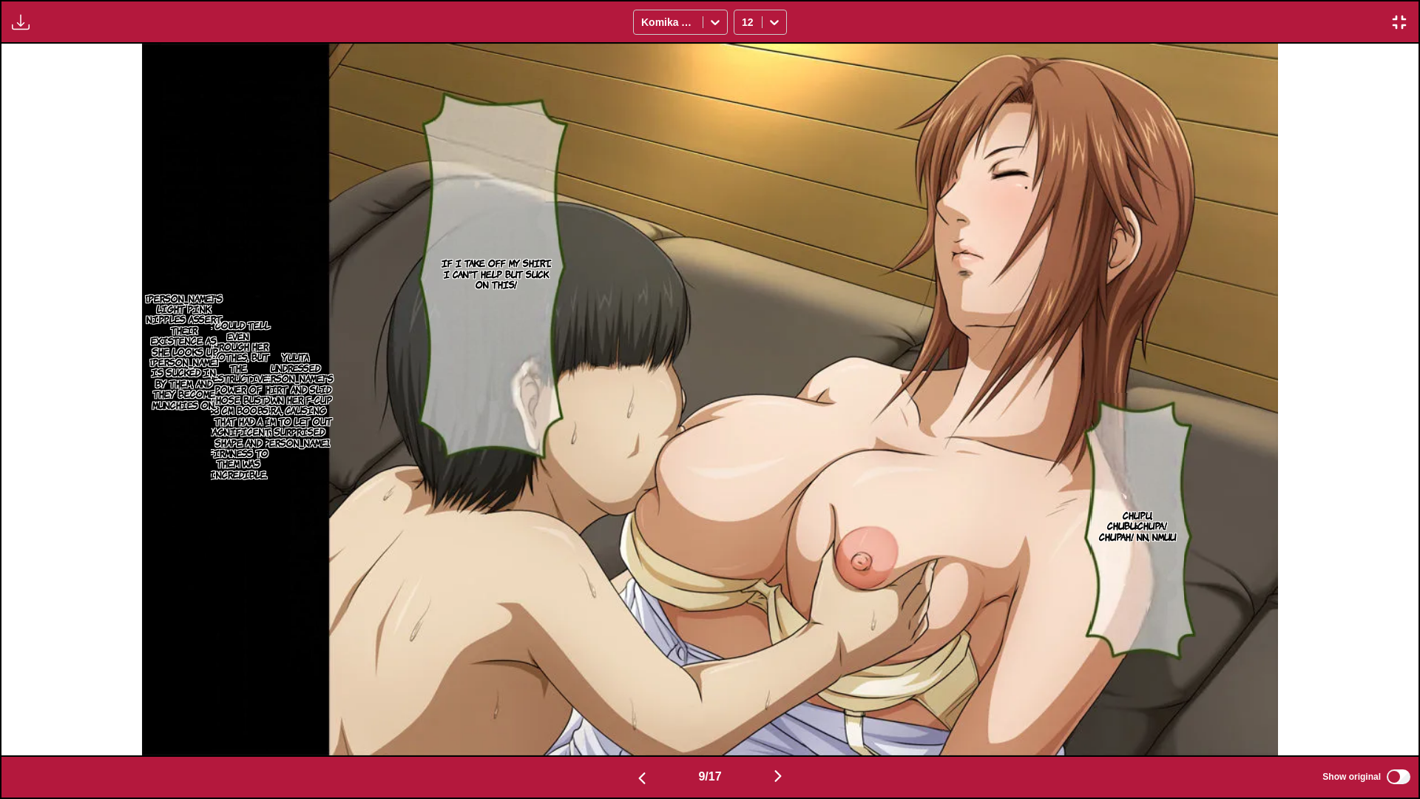
click at [184, 372] on p "[PERSON_NAME]'s light pink nipples assert their existence as she looks up. [PER…" at bounding box center [184, 351] width 83 height 123
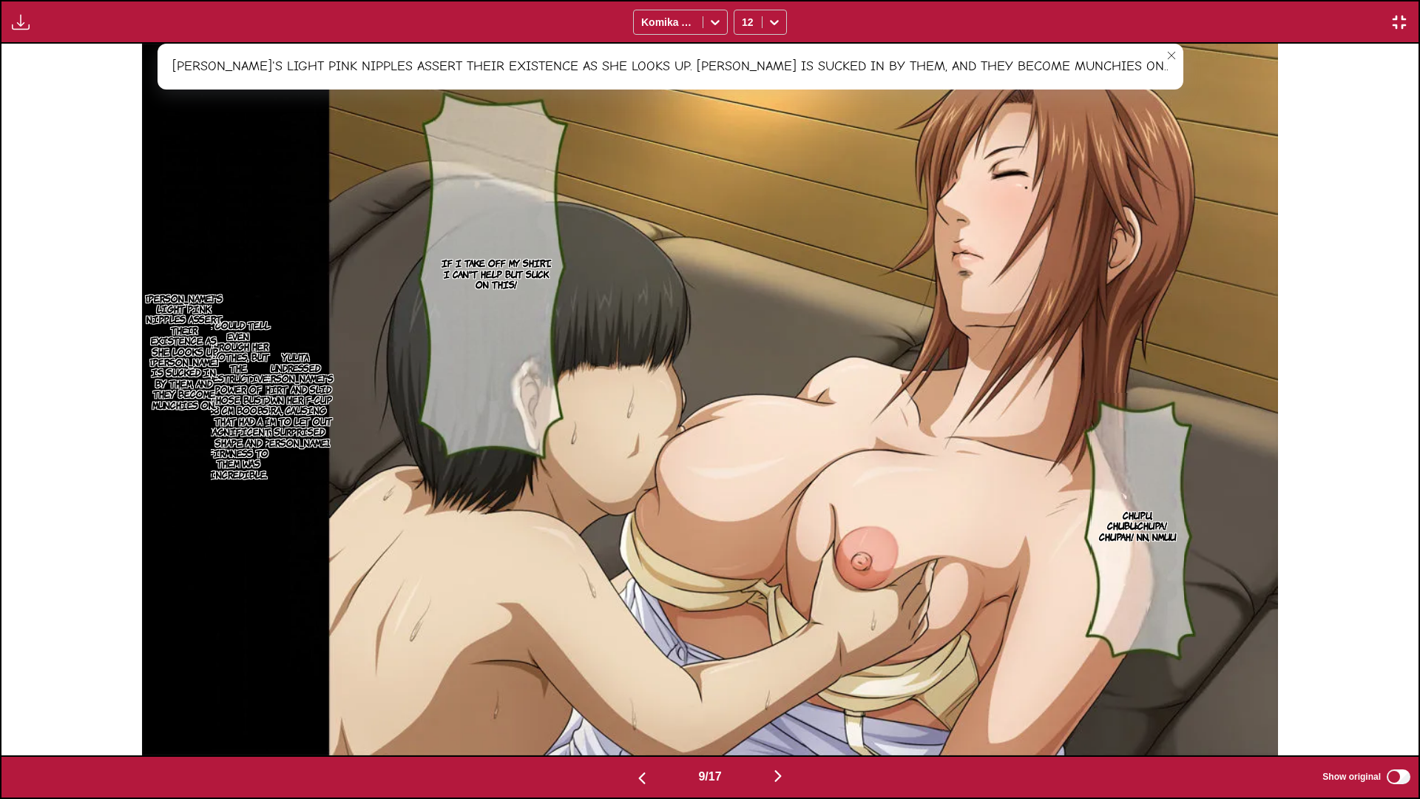
click at [233, 432] on p "I could tell even through her clothes, but the destructive power of those bust …" at bounding box center [238, 400] width 70 height 166
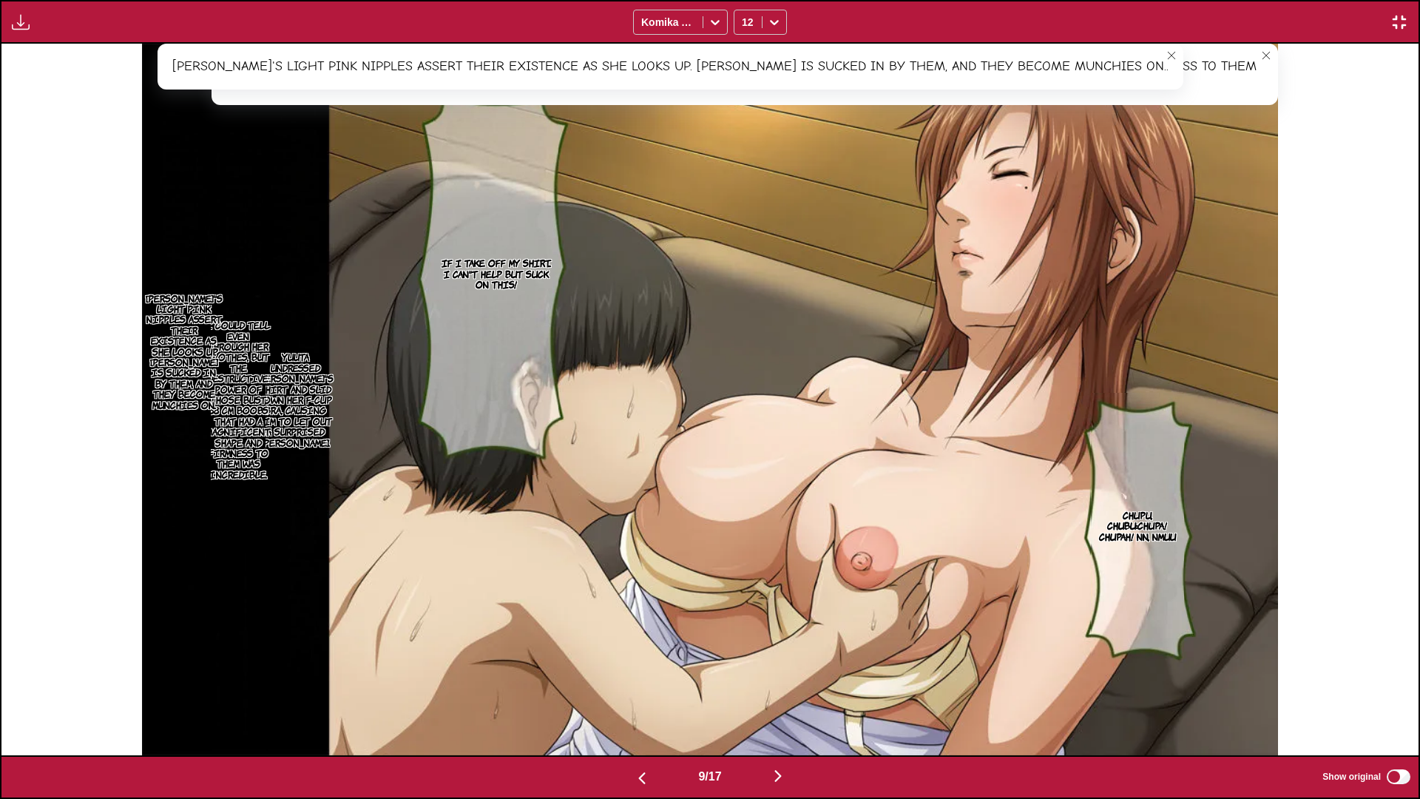
click at [1022, 49] on button "close-tooltip" at bounding box center [1172, 56] width 24 height 24
click at [1022, 53] on icon "close-tooltip" at bounding box center [1266, 55] width 10 height 10
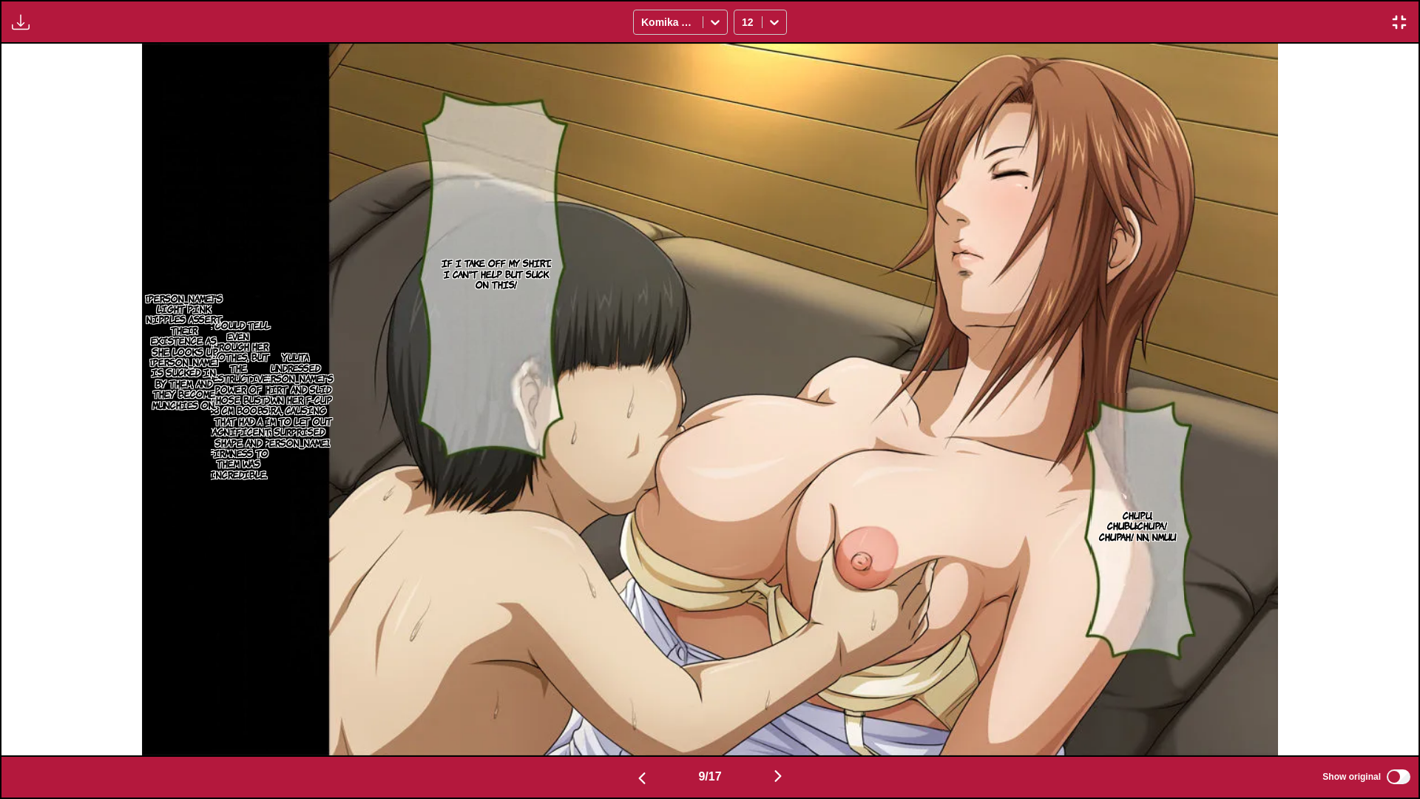
click at [294, 403] on p "Yuuta undressed [PERSON_NAME]'s shirt and slid down her F-cup bra, causing him …" at bounding box center [295, 399] width 83 height 102
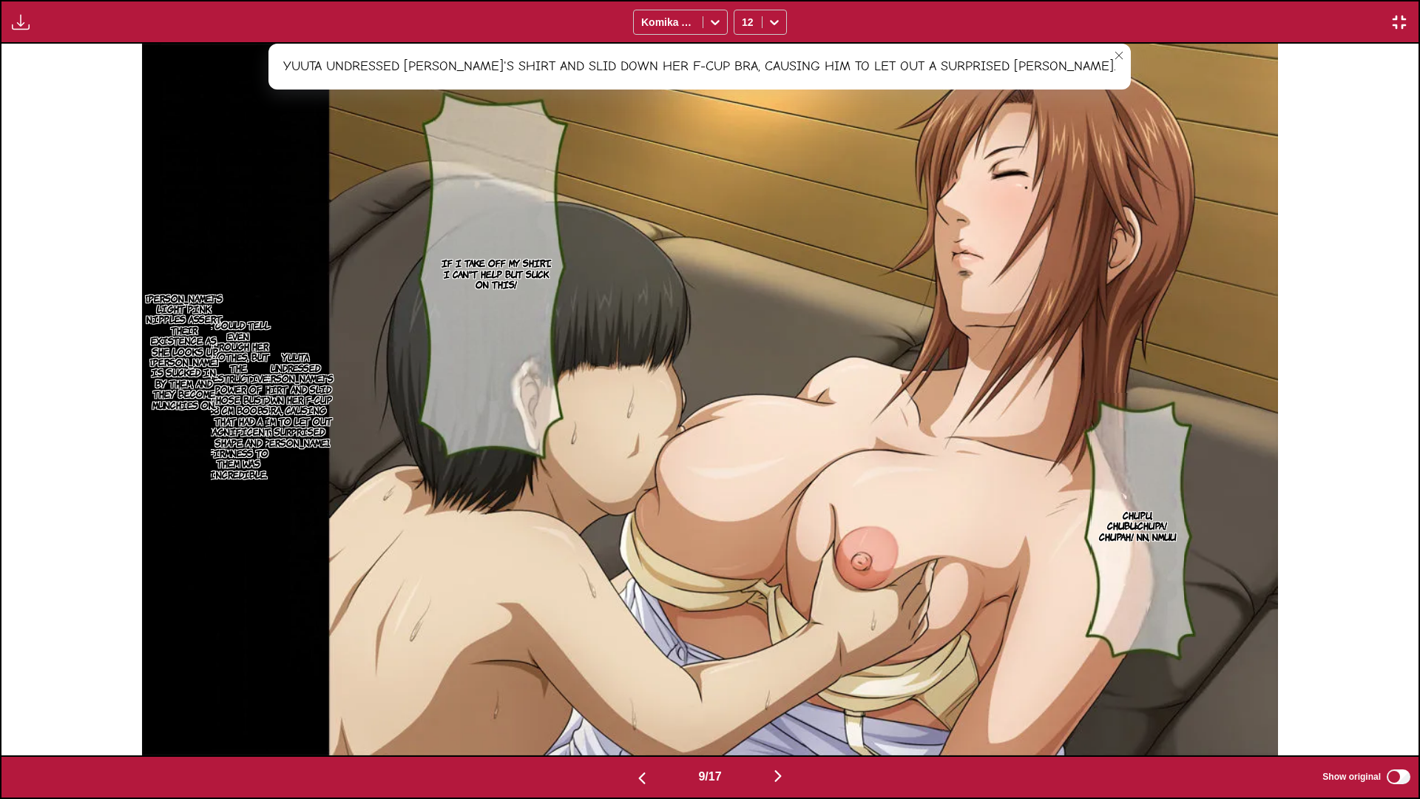
click at [791, 591] on button "button" at bounding box center [778, 776] width 89 height 21
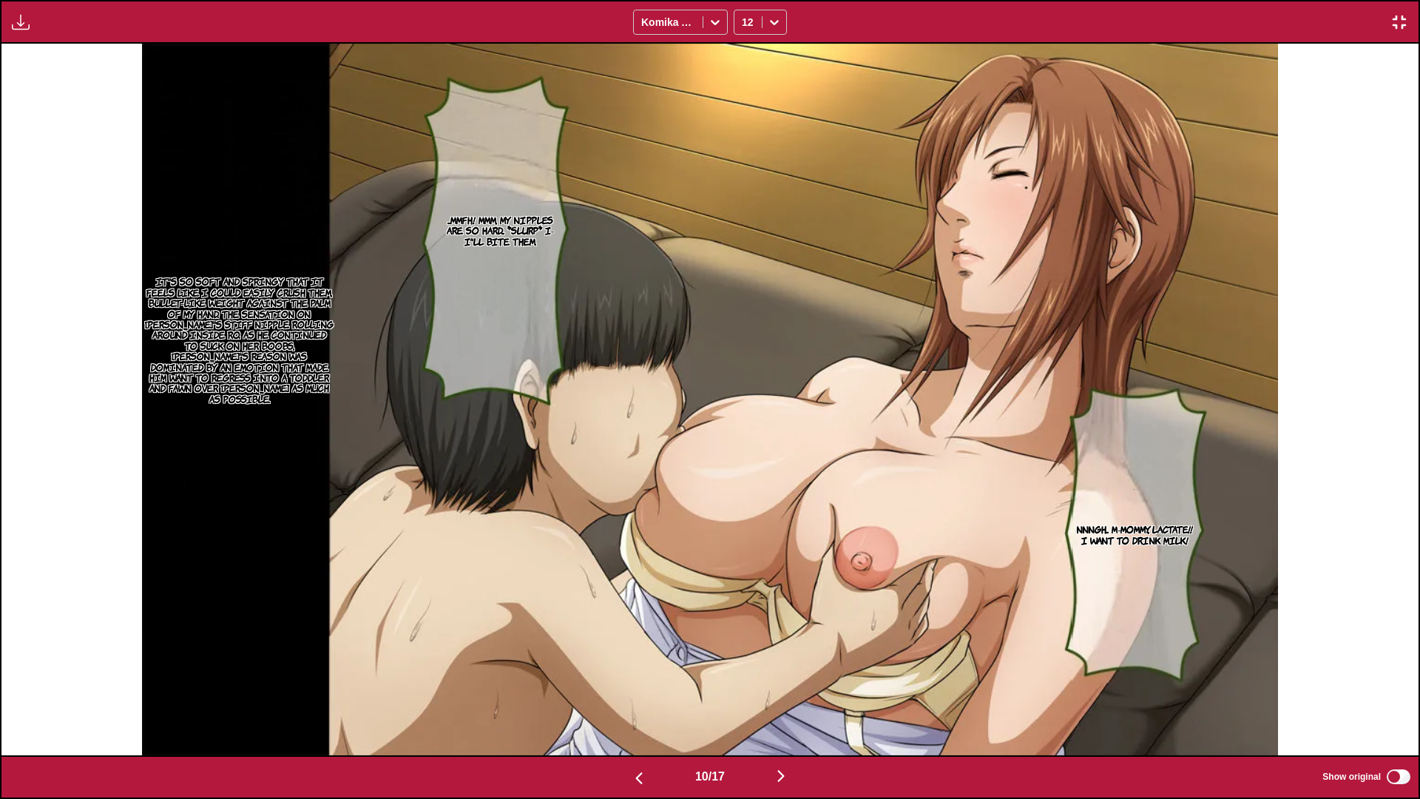
click at [266, 368] on p "It's so soft and springy that it feels like I could easily crush them, bullet-l…" at bounding box center [239, 340] width 195 height 134
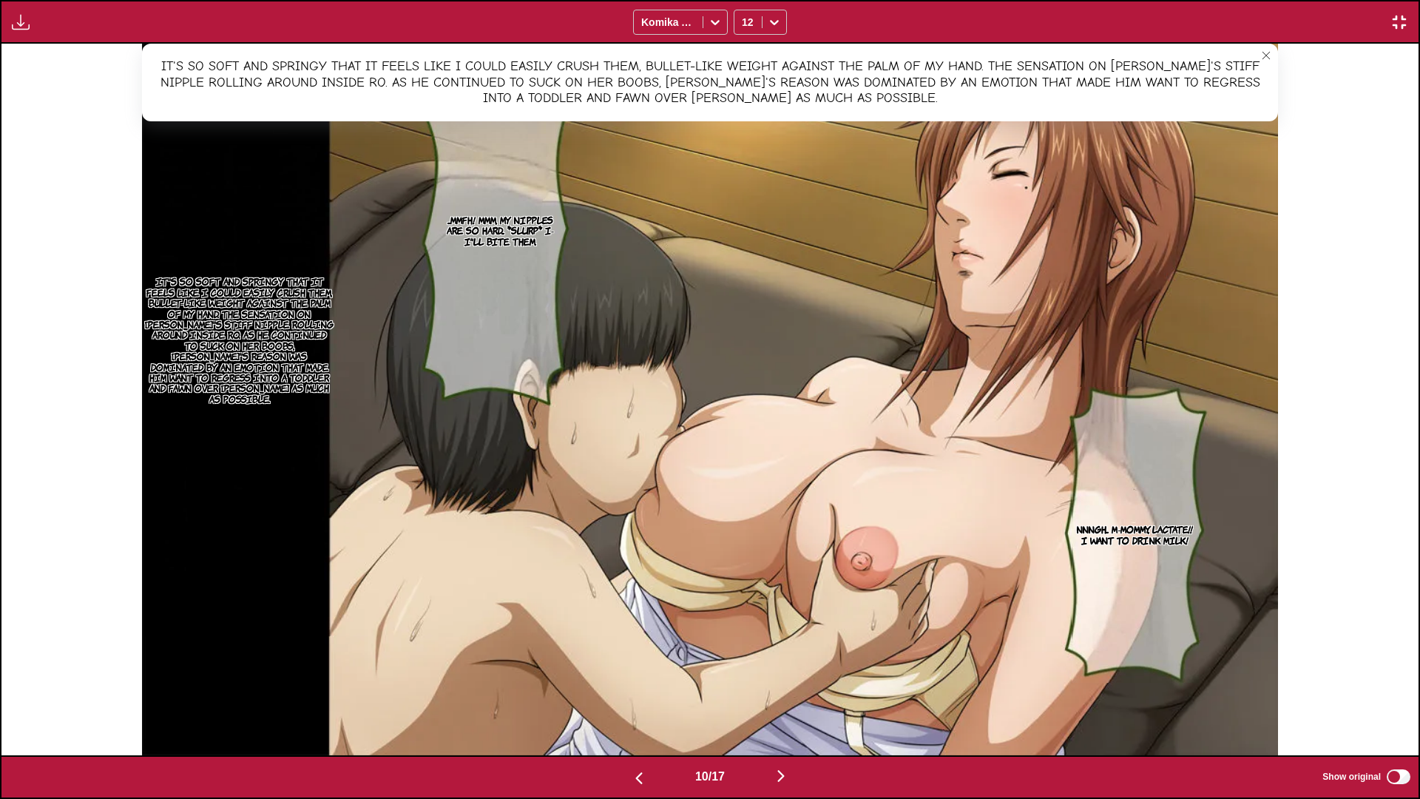
click at [781, 591] on img "button" at bounding box center [781, 776] width 18 height 18
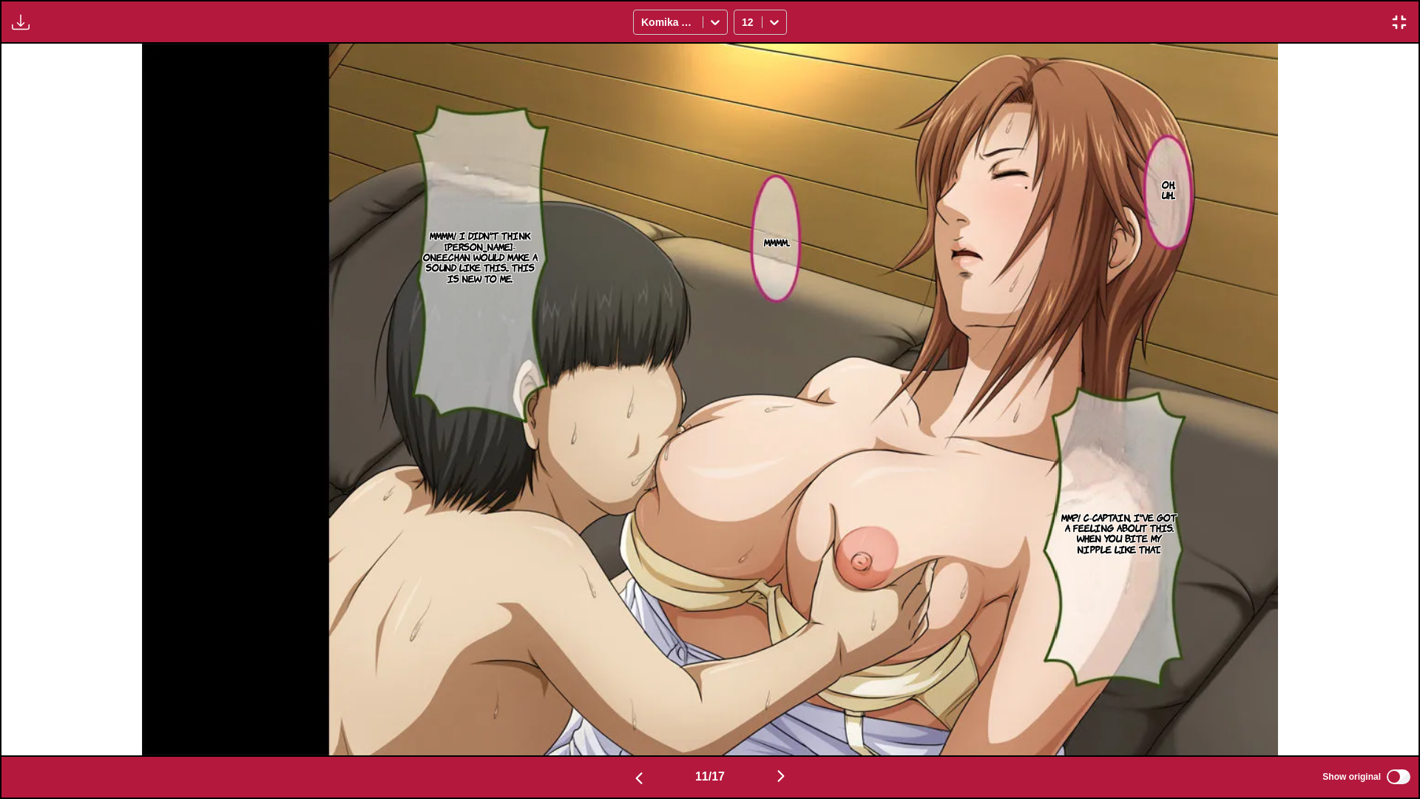
click at [1022, 538] on p "Mm?! C-Captain, I've got a feeling about this. When you bite my nipple like tha…" at bounding box center [1119, 533] width 126 height 49
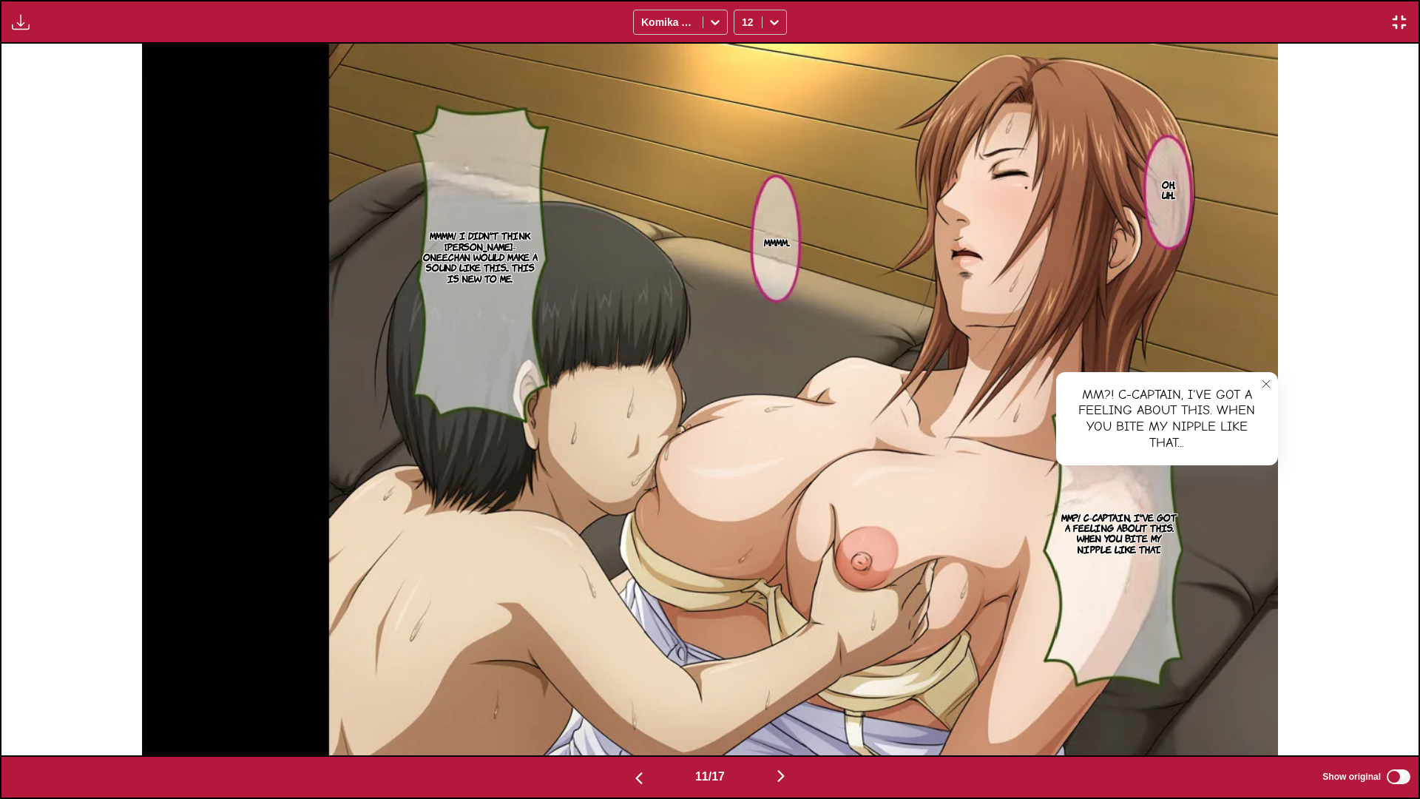
click at [495, 249] on p "Mmmm! I didn't think [PERSON_NAME]-oneechan would make a sound like this... Thi…" at bounding box center [479, 256] width 121 height 59
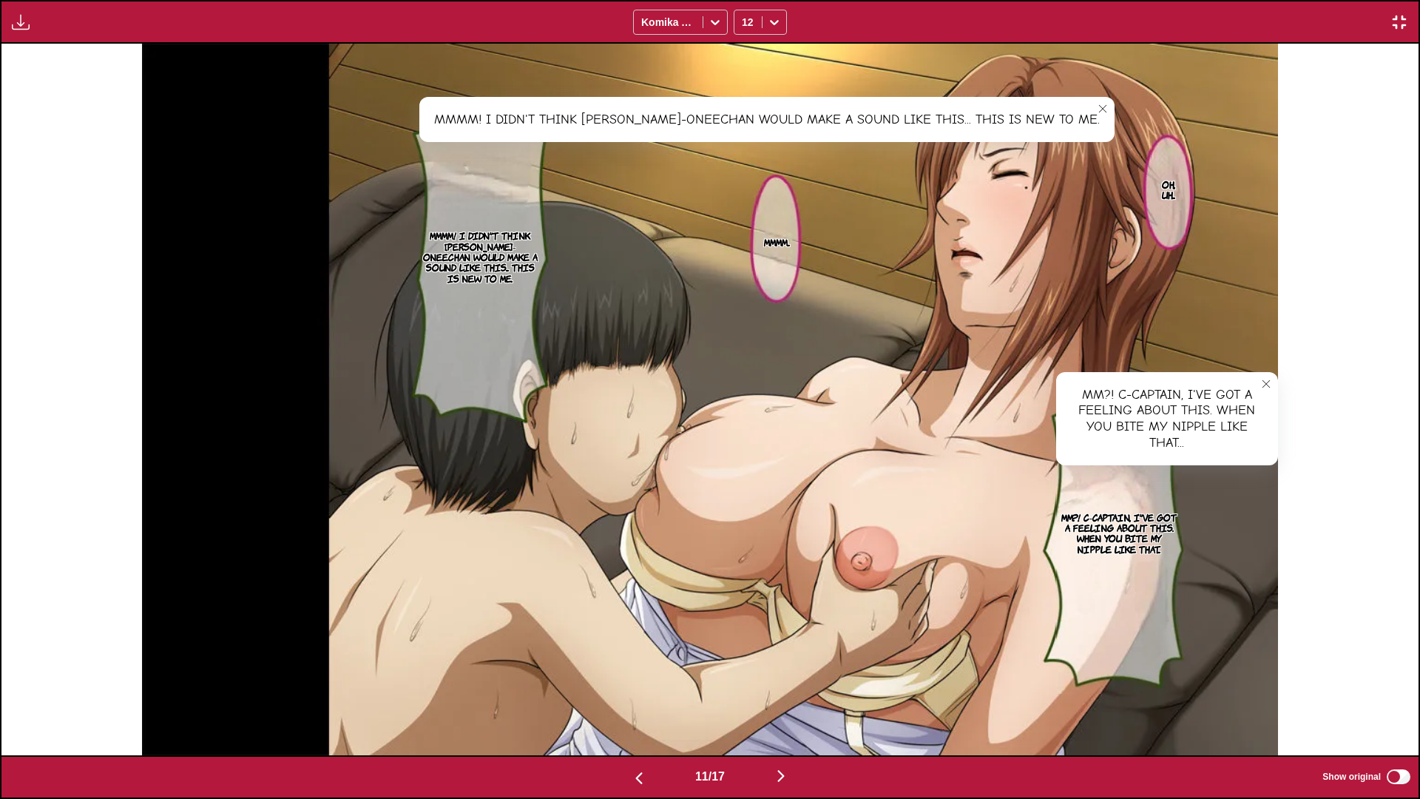
click at [782, 591] on img "button" at bounding box center [781, 776] width 18 height 18
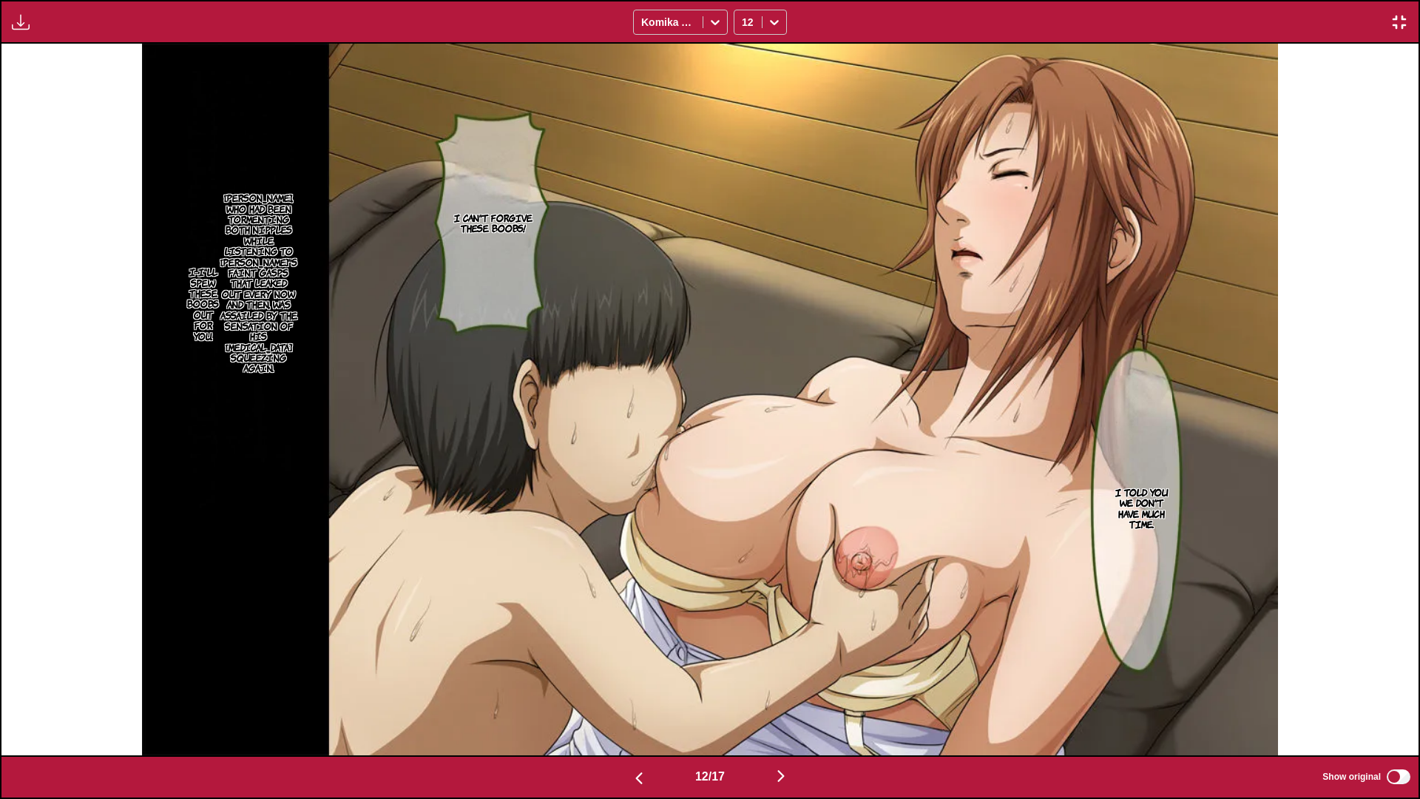
click at [192, 307] on p "I-I'll spew these boobs out for you." at bounding box center [203, 303] width 38 height 81
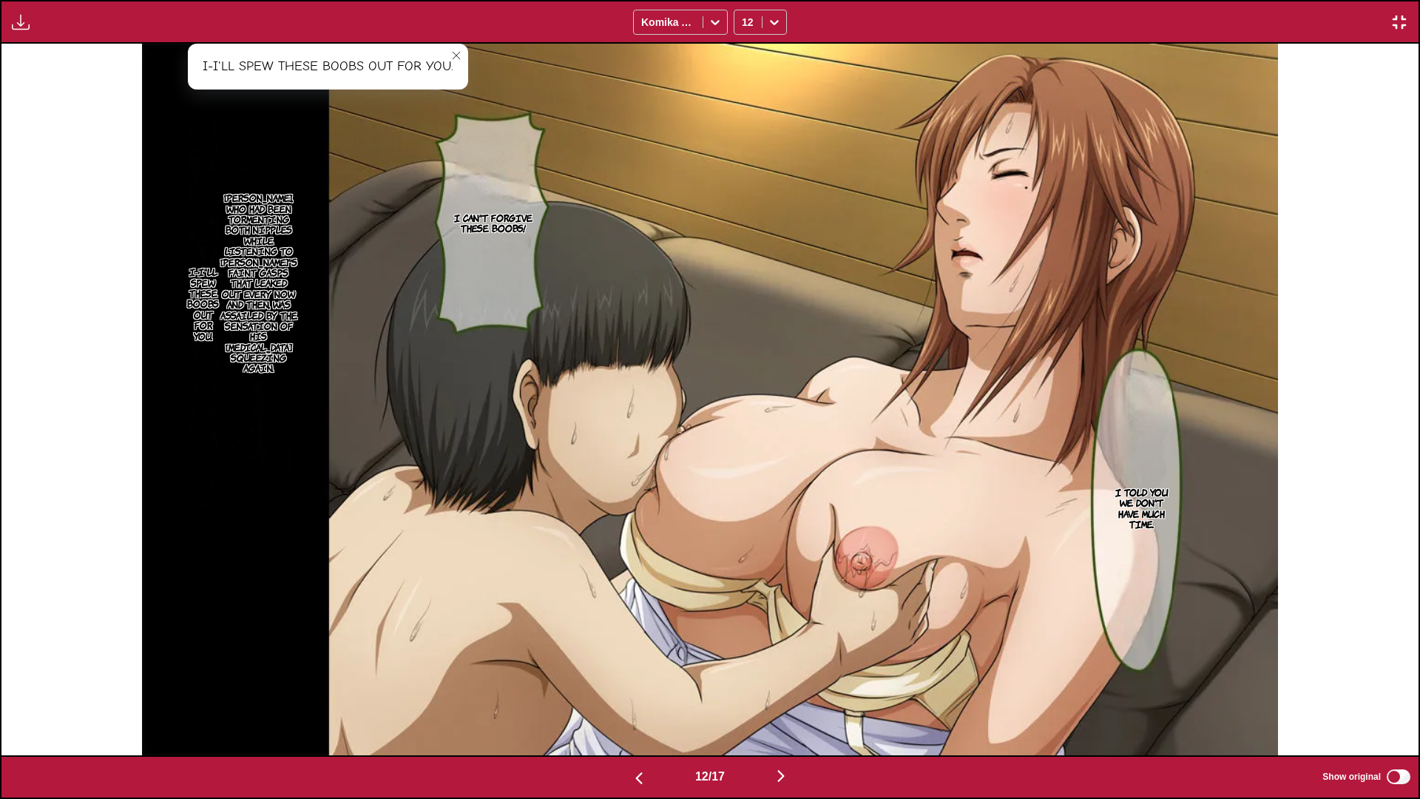
click at [249, 313] on p "[PERSON_NAME], who had been tormenting both nipples while listening to [PERSON_…" at bounding box center [258, 282] width 83 height 187
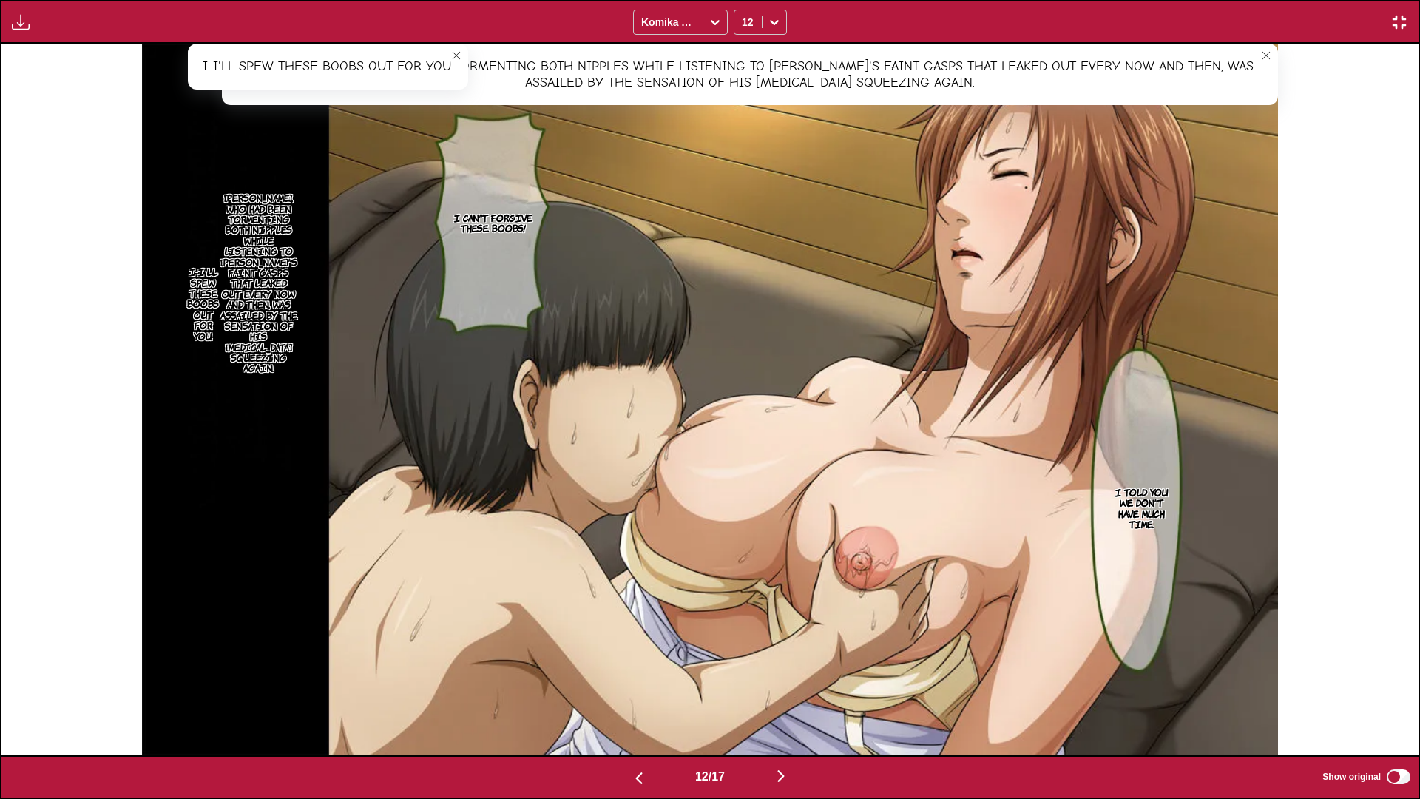
click at [455, 55] on icon "close-tooltip" at bounding box center [456, 55] width 10 height 10
click at [784, 591] on img "button" at bounding box center [781, 776] width 18 height 18
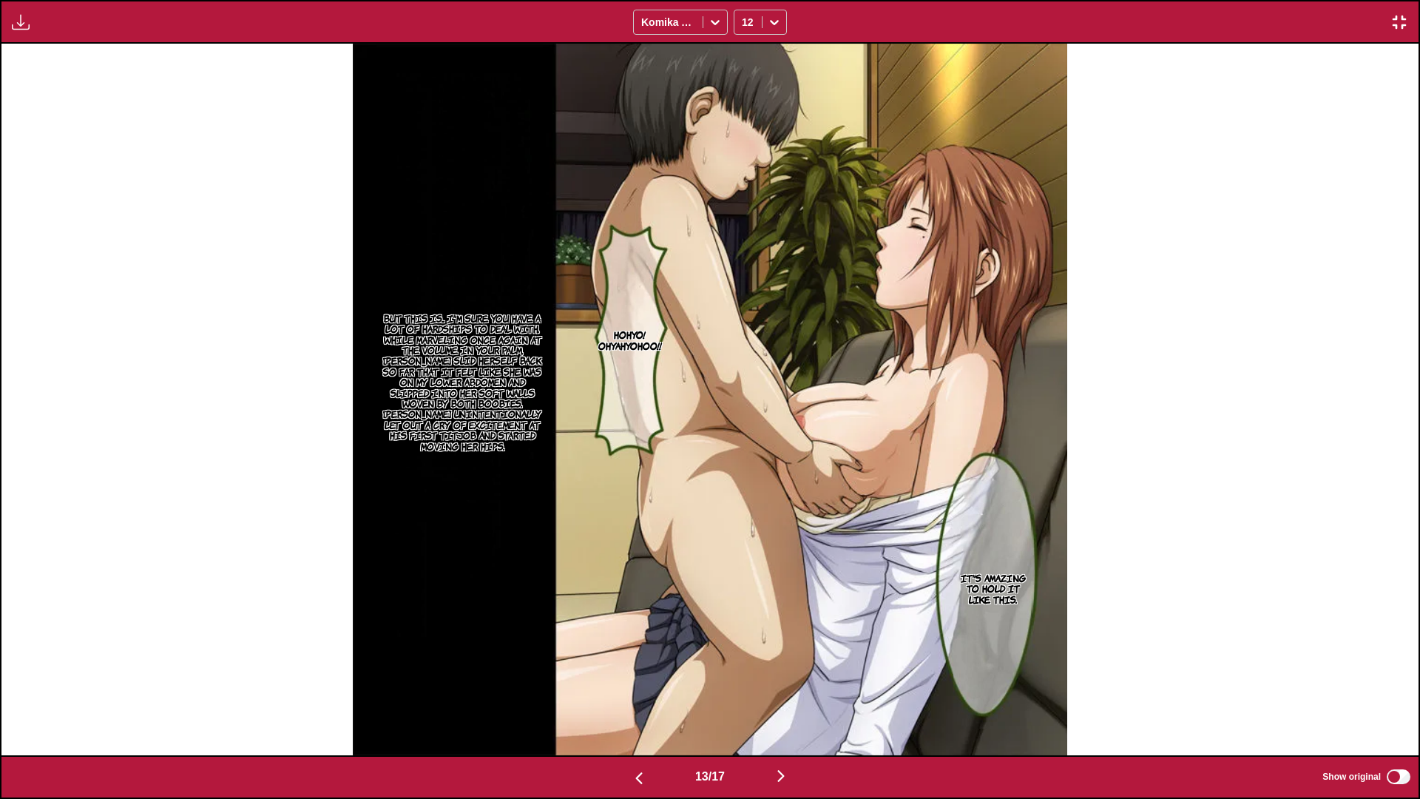
click at [462, 379] on p "But this is... I'm sure you have a lot of hardships to deal with. While marveli…" at bounding box center [462, 382] width 172 height 144
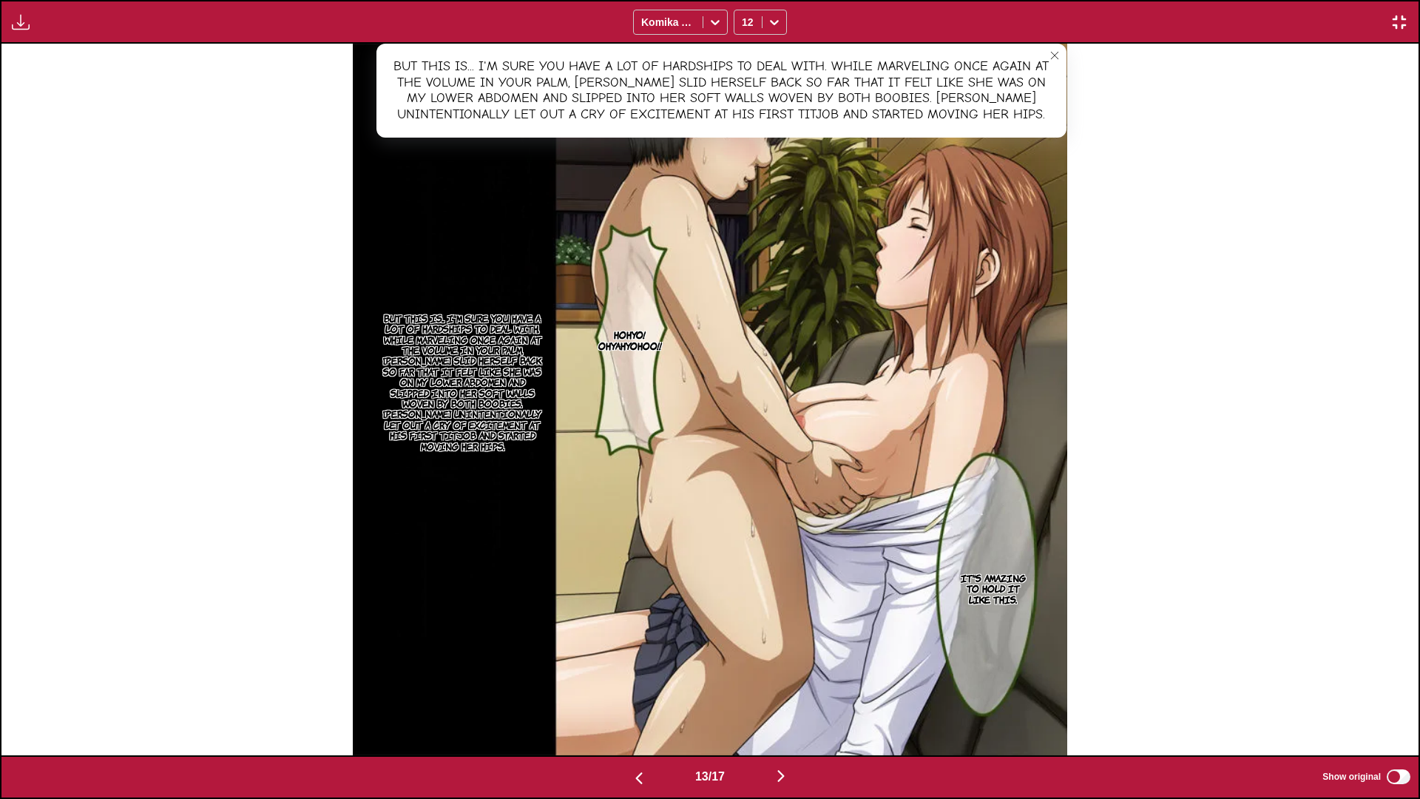
click at [802, 591] on button "button" at bounding box center [781, 776] width 89 height 21
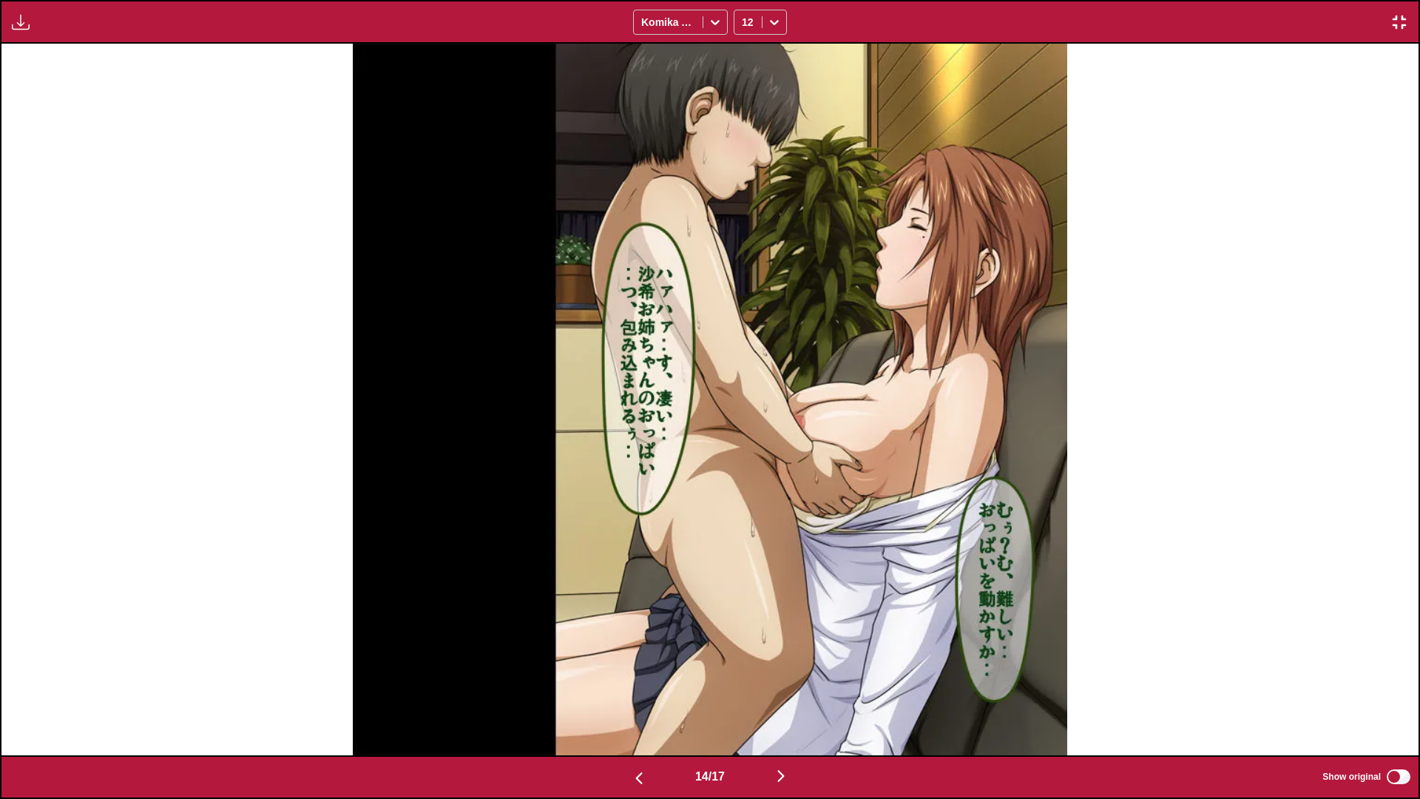
click at [802, 591] on button "button" at bounding box center [781, 776] width 89 height 21
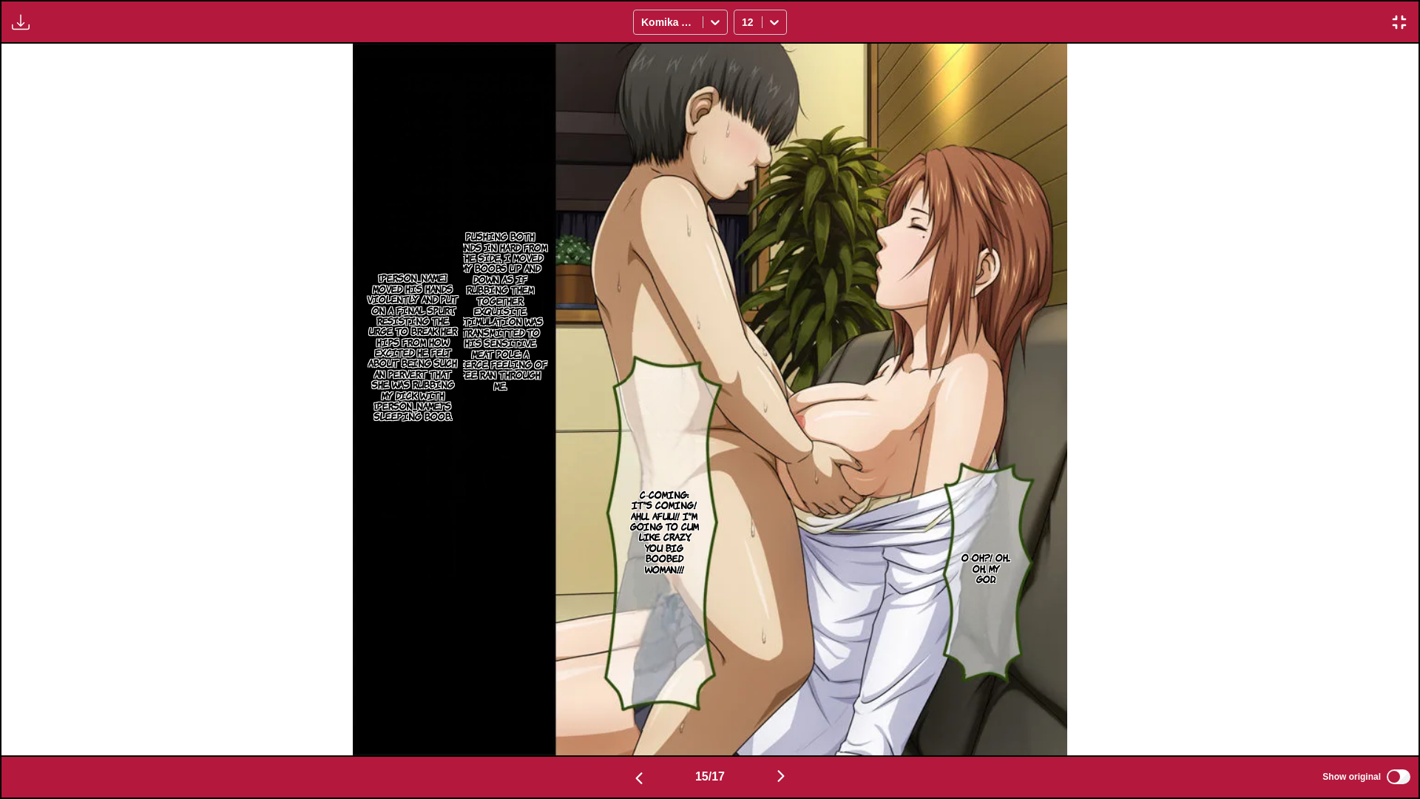
click at [373, 300] on p "[PERSON_NAME] moved his hands violently and put on a final spurt, resisting the…" at bounding box center [413, 346] width 100 height 155
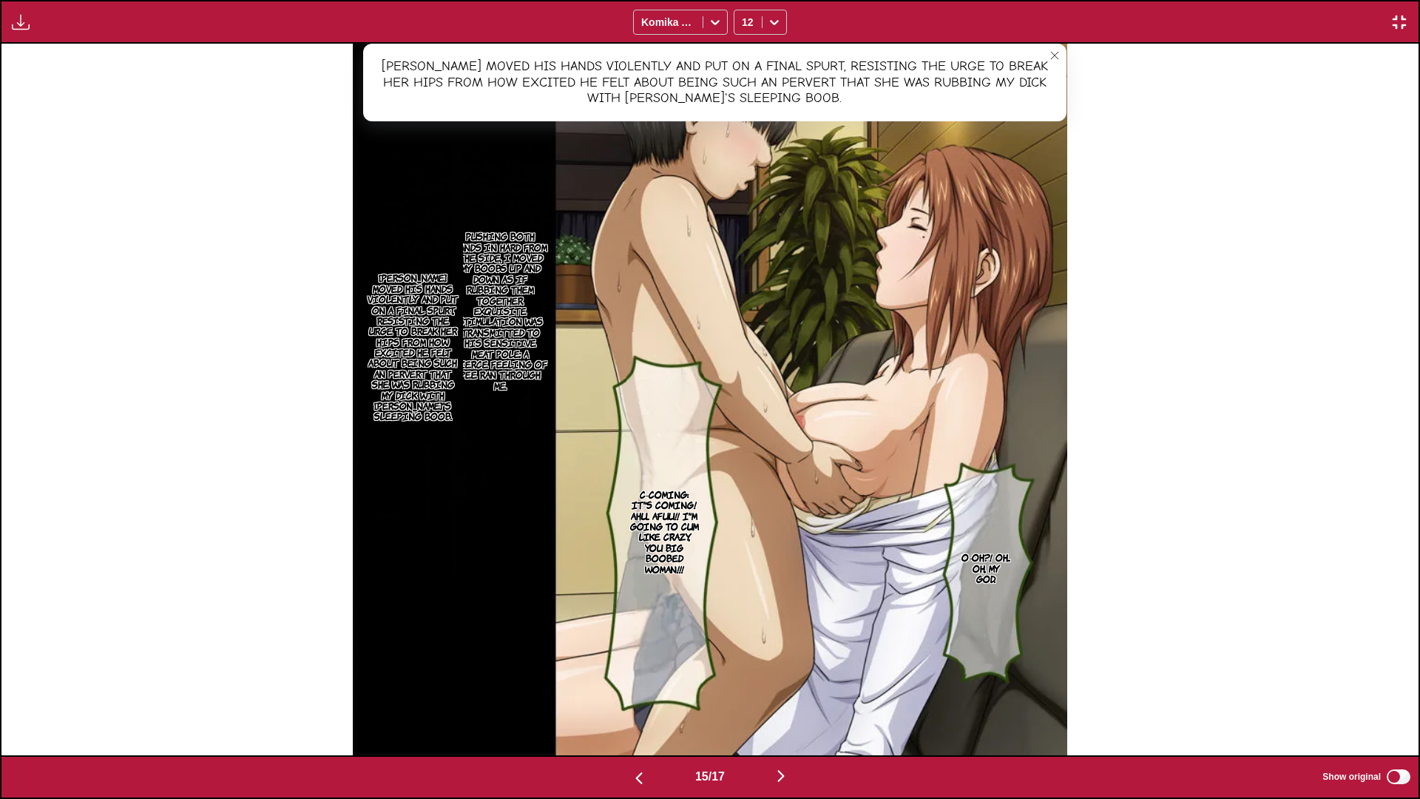
click at [477, 345] on p "Pushing both hands in hard from the side, I moved my boobs up and down as if ru…" at bounding box center [501, 311] width 100 height 166
click at [1022, 61] on button "close-tooltip" at bounding box center [1055, 56] width 24 height 24
click at [780, 591] on img "button" at bounding box center [781, 776] width 18 height 18
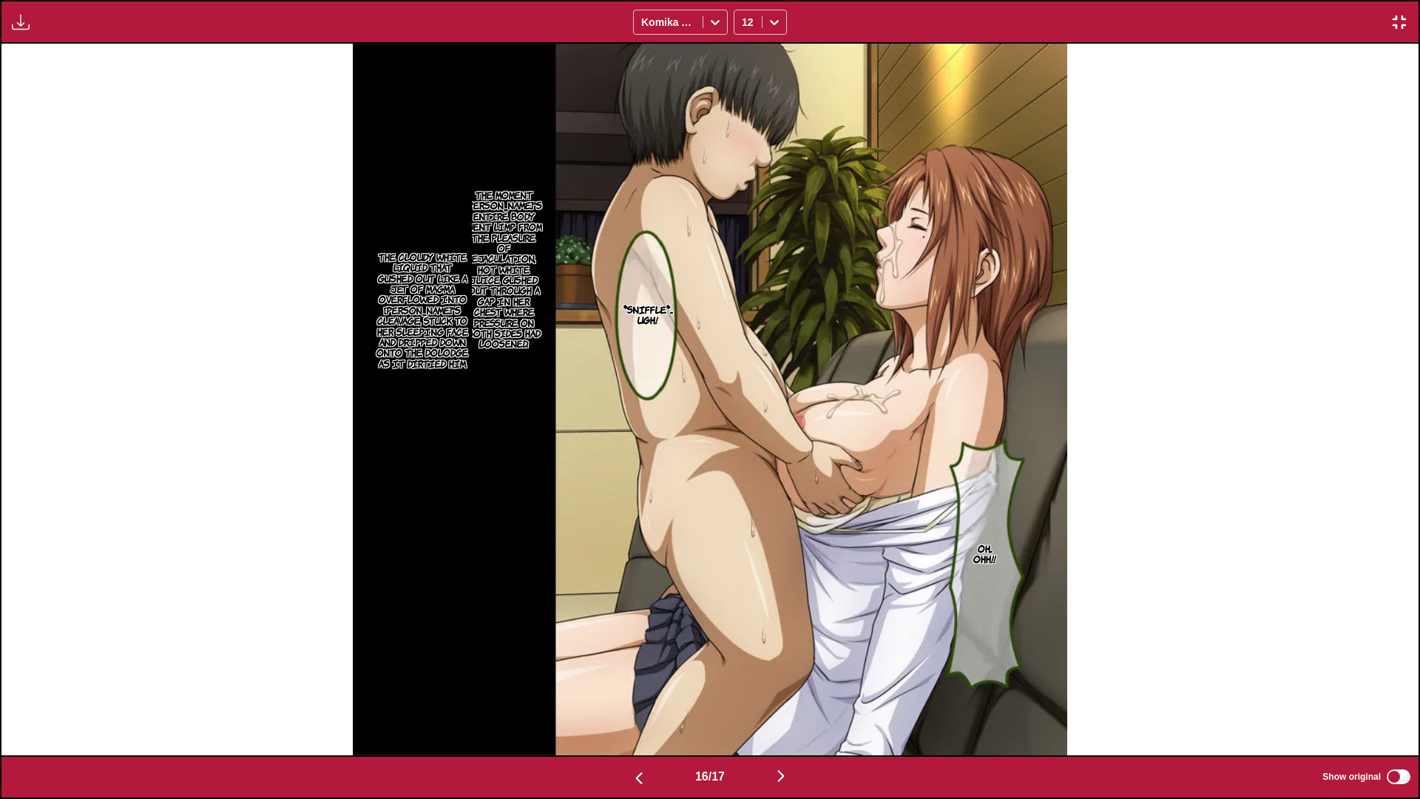
click at [459, 313] on p "The cloudy white liquid that gushed out like a jet of magma overflowed into [PE…" at bounding box center [423, 310] width 99 height 123
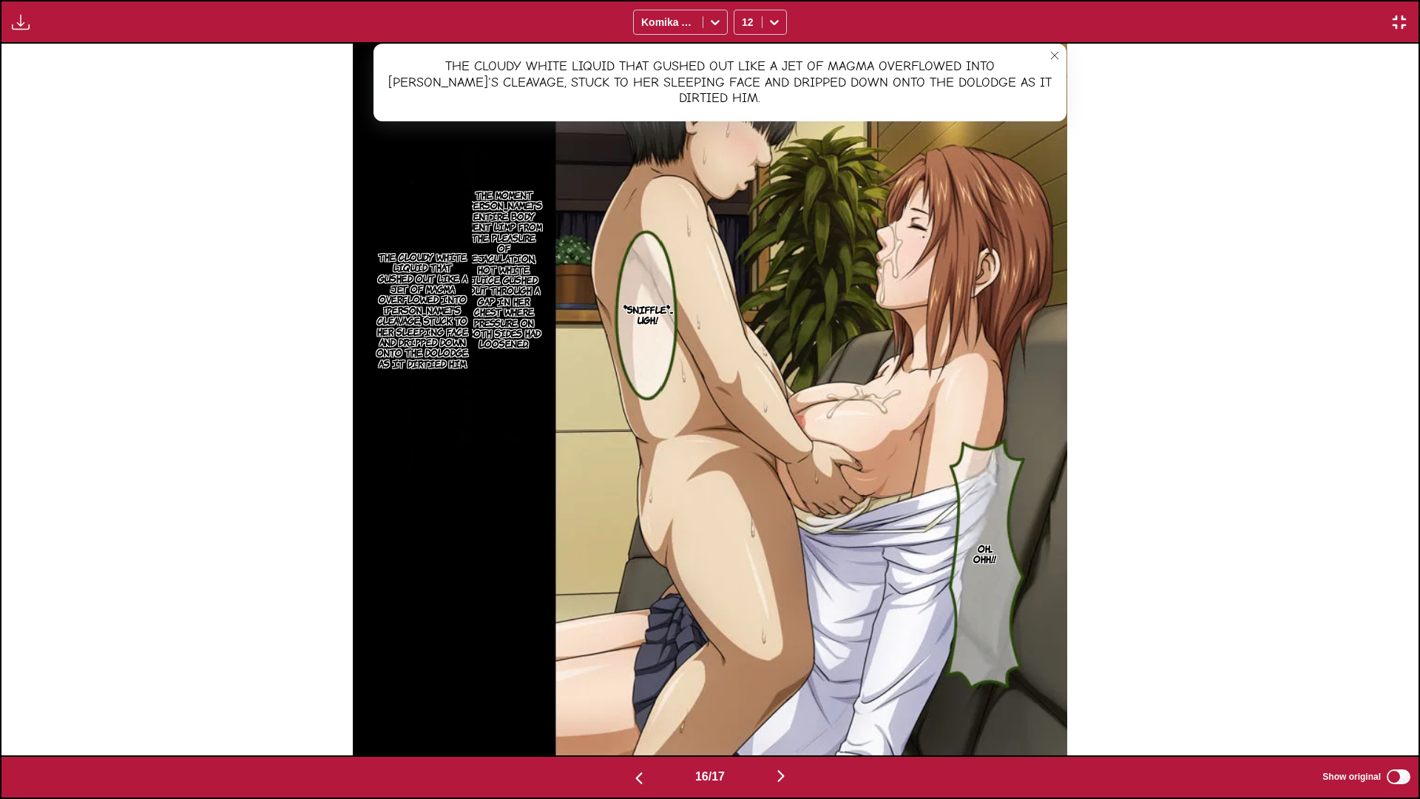
click at [1022, 53] on icon "close-tooltip" at bounding box center [1055, 55] width 10 height 10
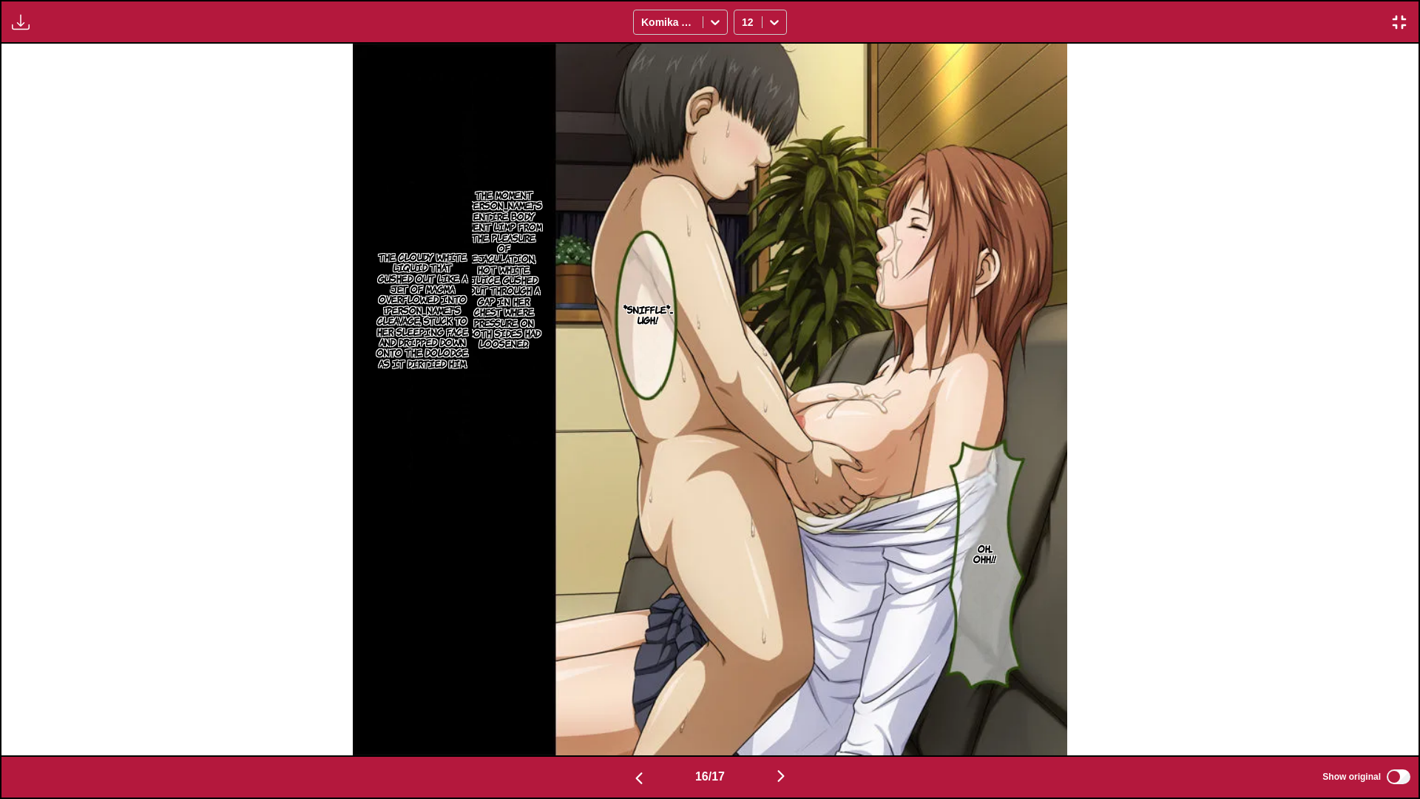
click at [502, 247] on p "The moment [PERSON_NAME]'s entire body went limp from the pleasure of ejaculati…" at bounding box center [503, 269] width 83 height 166
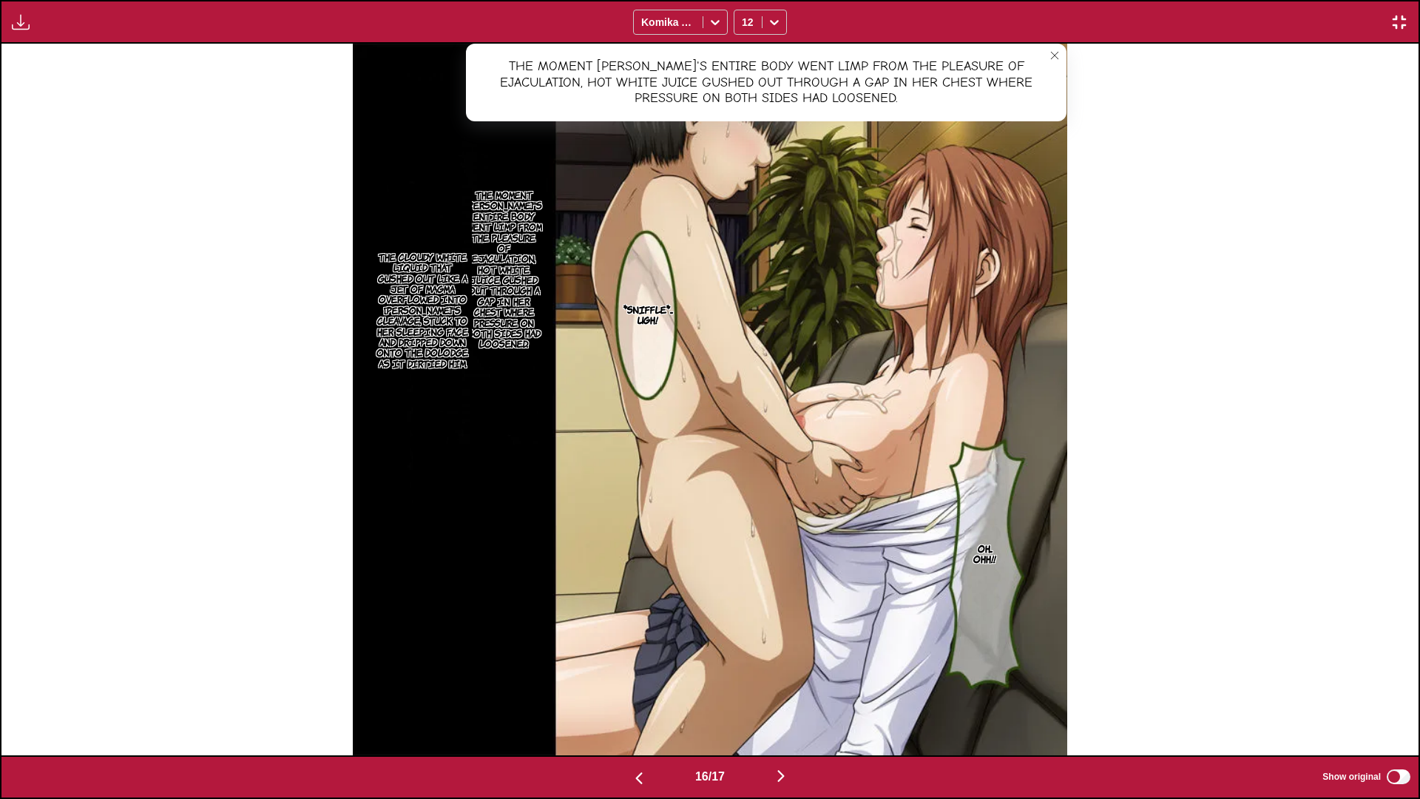
click at [790, 591] on img "button" at bounding box center [781, 776] width 18 height 18
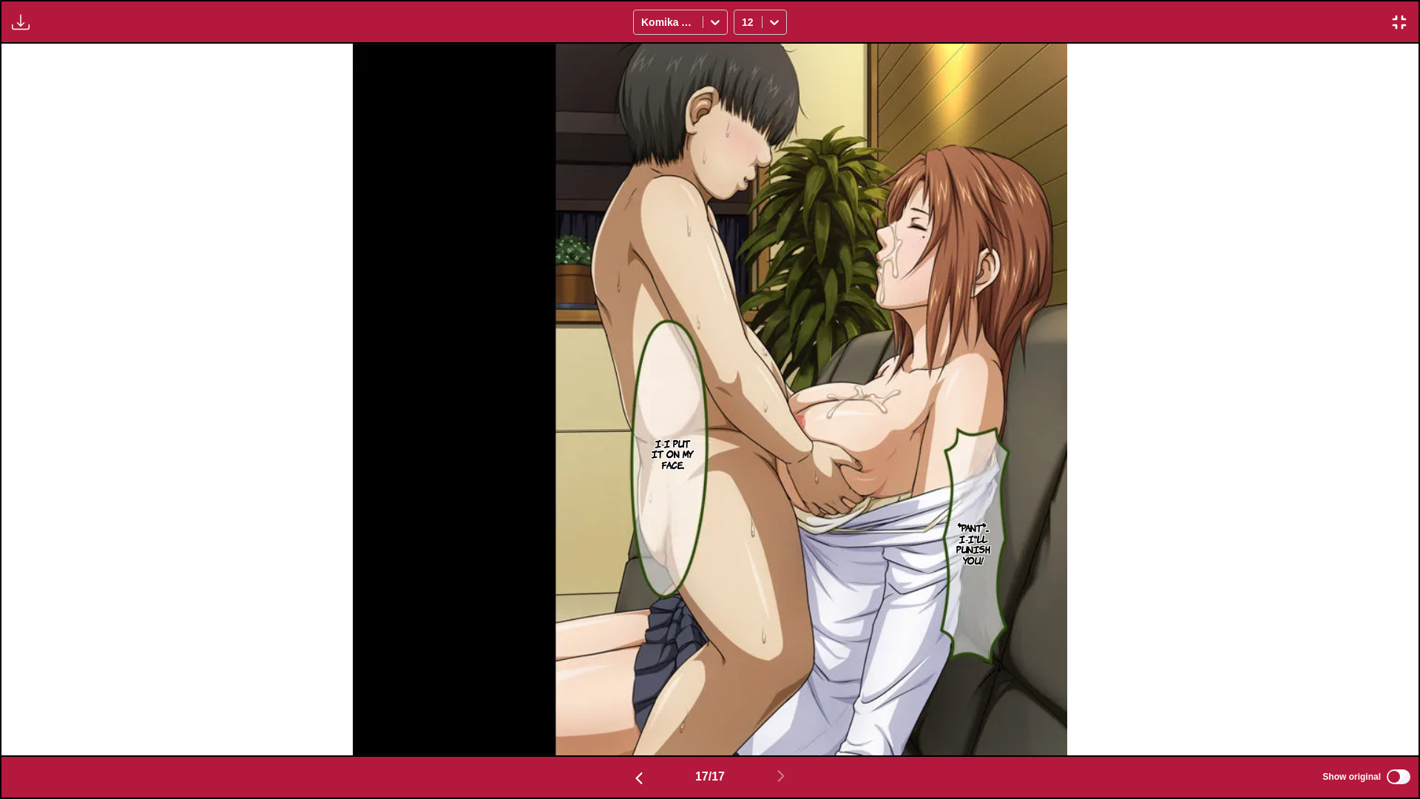
click at [1022, 18] on img "button" at bounding box center [1400, 22] width 18 height 18
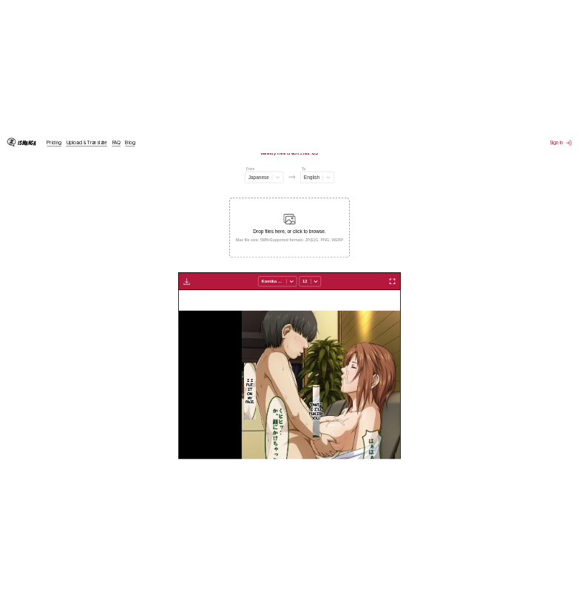
scroll to position [0, 6201]
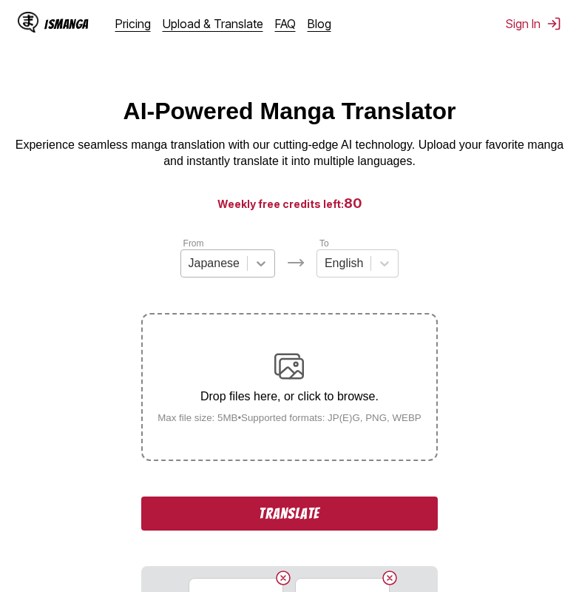
scroll to position [302, 0]
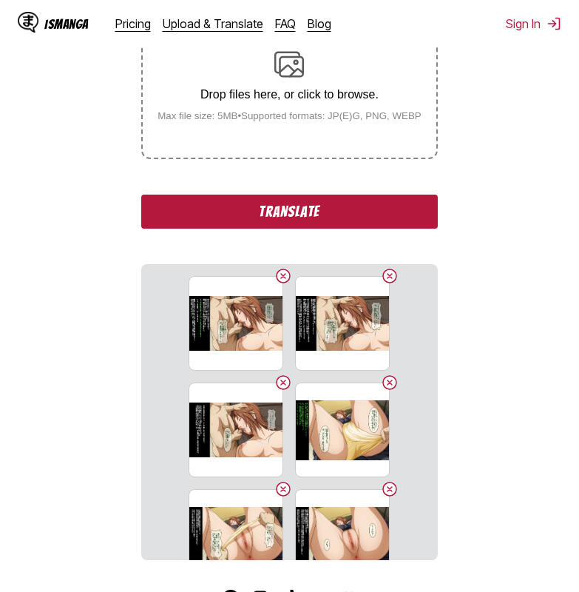
click at [263, 209] on button "Translate" at bounding box center [289, 212] width 296 height 34
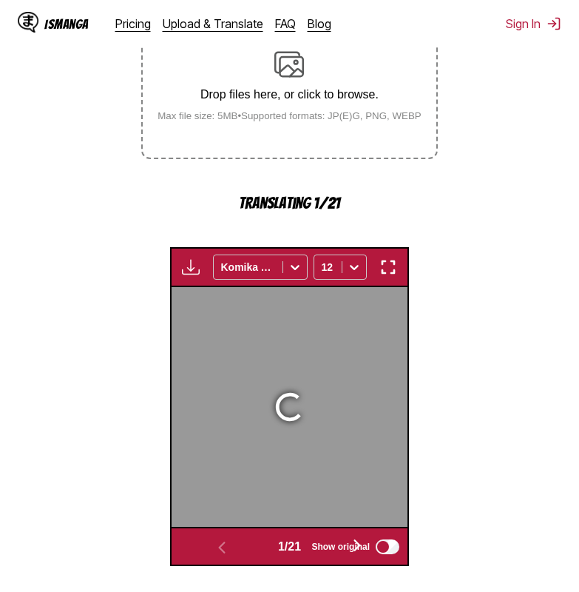
scroll to position [468, 0]
